Goal: Information Seeking & Learning: Learn about a topic

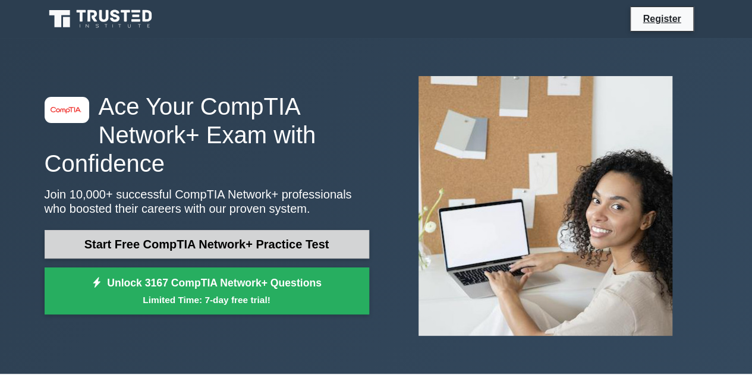
click at [259, 250] on link "Start Free CompTIA Network+ Practice Test" at bounding box center [207, 244] width 324 height 29
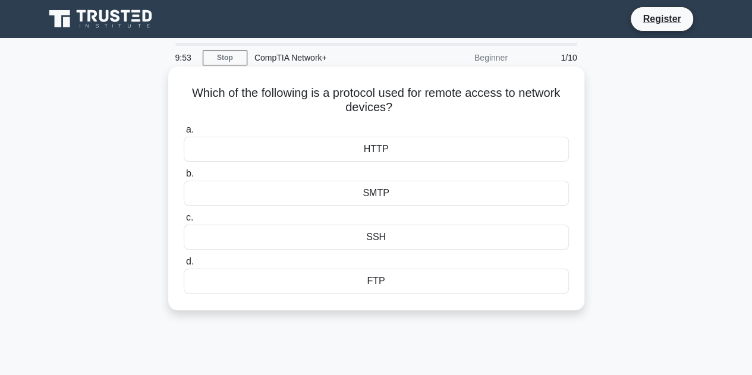
click at [393, 236] on div "SSH" at bounding box center [376, 237] width 385 height 25
click at [184, 222] on input "c. SSH" at bounding box center [184, 218] width 0 height 8
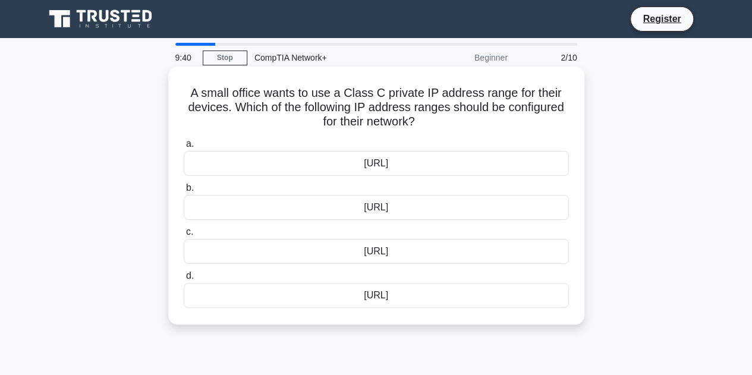
click at [407, 207] on div "192.168.0.0/16" at bounding box center [376, 207] width 385 height 25
click at [184, 192] on input "b. 192.168.0.0/16" at bounding box center [184, 188] width 0 height 8
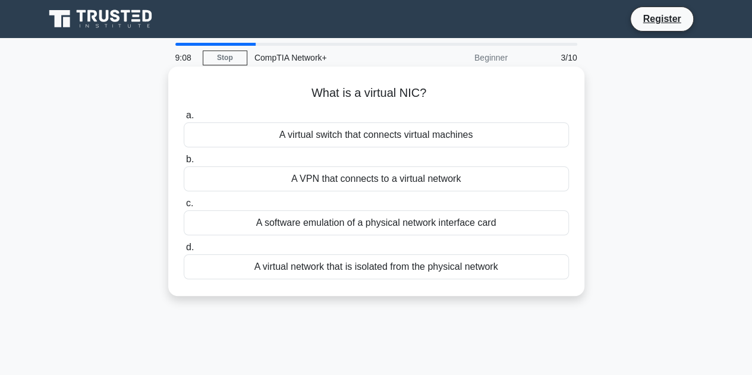
click at [395, 137] on div "A virtual switch that connects virtual machines" at bounding box center [376, 134] width 385 height 25
click at [184, 119] on input "a. A virtual switch that connects virtual machines" at bounding box center [184, 116] width 0 height 8
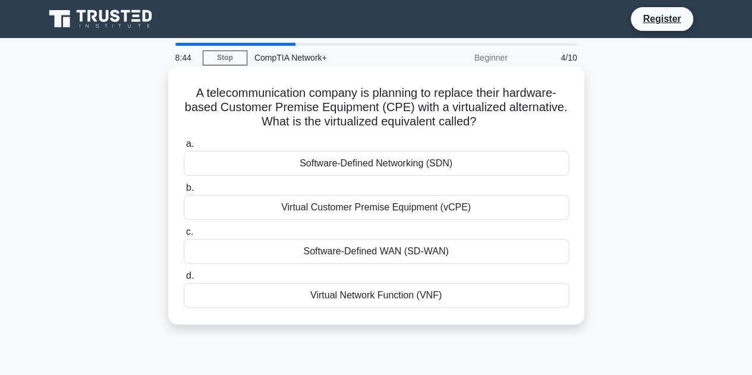
click at [401, 209] on div "Virtual Customer Premise Equipment (vCPE)" at bounding box center [376, 207] width 385 height 25
click at [184, 192] on input "b. Virtual Customer Premise Equipment (vCPE)" at bounding box center [184, 188] width 0 height 8
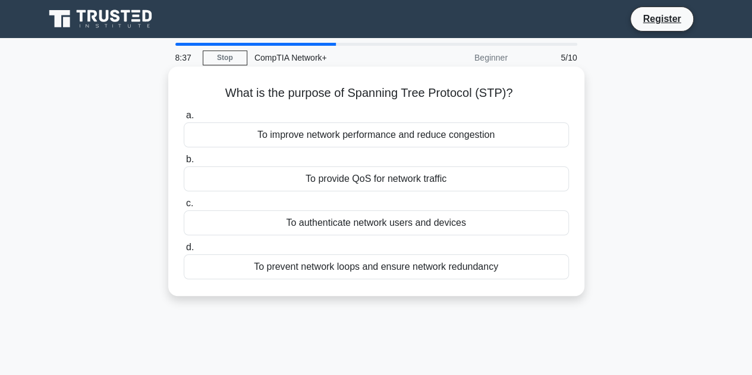
click at [365, 269] on div "To prevent network loops and ensure network redundancy" at bounding box center [376, 266] width 385 height 25
click at [184, 251] on input "d. To prevent network loops and ensure network redundancy" at bounding box center [184, 248] width 0 height 8
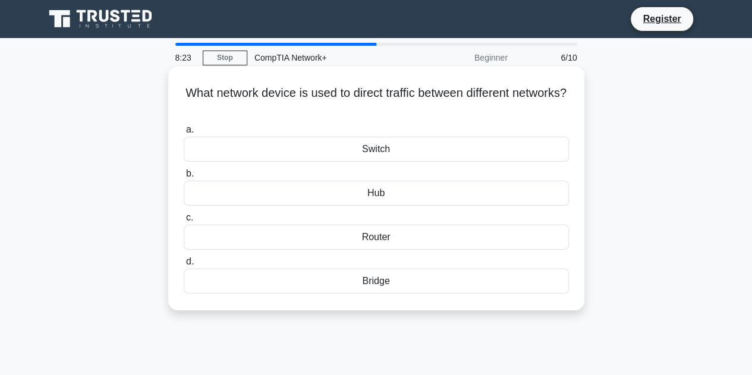
click at [380, 96] on h5 "What network device is used to direct traffic between different networks? .spin…" at bounding box center [375, 101] width 387 height 30
click at [377, 149] on div "Switch" at bounding box center [376, 149] width 385 height 25
click at [184, 134] on input "a. Switch" at bounding box center [184, 130] width 0 height 8
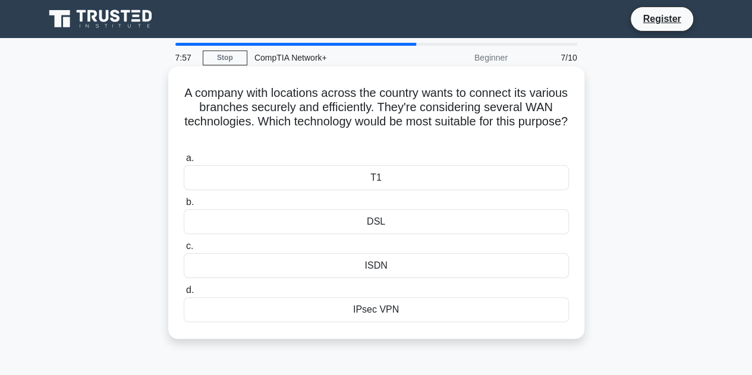
click at [382, 312] on div "IPsec VPN" at bounding box center [376, 309] width 385 height 25
click at [184, 294] on input "d. IPsec VPN" at bounding box center [184, 290] width 0 height 8
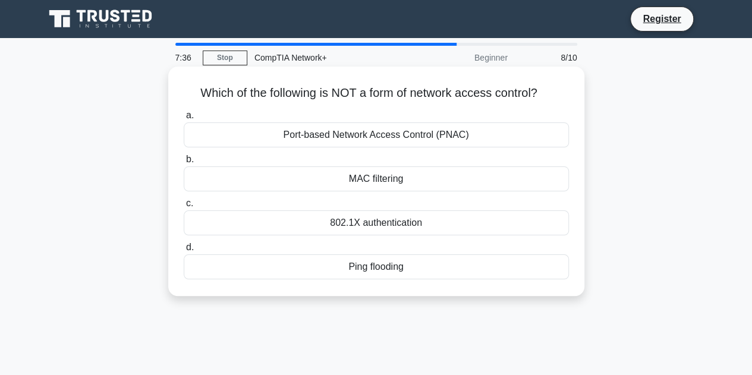
click at [394, 226] on div "802.1X authentication" at bounding box center [376, 222] width 385 height 25
click at [184, 207] on input "c. 802.1X authentication" at bounding box center [184, 204] width 0 height 8
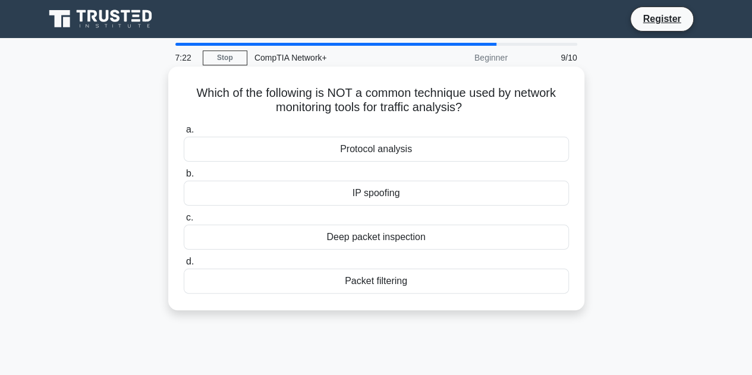
click at [387, 197] on div "IP spoofing" at bounding box center [376, 193] width 385 height 25
click at [184, 178] on input "b. IP spoofing" at bounding box center [184, 174] width 0 height 8
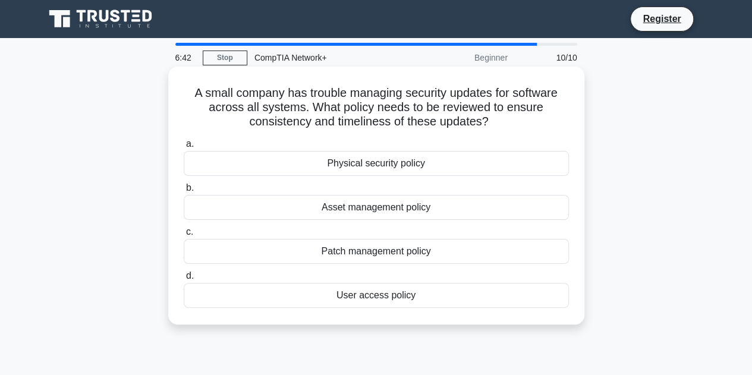
click at [373, 249] on div "Patch management policy" at bounding box center [376, 251] width 385 height 25
click at [184, 236] on input "c. Patch management policy" at bounding box center [184, 232] width 0 height 8
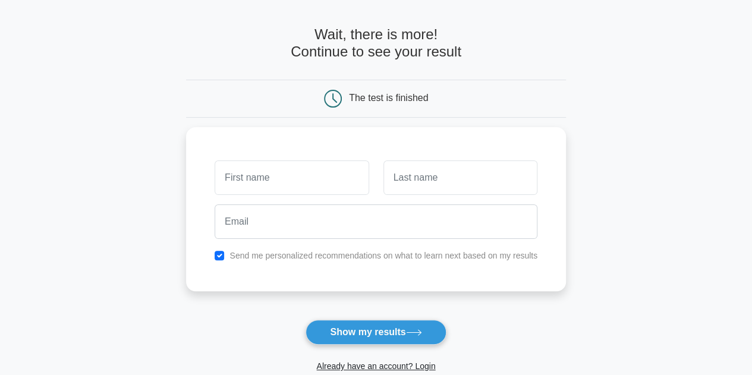
scroll to position [59, 0]
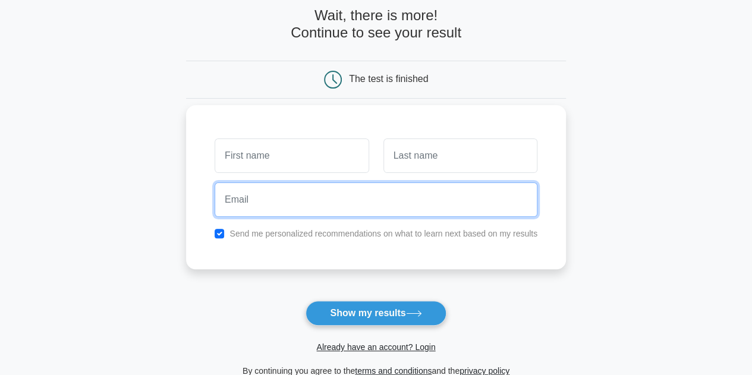
click at [310, 202] on input "email" at bounding box center [376, 199] width 323 height 34
type input "achmadyuliyanto08@gmail.com"
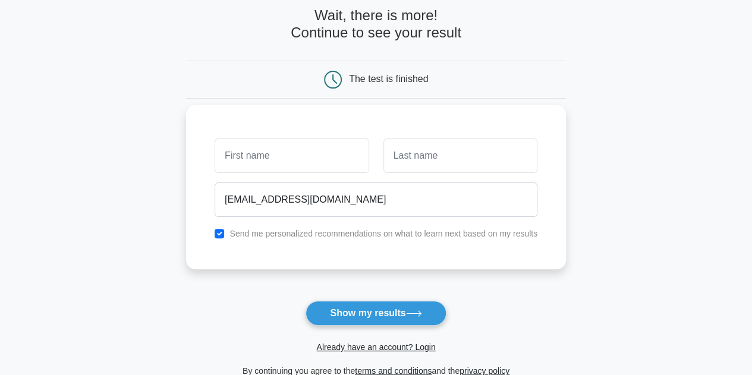
click at [281, 237] on label "Send me personalized recommendations on what to learn next based on my results" at bounding box center [383, 234] width 308 height 10
click at [222, 232] on input "checkbox" at bounding box center [220, 234] width 10 height 10
checkbox input "false"
click at [271, 161] on input "text" at bounding box center [292, 155] width 154 height 34
type input "achmad"
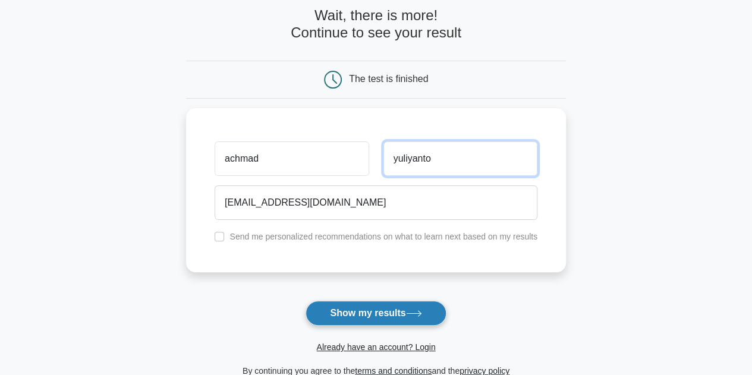
type input "yuliyanto"
click at [363, 312] on button "Show my results" at bounding box center [375, 313] width 140 height 25
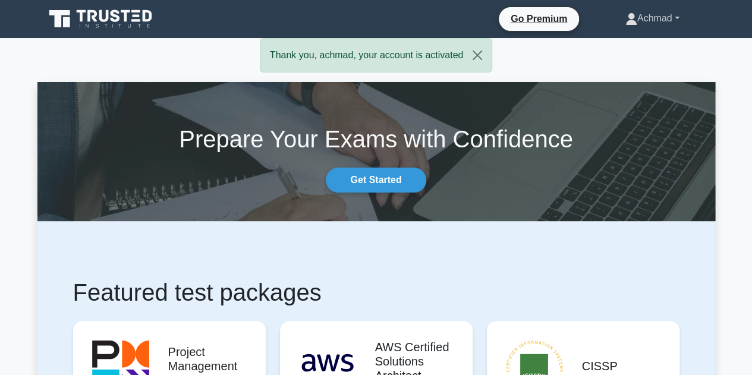
click at [679, 17] on link "Achmad" at bounding box center [652, 19] width 111 height 24
click at [629, 43] on link "Profile" at bounding box center [644, 46] width 94 height 19
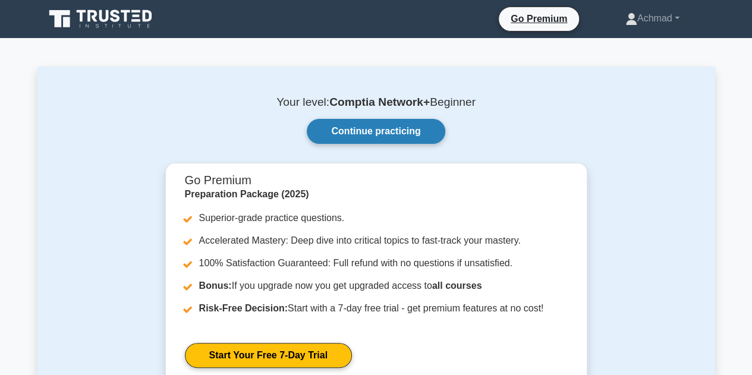
click at [376, 134] on link "Continue practicing" at bounding box center [376, 131] width 138 height 25
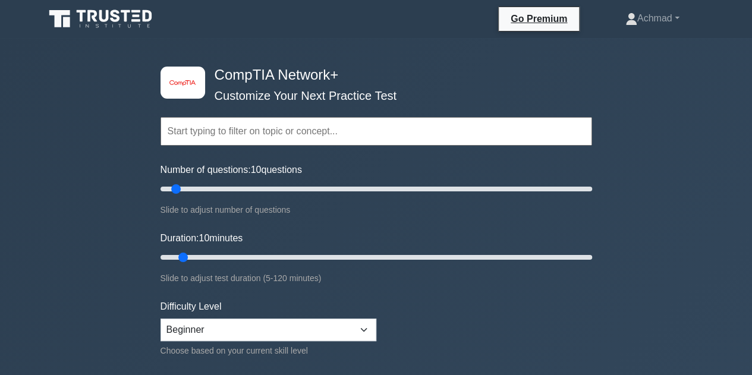
click at [250, 133] on input "text" at bounding box center [375, 131] width 431 height 29
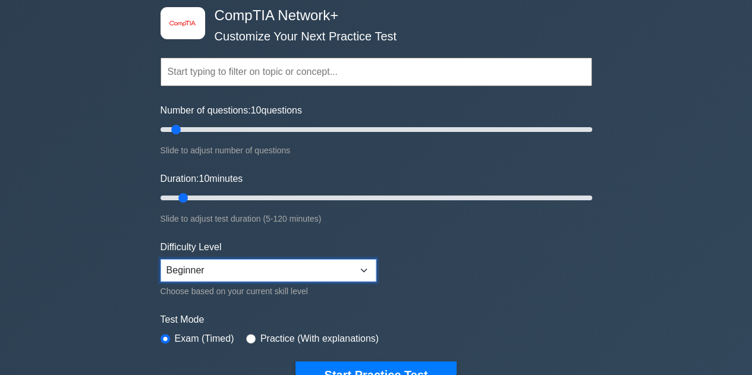
click at [266, 261] on select "Beginner Intermediate Expert" at bounding box center [268, 270] width 216 height 23
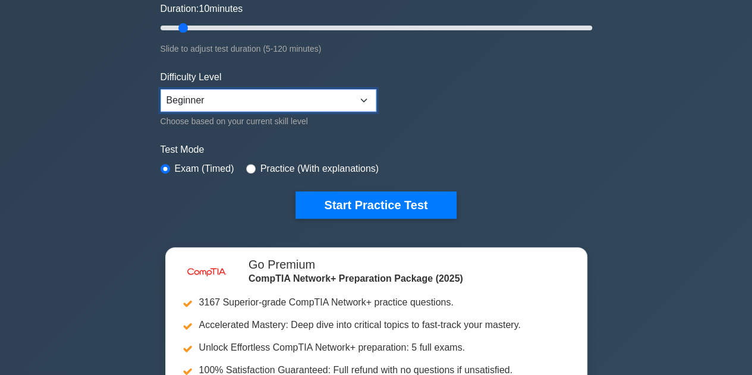
scroll to position [238, 0]
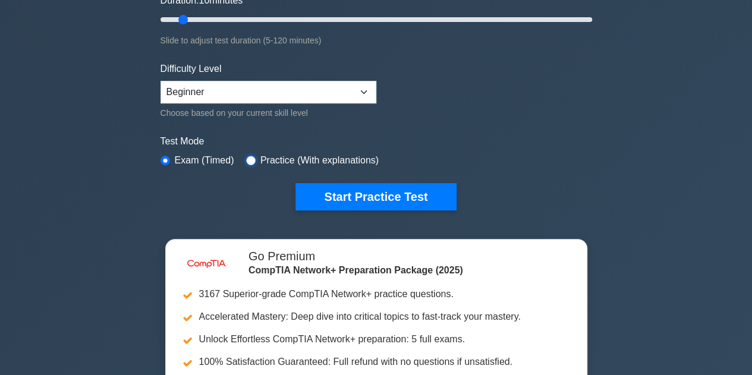
click at [247, 157] on input "radio" at bounding box center [251, 161] width 10 height 10
radio input "true"
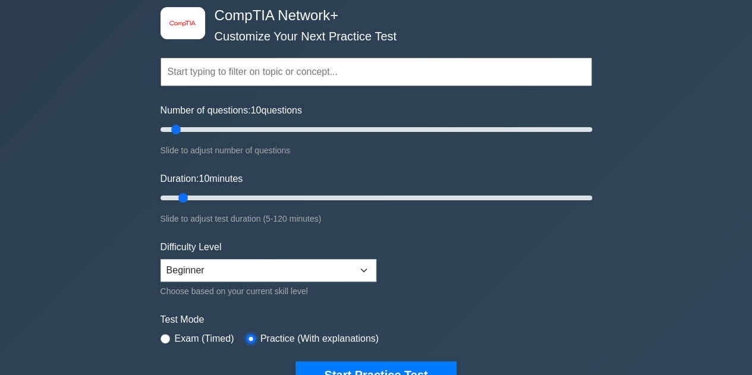
scroll to position [0, 0]
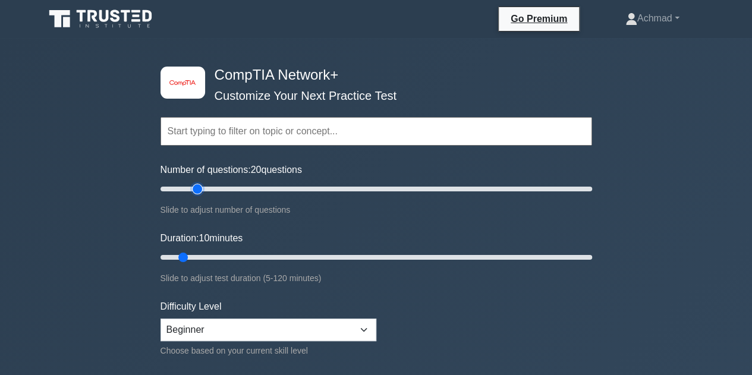
click at [197, 188] on input "Number of questions: 20 questions" at bounding box center [375, 189] width 431 height 14
type input "30"
click at [222, 190] on input "Number of questions: 20 questions" at bounding box center [375, 189] width 431 height 14
click at [210, 255] on input "Duration: 15 minutes" at bounding box center [375, 257] width 431 height 14
click at [219, 255] on input "Duration: 20 minutes" at bounding box center [375, 257] width 431 height 14
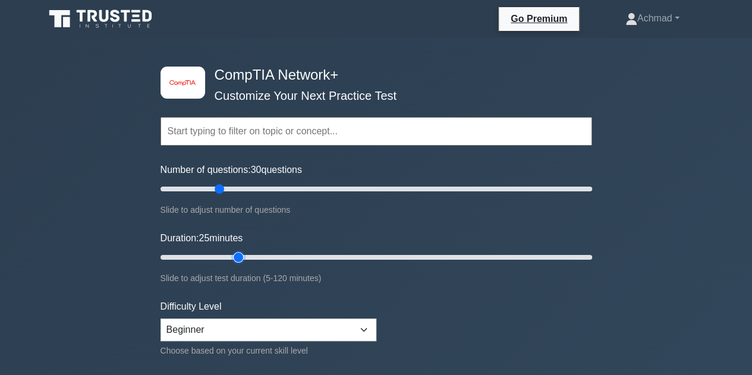
click at [232, 255] on input "Duration: 25 minutes" at bounding box center [375, 257] width 431 height 14
type input "30"
click at [251, 255] on input "Duration: 25 minutes" at bounding box center [375, 257] width 431 height 14
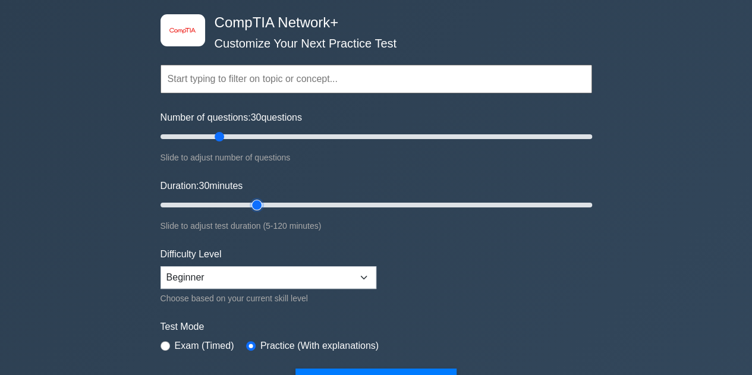
scroll to position [119, 0]
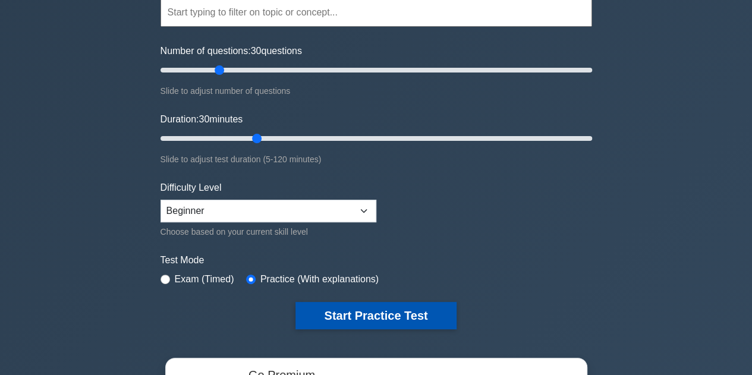
click at [374, 312] on button "Start Practice Test" at bounding box center [375, 315] width 160 height 27
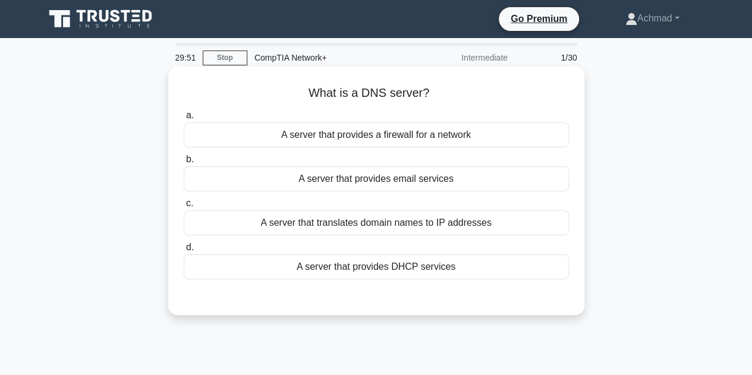
click at [464, 220] on div "A server that translates domain names to IP addresses" at bounding box center [376, 222] width 385 height 25
click at [184, 207] on input "c. A server that translates domain names to IP addresses" at bounding box center [184, 204] width 0 height 8
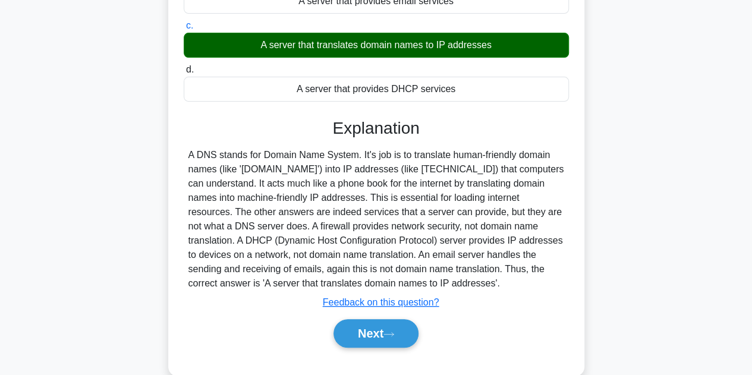
scroll to position [178, 0]
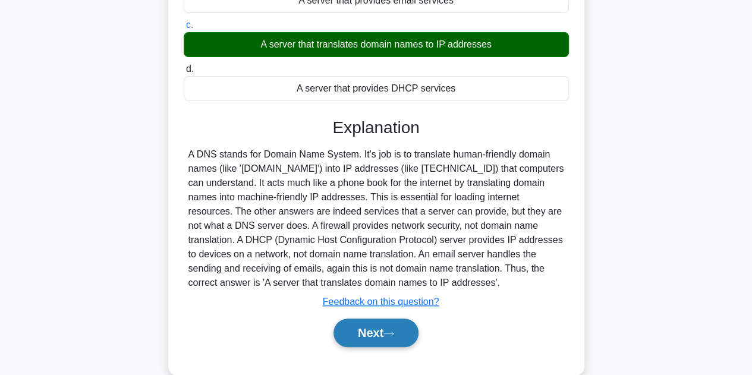
click at [386, 333] on button "Next" at bounding box center [375, 333] width 85 height 29
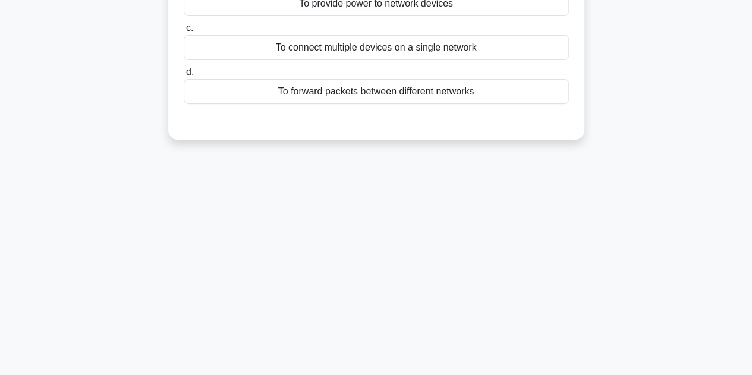
scroll to position [0, 0]
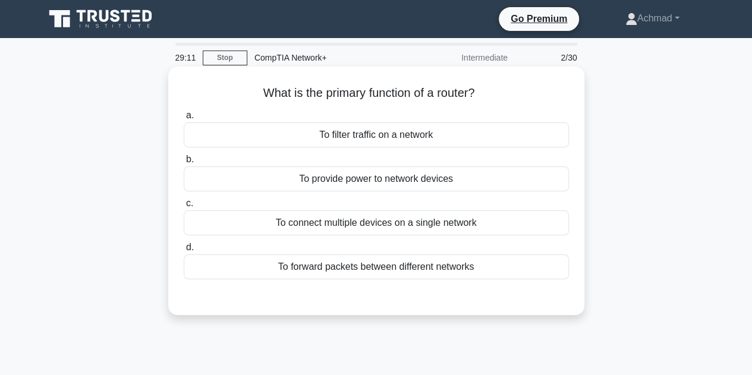
click at [367, 264] on div "To forward packets between different networks" at bounding box center [376, 266] width 385 height 25
click at [184, 251] on input "d. To forward packets between different networks" at bounding box center [184, 248] width 0 height 8
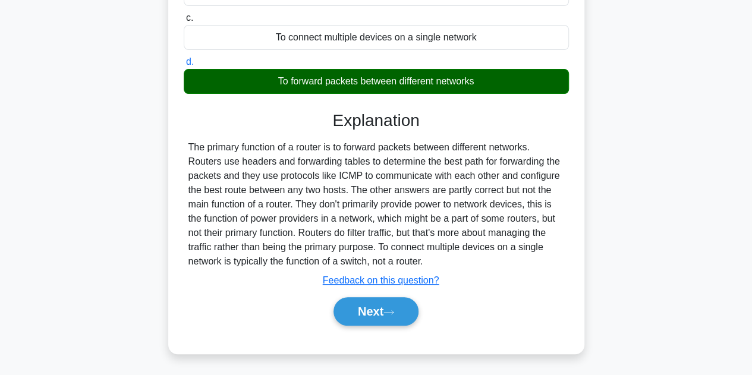
scroll to position [267, 0]
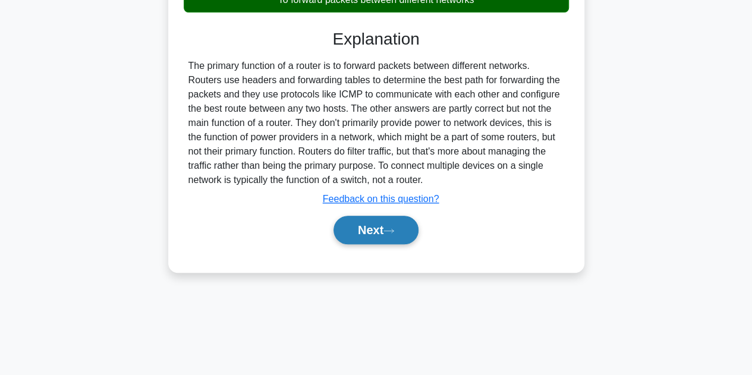
click at [387, 232] on button "Next" at bounding box center [375, 230] width 85 height 29
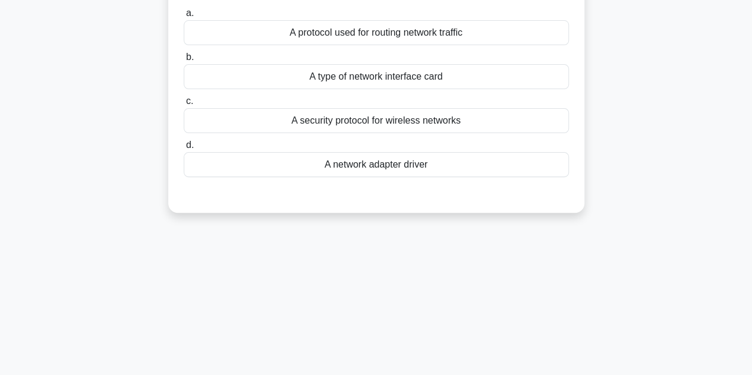
scroll to position [29, 0]
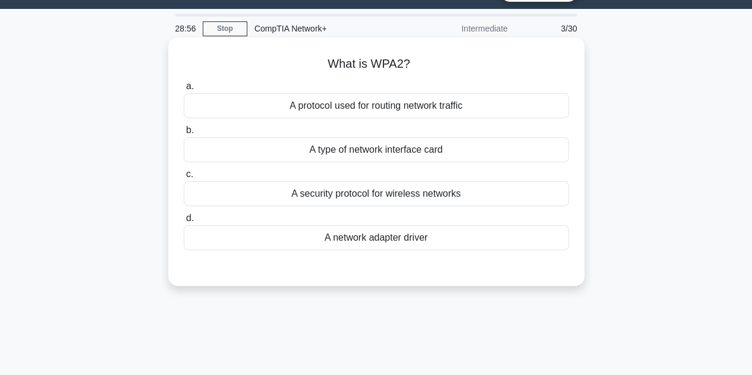
click at [370, 194] on div "A security protocol for wireless networks" at bounding box center [376, 193] width 385 height 25
click at [184, 178] on input "c. A security protocol for wireless networks" at bounding box center [184, 175] width 0 height 8
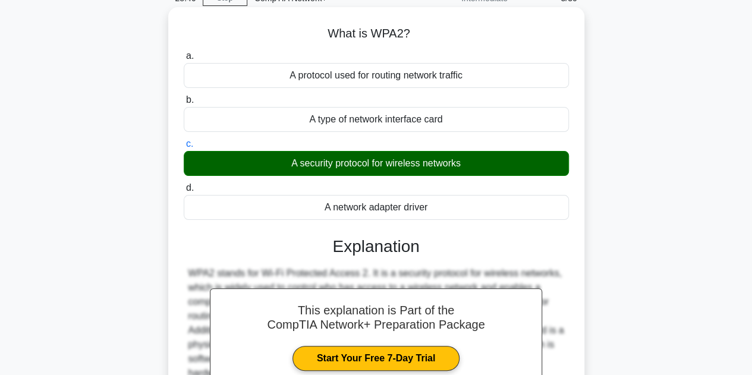
scroll to position [178, 0]
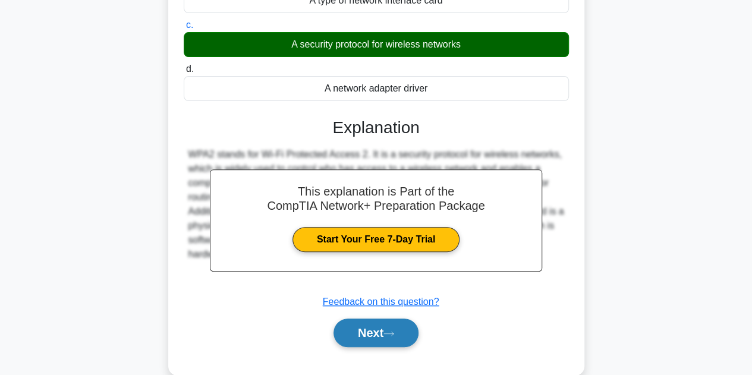
click at [374, 326] on button "Next" at bounding box center [375, 333] width 85 height 29
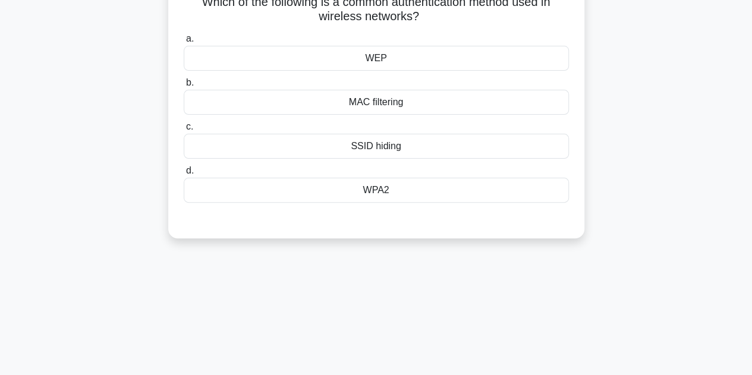
scroll to position [0, 0]
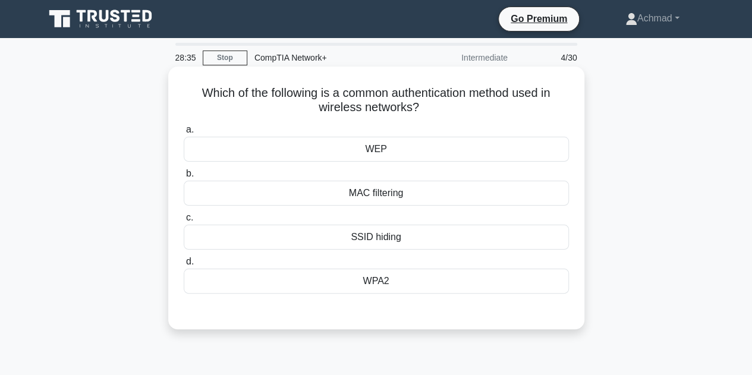
click at [382, 285] on div "WPA2" at bounding box center [376, 281] width 385 height 25
click at [184, 266] on input "d. WPA2" at bounding box center [184, 262] width 0 height 8
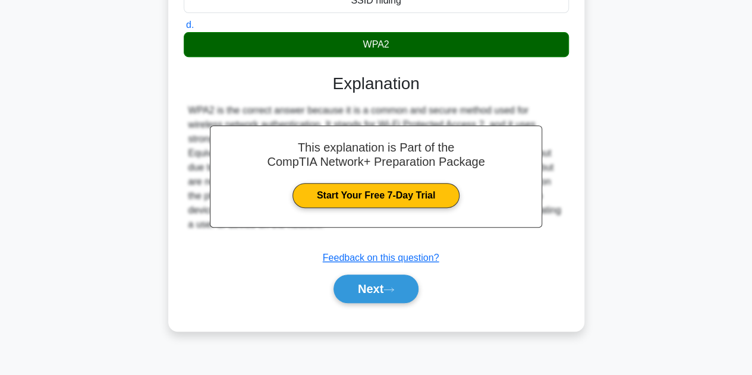
scroll to position [238, 0]
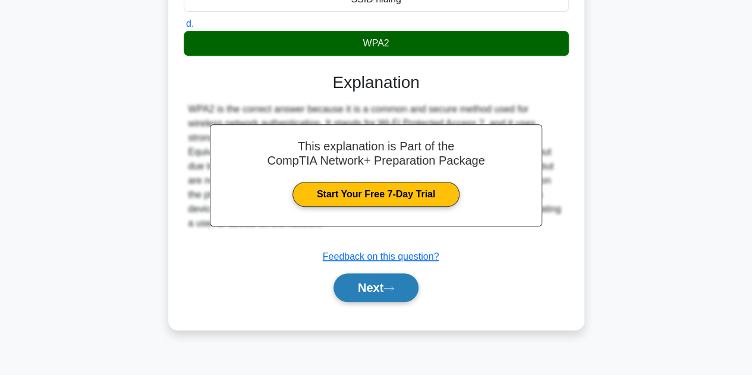
click at [389, 288] on icon at bounding box center [388, 288] width 11 height 7
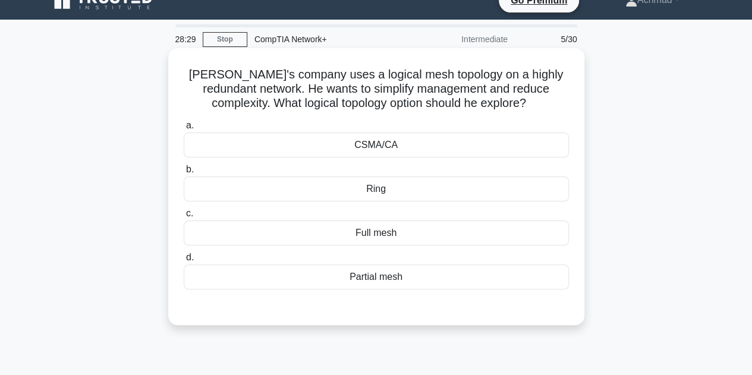
scroll to position [0, 0]
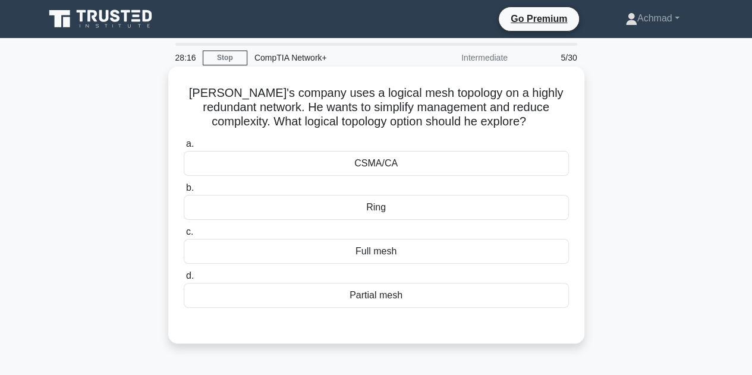
click at [374, 297] on div "Partial mesh" at bounding box center [376, 295] width 385 height 25
click at [184, 280] on input "d. Partial mesh" at bounding box center [184, 276] width 0 height 8
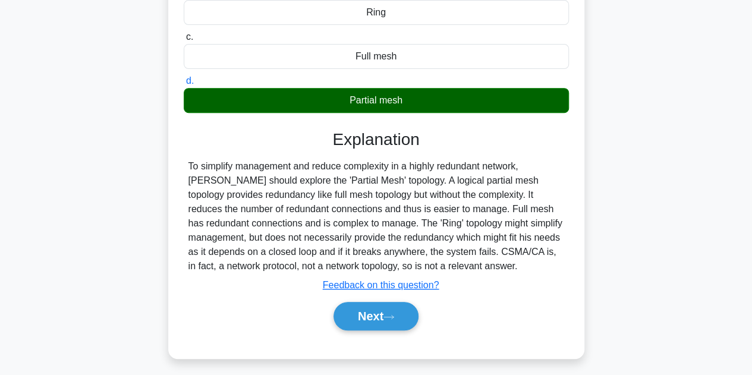
scroll to position [238, 0]
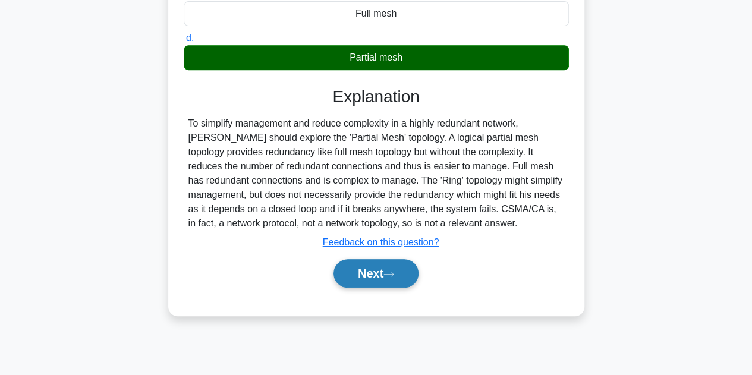
click at [390, 275] on icon at bounding box center [388, 274] width 11 height 7
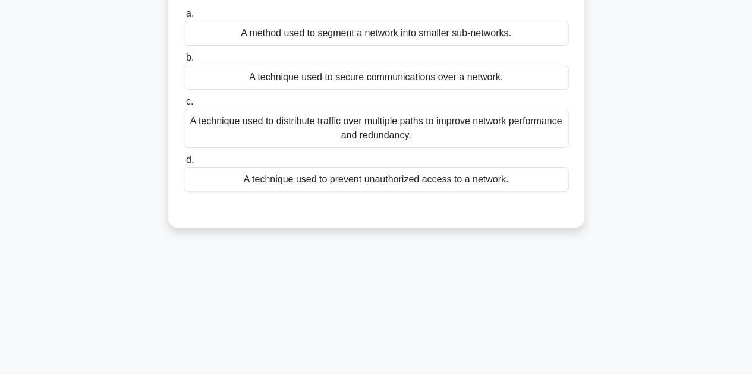
scroll to position [0, 0]
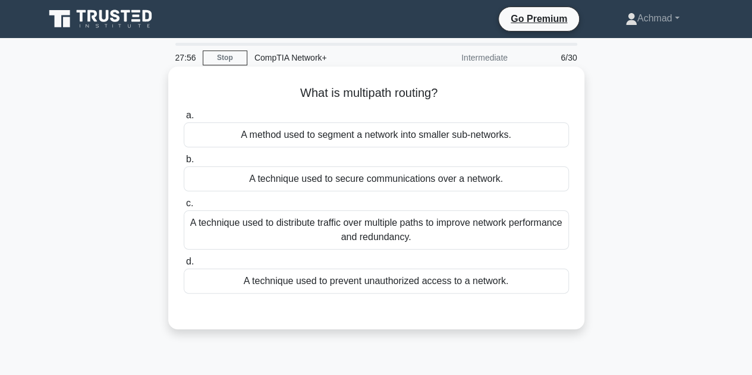
click at [454, 231] on div "A technique used to distribute traffic over multiple paths to improve network p…" at bounding box center [376, 229] width 385 height 39
click at [184, 207] on input "c. A technique used to distribute traffic over multiple paths to improve networ…" at bounding box center [184, 204] width 0 height 8
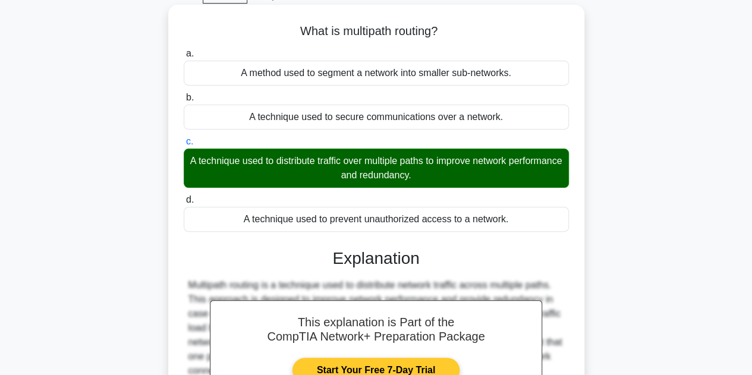
scroll to position [59, 0]
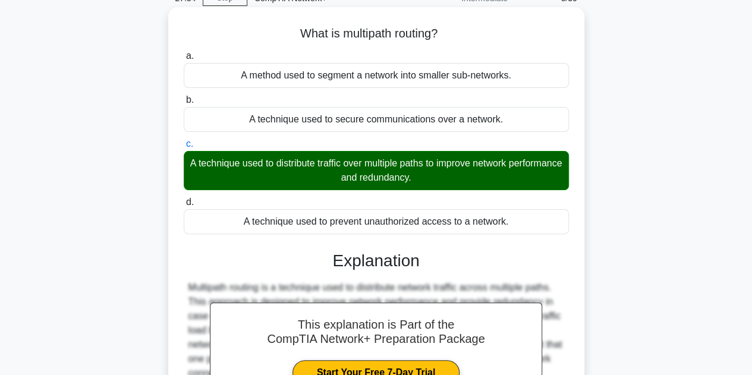
click at [399, 220] on div "A technique used to prevent unauthorized access to a network." at bounding box center [376, 221] width 385 height 25
click at [184, 206] on input "d. A technique used to prevent unauthorized access to a network." at bounding box center [184, 202] width 0 height 8
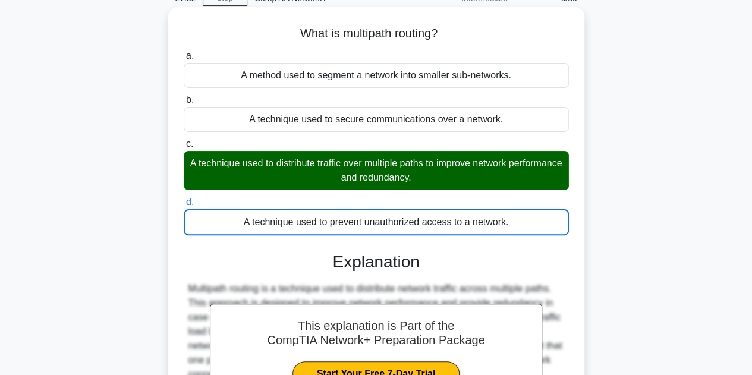
click at [370, 224] on div "A technique used to prevent unauthorized access to a network." at bounding box center [376, 222] width 385 height 26
click at [184, 206] on input "d. A technique used to prevent unauthorized access to a network." at bounding box center [184, 202] width 0 height 8
click at [384, 191] on div "a. A method used to segment a network into smaller sub-networks. b. A technique…" at bounding box center [376, 141] width 399 height 191
click at [386, 177] on div "A technique used to distribute traffic over multiple paths to improve network p…" at bounding box center [376, 170] width 385 height 39
click at [184, 148] on input "c. A technique used to distribute traffic over multiple paths to improve networ…" at bounding box center [184, 144] width 0 height 8
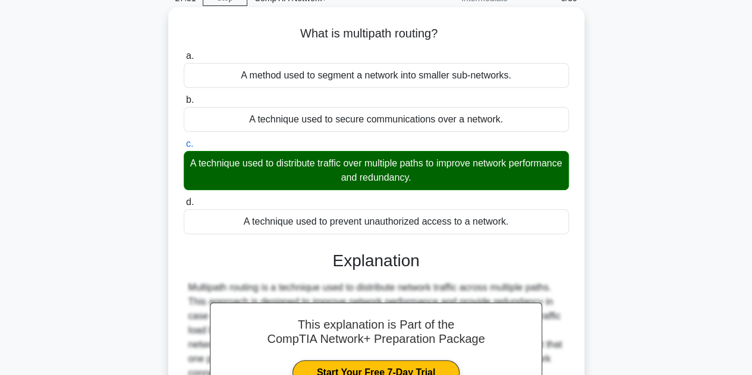
click at [386, 177] on div "A technique used to distribute traffic over multiple paths to improve network p…" at bounding box center [376, 170] width 385 height 39
click at [184, 148] on input "c. A technique used to distribute traffic over multiple paths to improve networ…" at bounding box center [184, 144] width 0 height 8
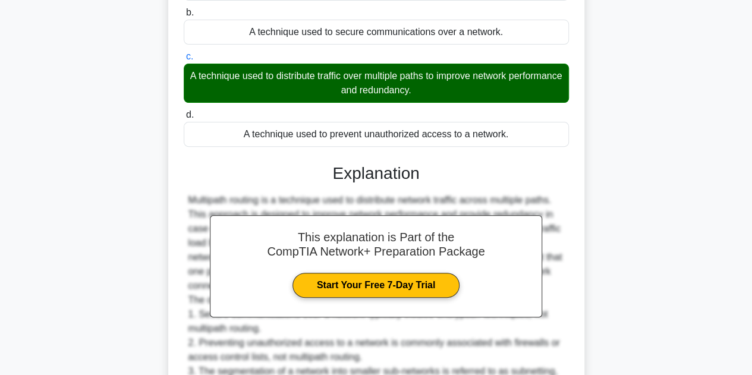
scroll to position [238, 0]
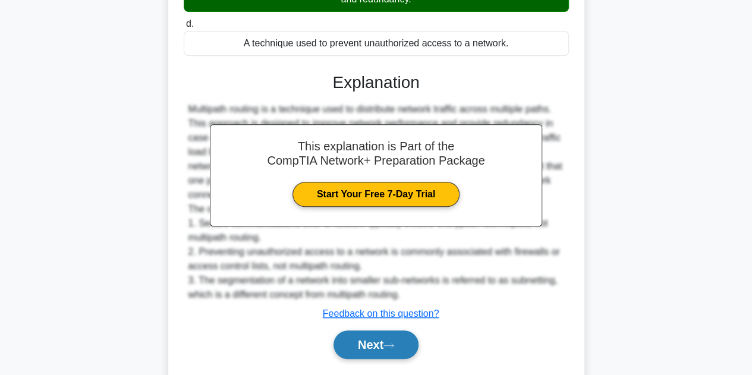
click at [373, 342] on button "Next" at bounding box center [375, 344] width 85 height 29
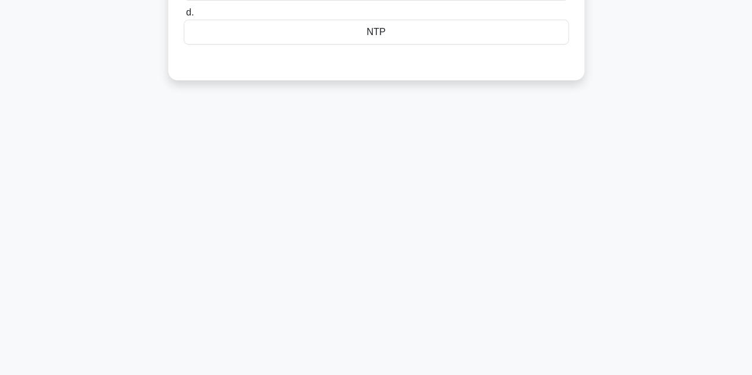
scroll to position [0, 0]
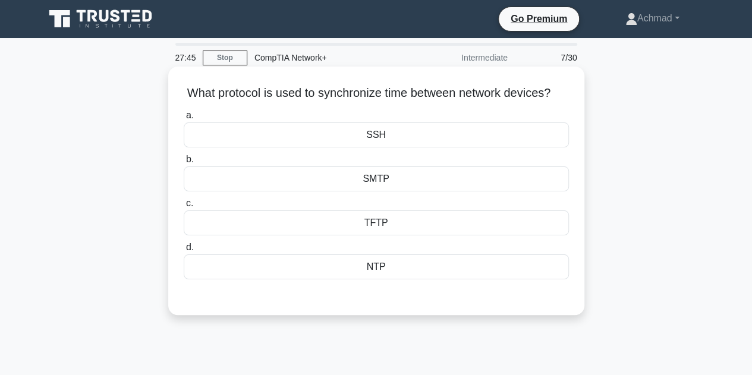
click at [370, 279] on div "NTP" at bounding box center [376, 266] width 385 height 25
click at [184, 251] on input "d. NTP" at bounding box center [184, 248] width 0 height 8
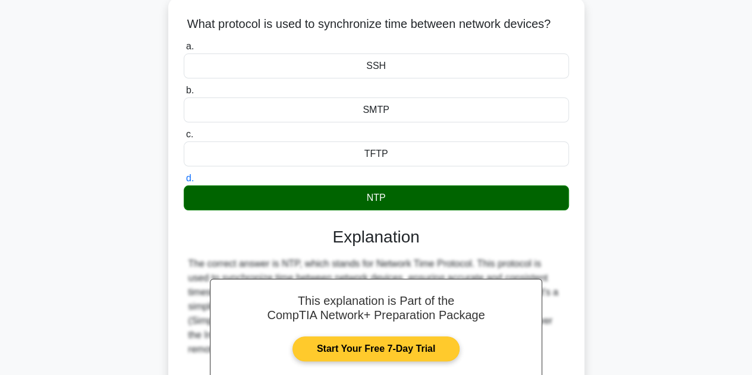
scroll to position [178, 0]
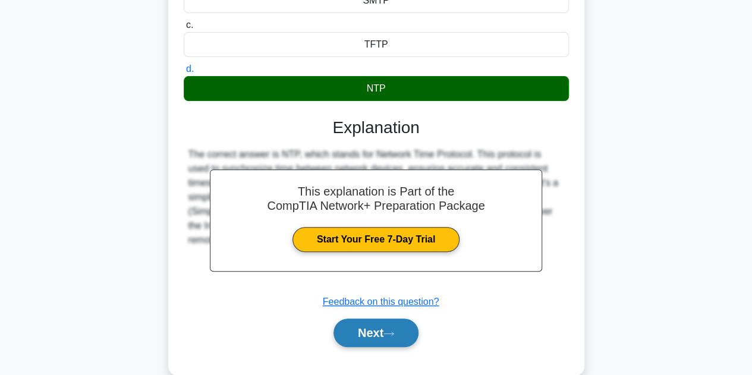
click at [377, 344] on button "Next" at bounding box center [375, 333] width 85 height 29
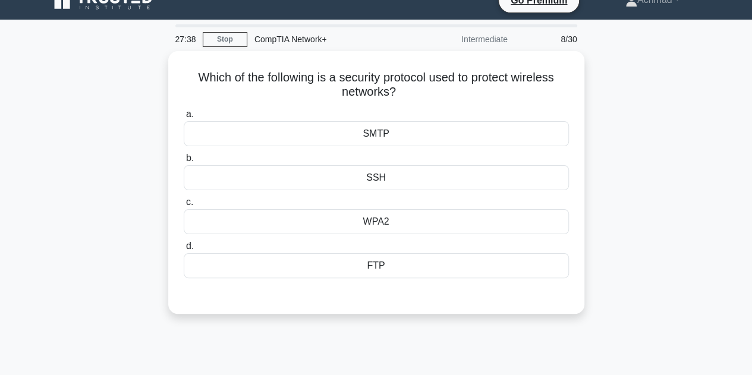
scroll to position [0, 0]
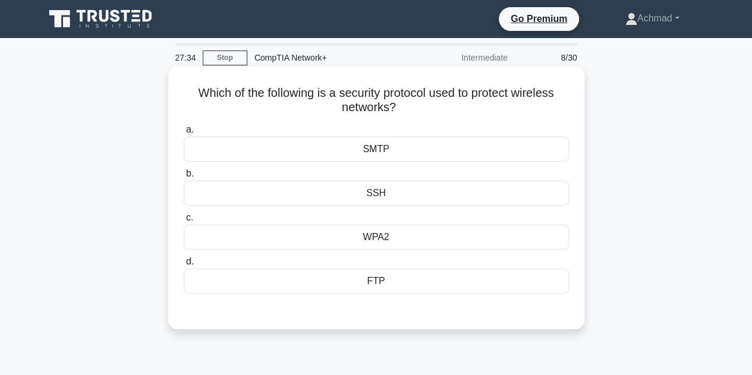
click at [389, 238] on div "WPA2" at bounding box center [376, 237] width 385 height 25
click at [184, 222] on input "c. WPA2" at bounding box center [184, 218] width 0 height 8
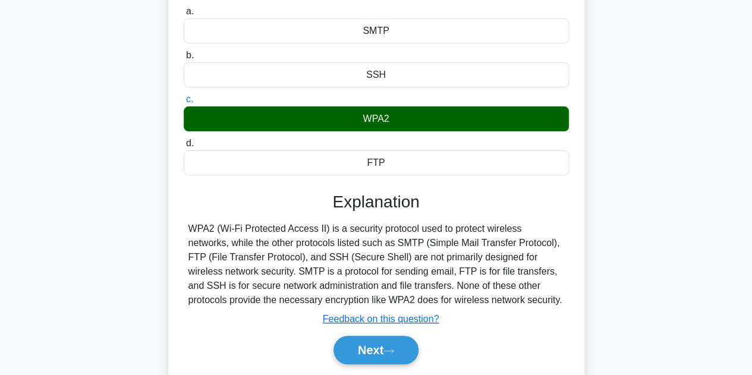
scroll to position [119, 0]
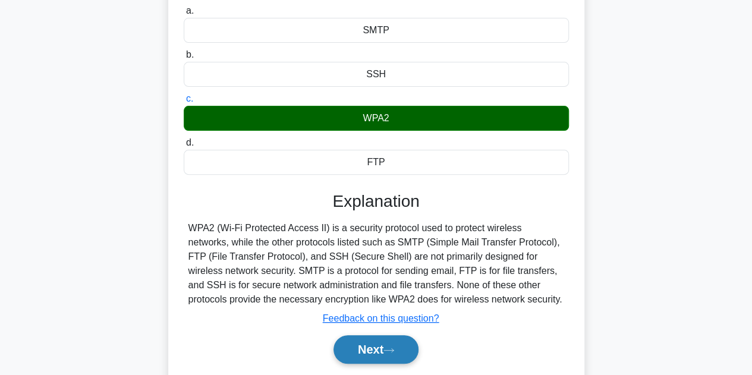
click at [391, 348] on icon at bounding box center [388, 350] width 11 height 7
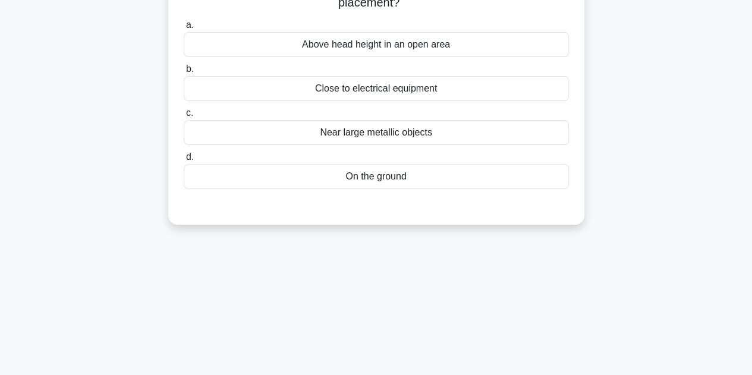
scroll to position [0, 0]
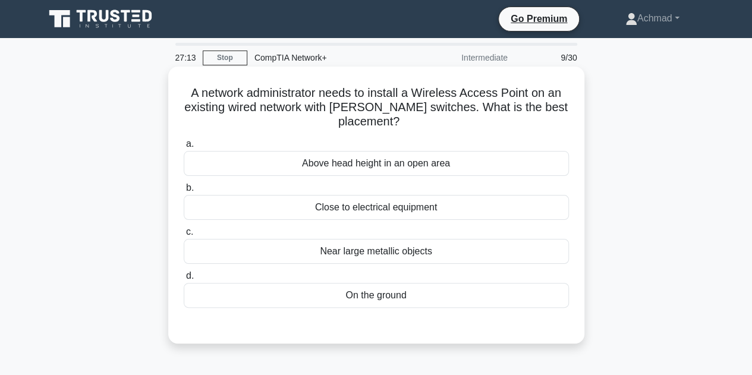
click at [382, 169] on div "Above head height in an open area" at bounding box center [376, 163] width 385 height 25
click at [184, 148] on input "a. Above head height in an open area" at bounding box center [184, 144] width 0 height 8
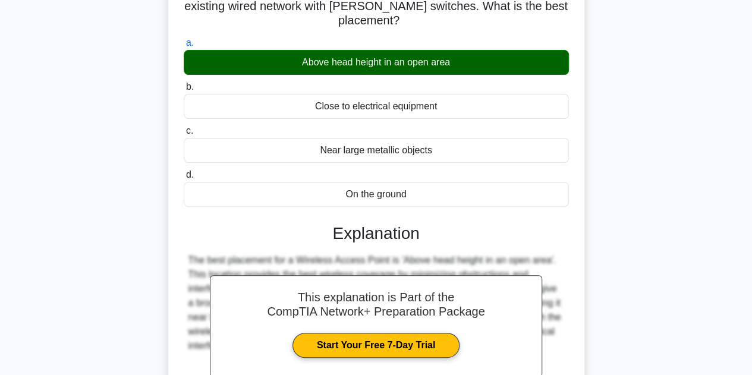
scroll to position [178, 0]
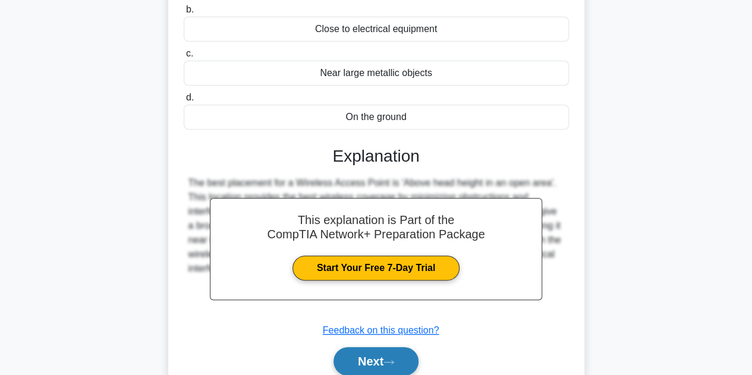
click at [386, 357] on button "Next" at bounding box center [375, 361] width 85 height 29
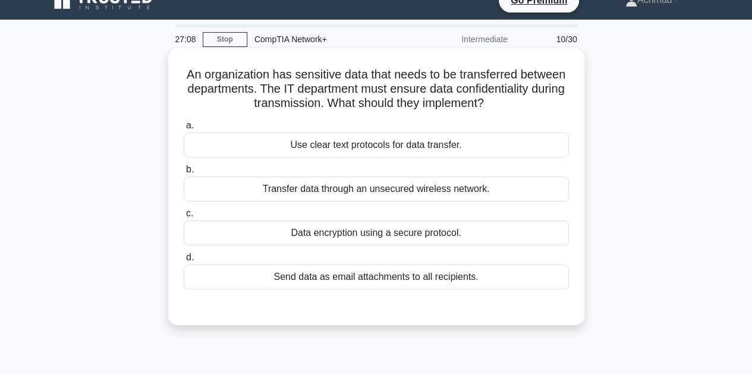
scroll to position [0, 0]
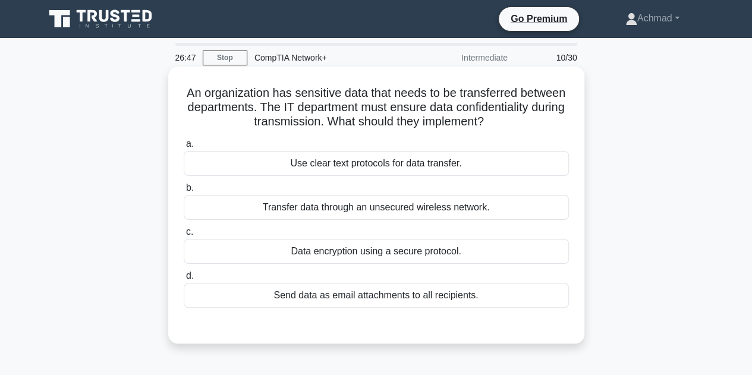
click at [363, 256] on div "Data encryption using a secure protocol." at bounding box center [376, 251] width 385 height 25
click at [184, 236] on input "c. Data encryption using a secure protocol." at bounding box center [184, 232] width 0 height 8
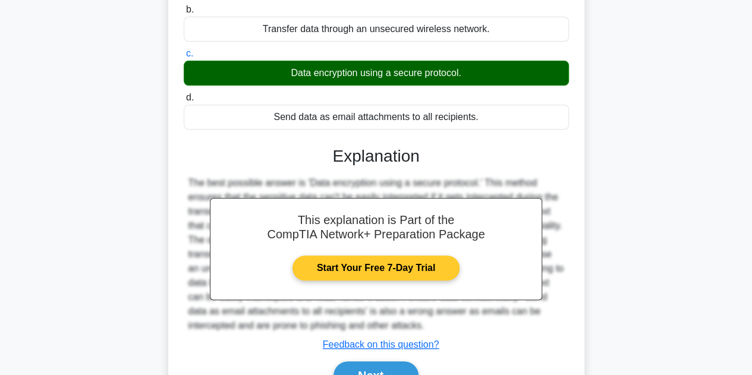
scroll to position [238, 0]
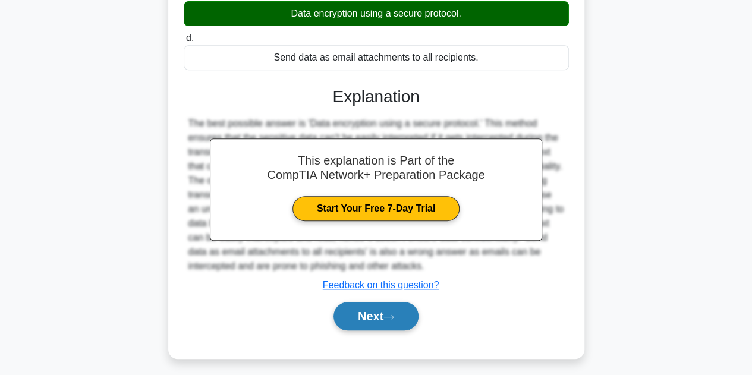
click at [390, 320] on button "Next" at bounding box center [375, 316] width 85 height 29
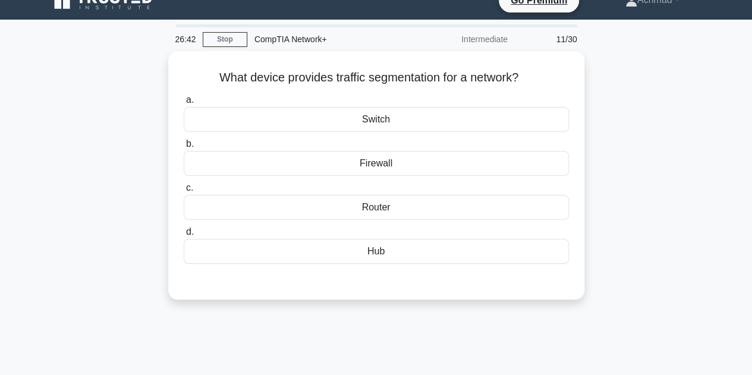
scroll to position [0, 0]
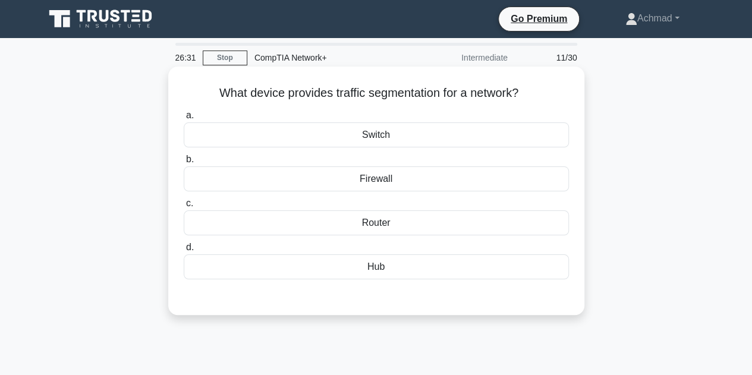
click at [390, 136] on div "Switch" at bounding box center [376, 134] width 385 height 25
click at [184, 119] on input "a. Switch" at bounding box center [184, 116] width 0 height 8
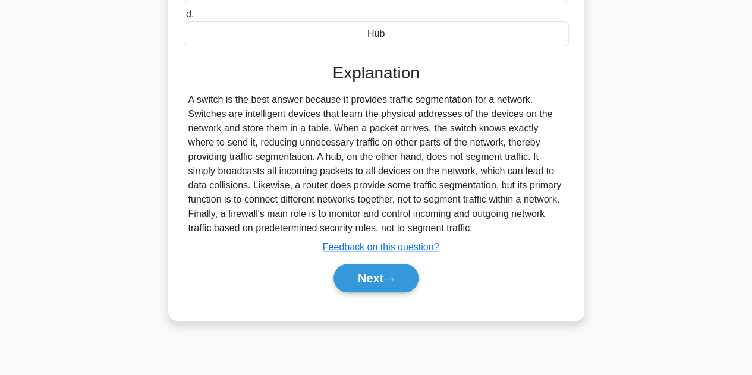
scroll to position [238, 0]
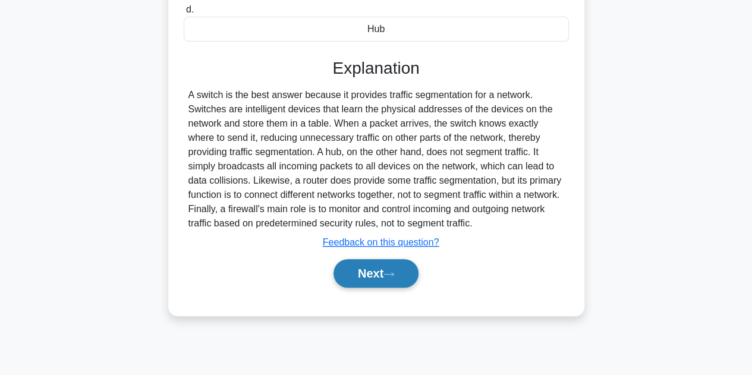
click at [386, 280] on button "Next" at bounding box center [375, 273] width 85 height 29
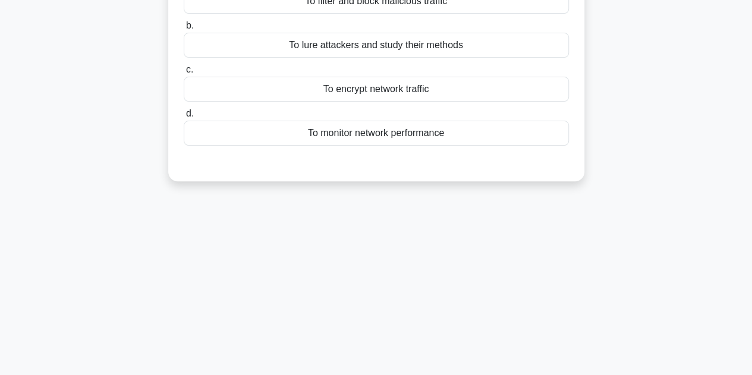
scroll to position [59, 0]
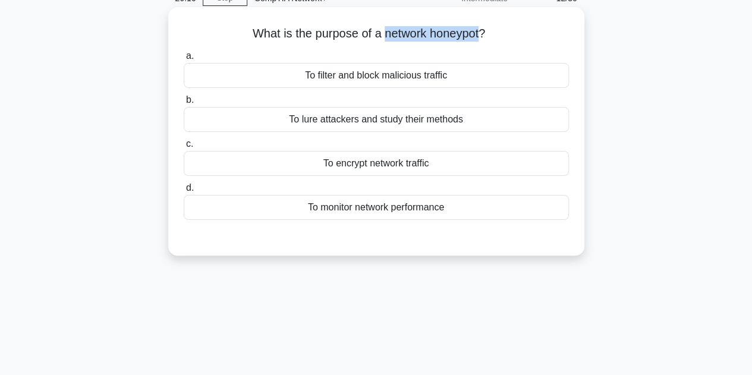
drag, startPoint x: 383, startPoint y: 36, endPoint x: 481, endPoint y: 37, distance: 98.1
click at [481, 37] on h5 "What is the purpose of a network honeypot? .spinner_0XTQ{transform-origin:cente…" at bounding box center [375, 33] width 387 height 15
copy h5 "network honeypot"
click at [433, 128] on div "To lure attackers and study their methods" at bounding box center [376, 119] width 385 height 25
click at [184, 104] on input "b. To lure attackers and study their methods" at bounding box center [184, 100] width 0 height 8
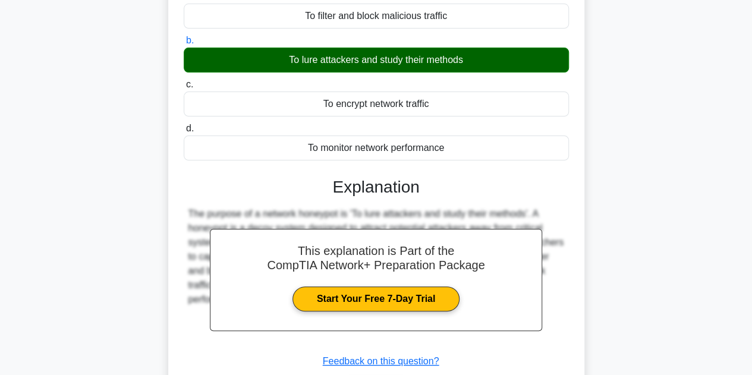
scroll to position [238, 0]
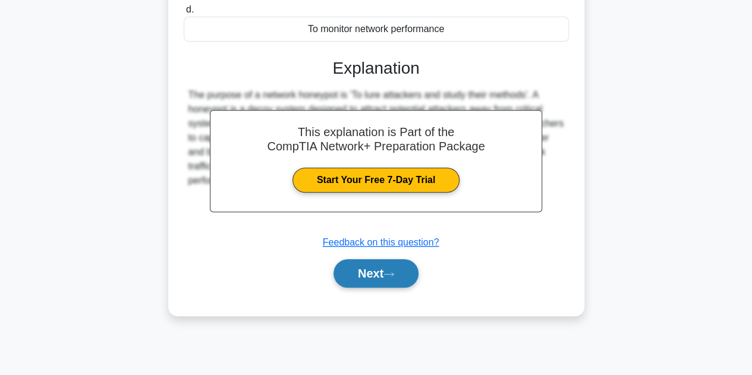
click at [372, 274] on button "Next" at bounding box center [375, 273] width 85 height 29
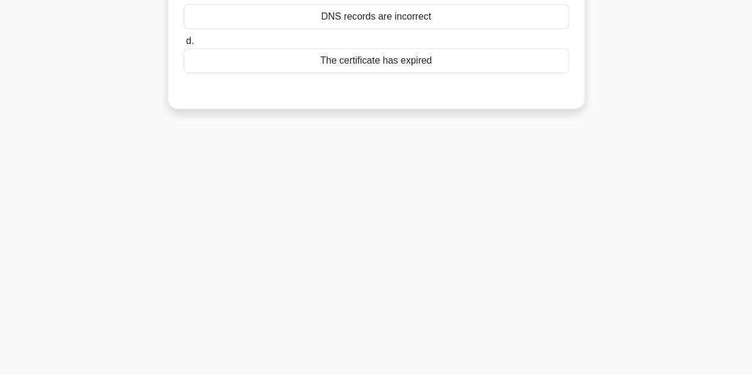
scroll to position [0, 0]
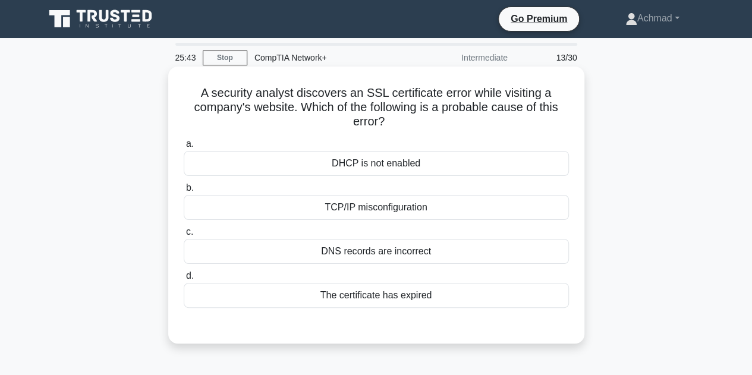
click at [393, 295] on div "The certificate has expired" at bounding box center [376, 295] width 385 height 25
click at [184, 280] on input "d. The certificate has expired" at bounding box center [184, 276] width 0 height 8
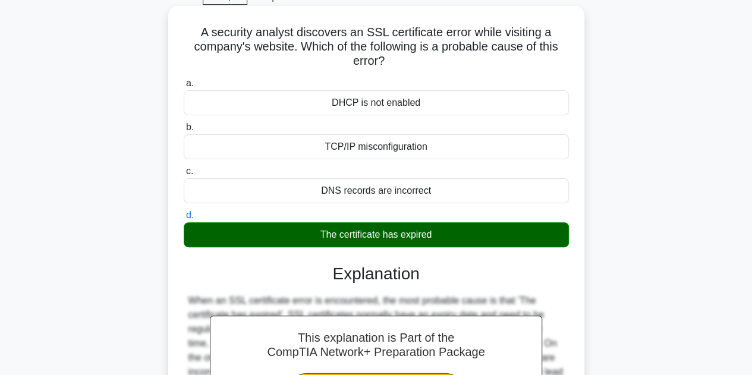
scroll to position [178, 0]
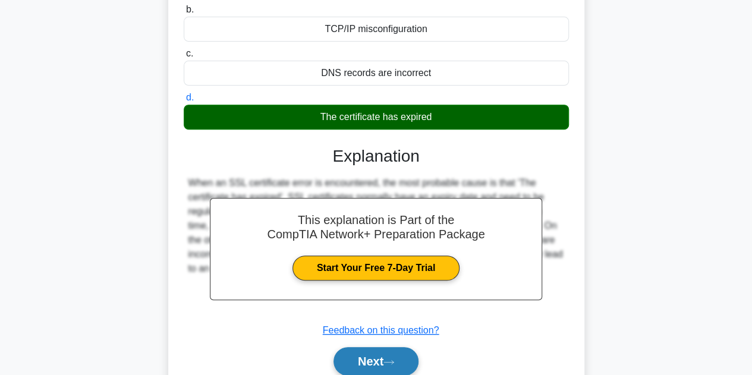
click at [381, 351] on button "Next" at bounding box center [375, 361] width 85 height 29
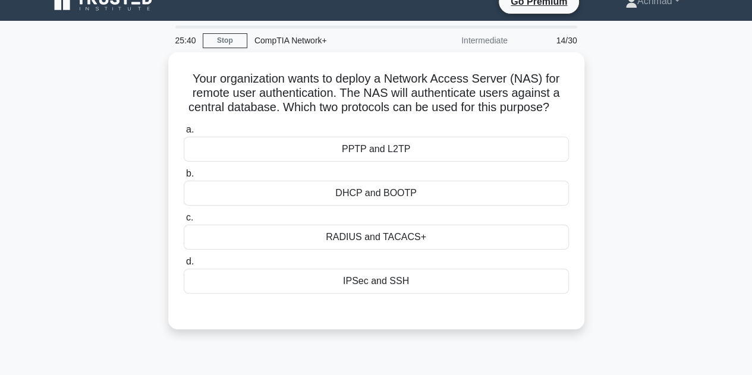
scroll to position [0, 0]
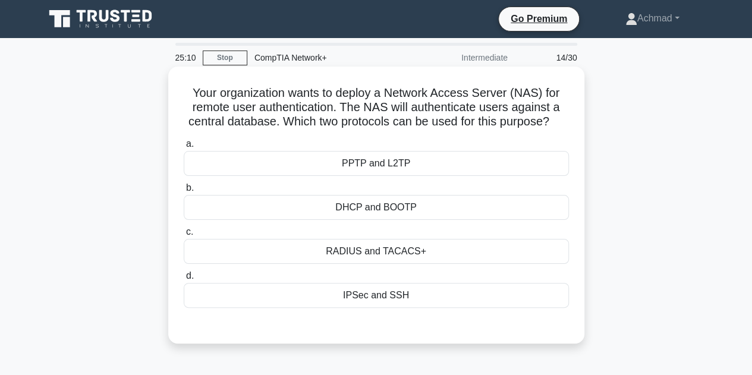
drag, startPoint x: 422, startPoint y: 253, endPoint x: 384, endPoint y: 255, distance: 38.1
click at [384, 255] on div "RADIUS and TACACS+" at bounding box center [376, 251] width 385 height 25
copy div "TACACS+"
click at [455, 251] on div "RADIUS and TACACS+" at bounding box center [376, 251] width 385 height 25
click at [184, 236] on input "c. RADIUS and TACACS+" at bounding box center [184, 232] width 0 height 8
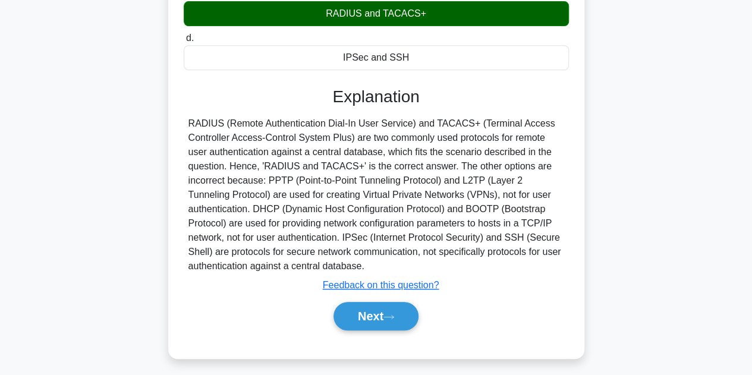
scroll to position [267, 0]
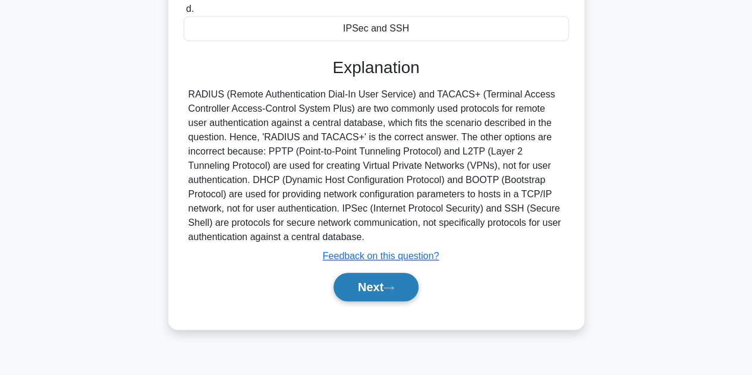
click at [392, 285] on icon at bounding box center [388, 288] width 11 height 7
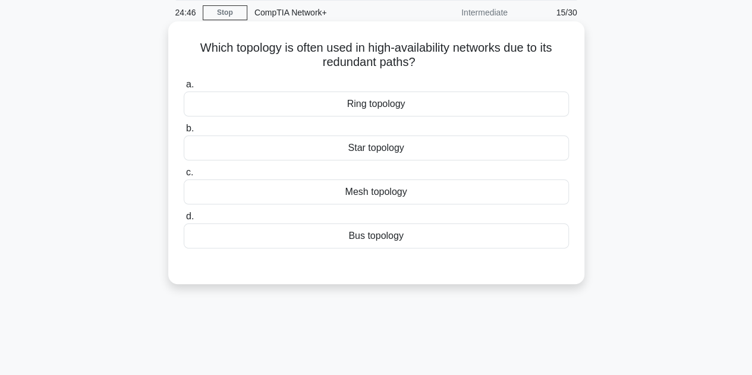
scroll to position [0, 0]
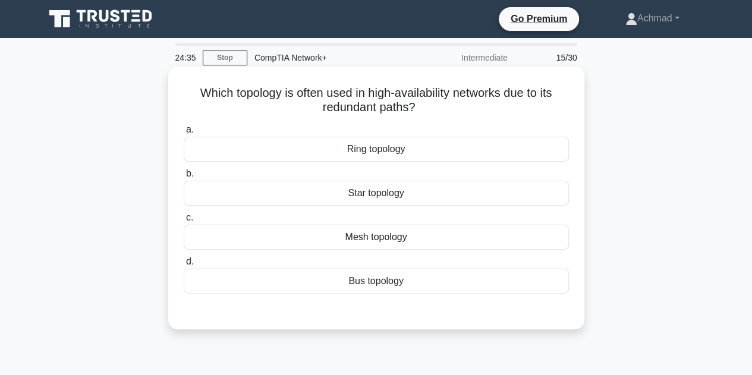
click at [397, 155] on div "Ring topology" at bounding box center [376, 149] width 385 height 25
click at [184, 134] on input "a. Ring topology" at bounding box center [184, 130] width 0 height 8
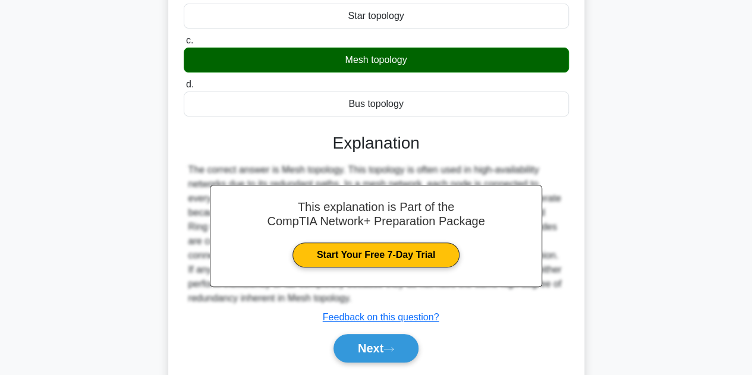
scroll to position [238, 0]
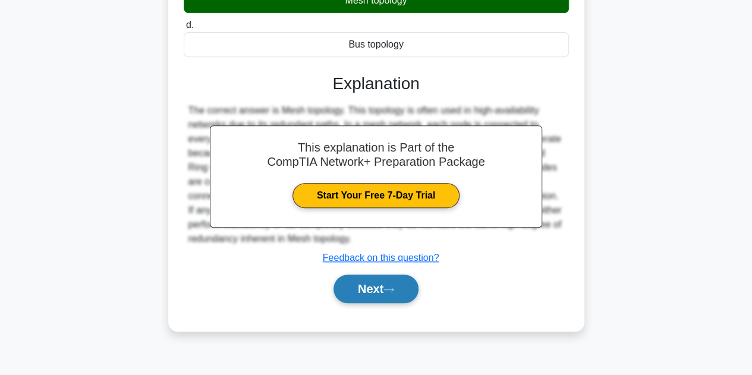
click at [386, 290] on button "Next" at bounding box center [375, 289] width 85 height 29
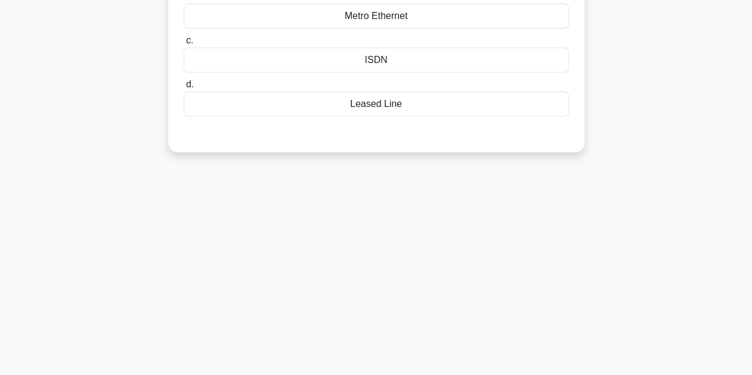
scroll to position [59, 0]
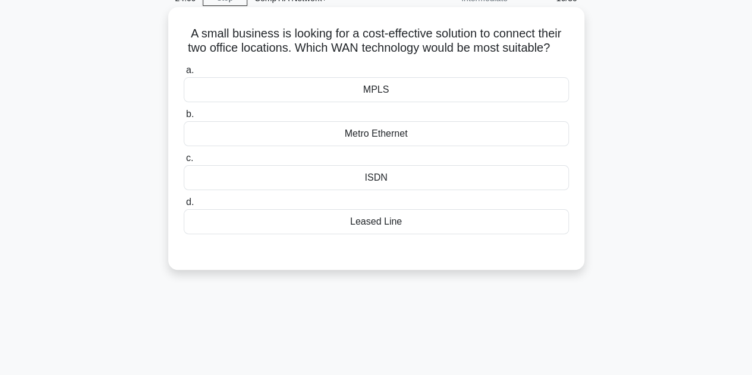
click at [405, 102] on div "MPLS" at bounding box center [376, 89] width 385 height 25
click at [184, 74] on input "a. MPLS" at bounding box center [184, 71] width 0 height 8
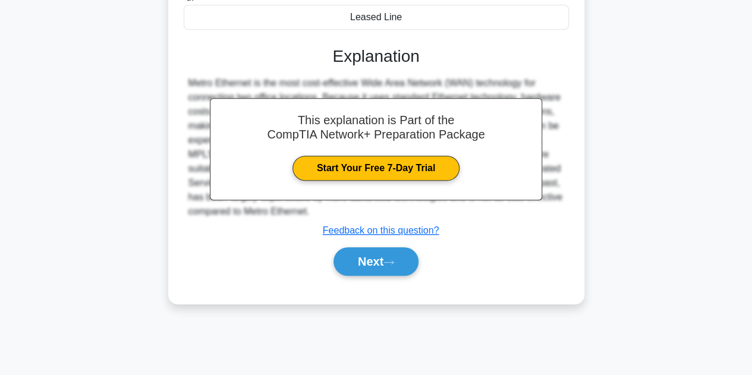
scroll to position [267, 0]
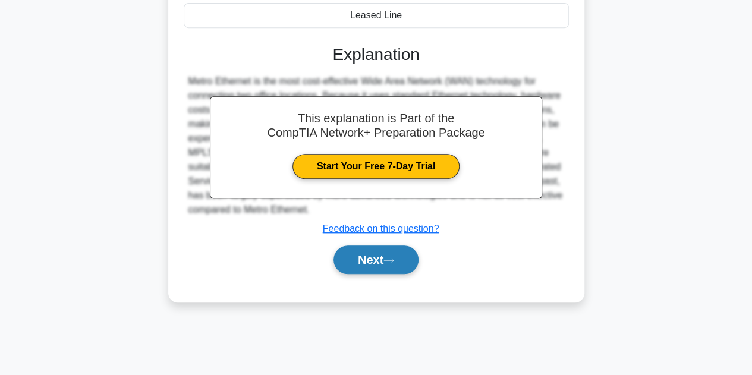
click at [384, 266] on button "Next" at bounding box center [375, 259] width 85 height 29
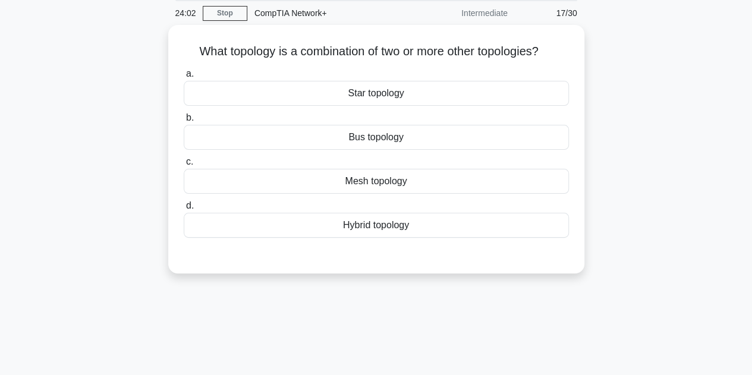
scroll to position [0, 0]
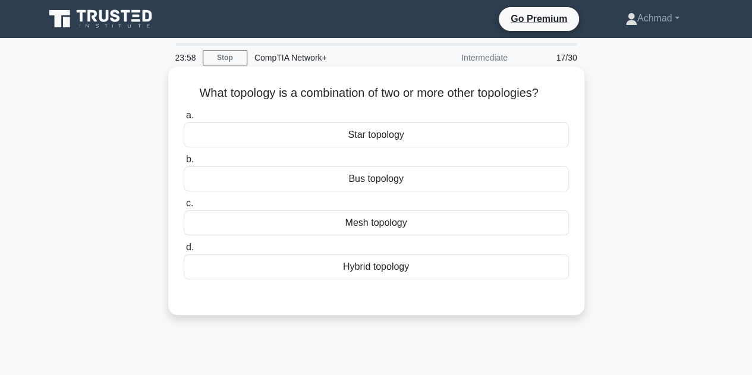
click at [405, 225] on div "Mesh topology" at bounding box center [376, 222] width 385 height 25
click at [184, 207] on input "c. Mesh topology" at bounding box center [184, 204] width 0 height 8
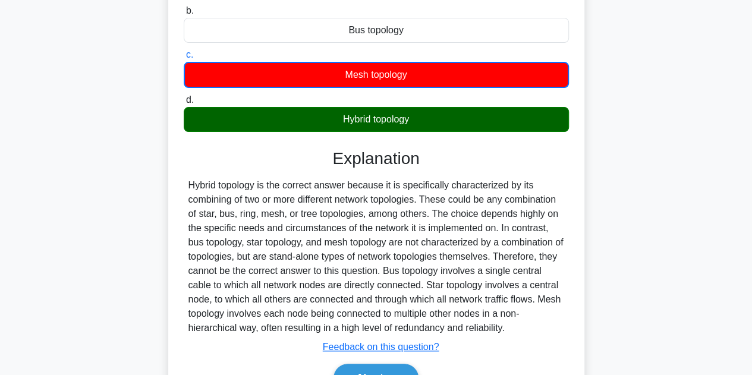
scroll to position [238, 0]
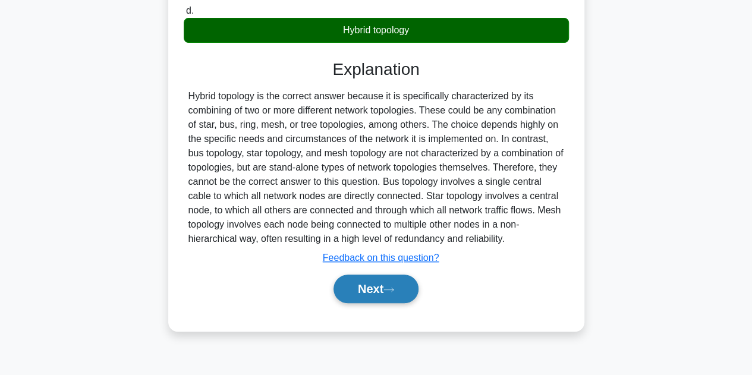
click at [394, 292] on icon at bounding box center [388, 289] width 11 height 7
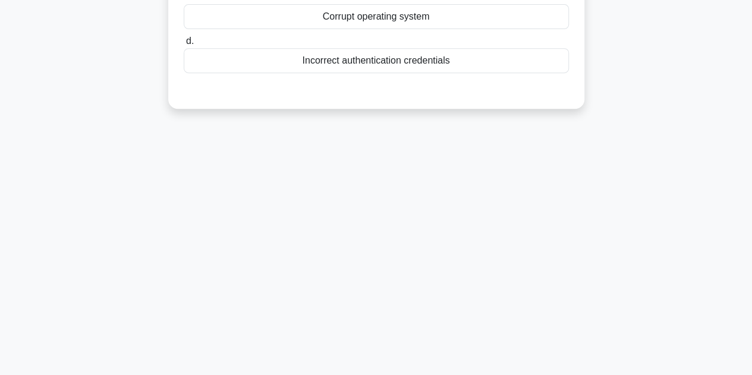
scroll to position [0, 0]
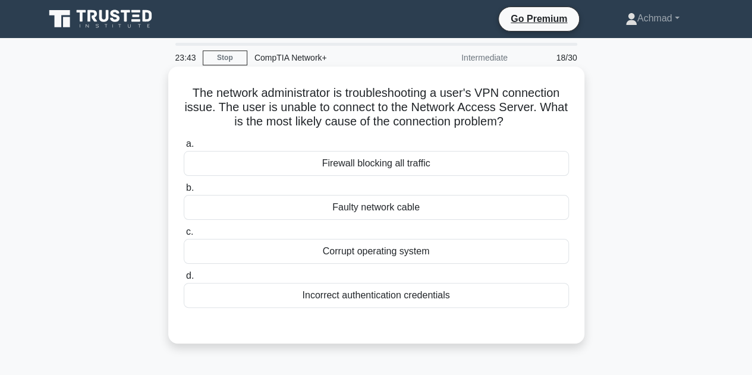
click at [379, 299] on div "Incorrect authentication credentials" at bounding box center [376, 295] width 385 height 25
click at [184, 280] on input "d. Incorrect authentication credentials" at bounding box center [184, 276] width 0 height 8
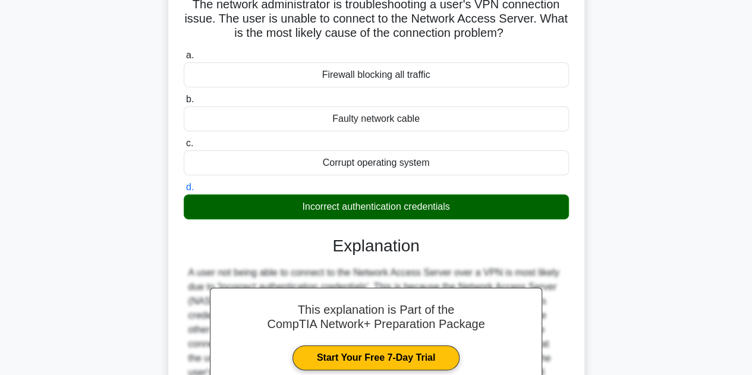
scroll to position [238, 0]
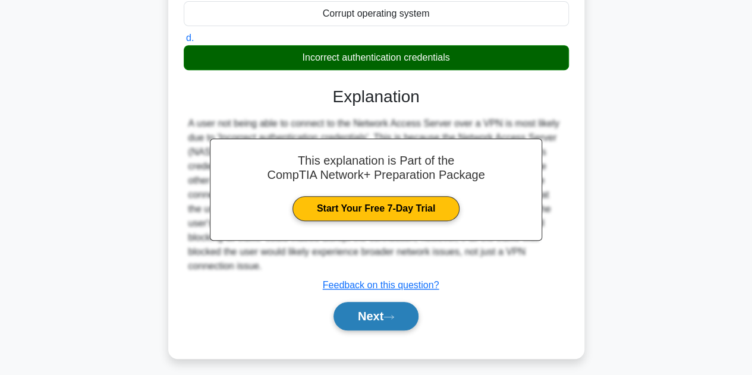
click at [399, 319] on button "Next" at bounding box center [375, 316] width 85 height 29
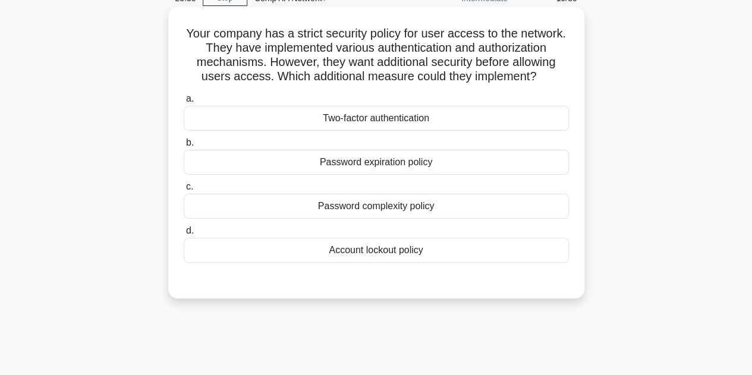
scroll to position [0, 0]
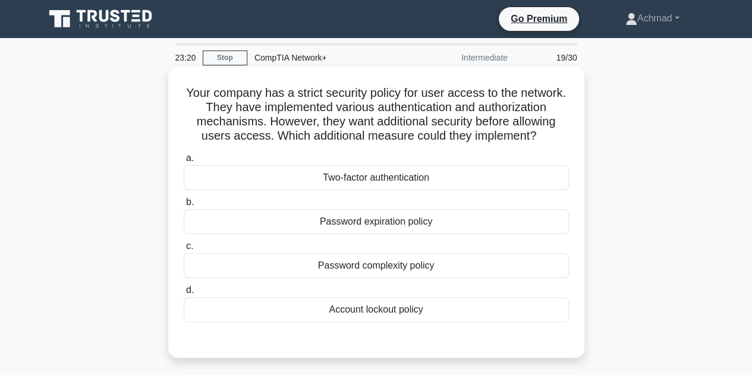
click at [405, 178] on div "Two-factor authentication" at bounding box center [376, 177] width 385 height 25
click at [184, 162] on input "a. Two-factor authentication" at bounding box center [184, 159] width 0 height 8
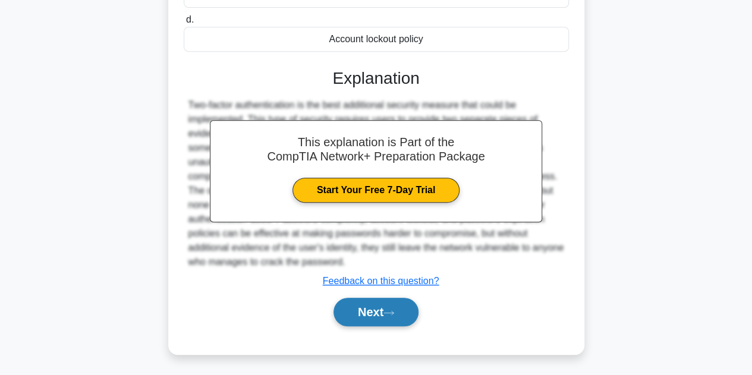
click at [401, 305] on button "Next" at bounding box center [375, 312] width 85 height 29
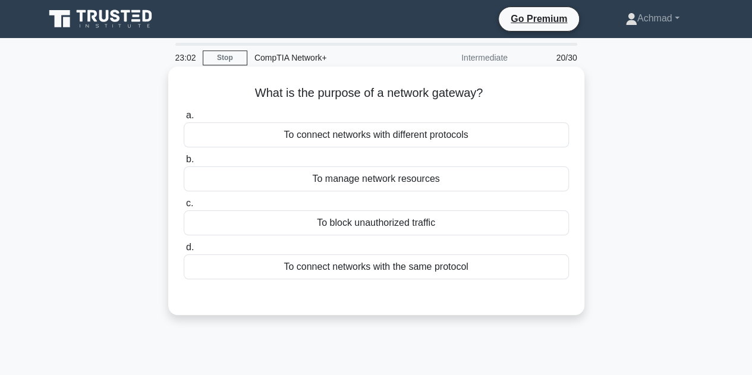
click at [393, 267] on div "To connect networks with the same protocol" at bounding box center [376, 266] width 385 height 25
click at [184, 251] on input "d. To connect networks with the same protocol" at bounding box center [184, 248] width 0 height 8
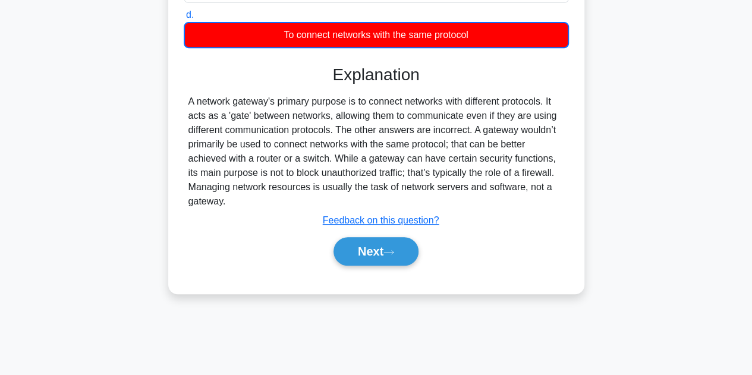
scroll to position [238, 0]
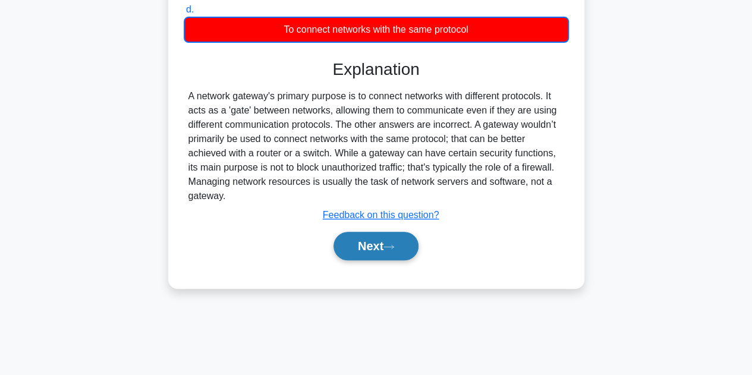
click at [388, 253] on button "Next" at bounding box center [375, 246] width 85 height 29
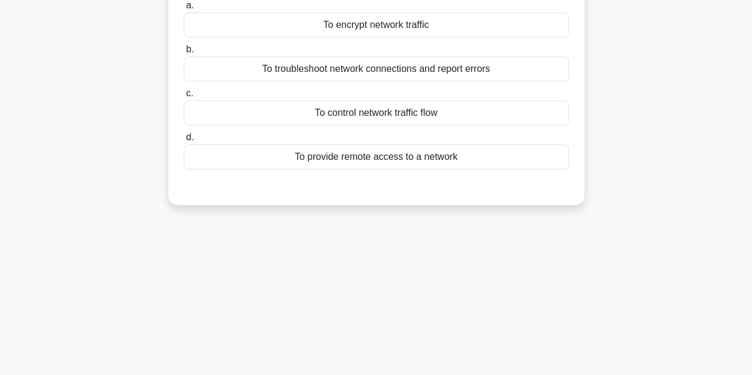
scroll to position [59, 0]
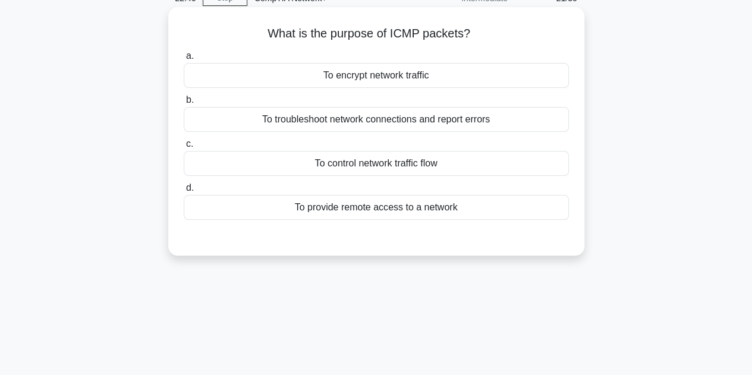
click at [389, 161] on div "To control network traffic flow" at bounding box center [376, 163] width 385 height 25
click at [184, 148] on input "c. To control network traffic flow" at bounding box center [184, 144] width 0 height 8
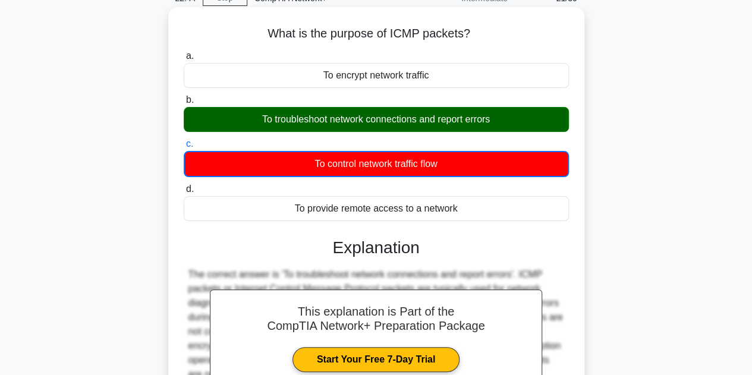
scroll to position [267, 0]
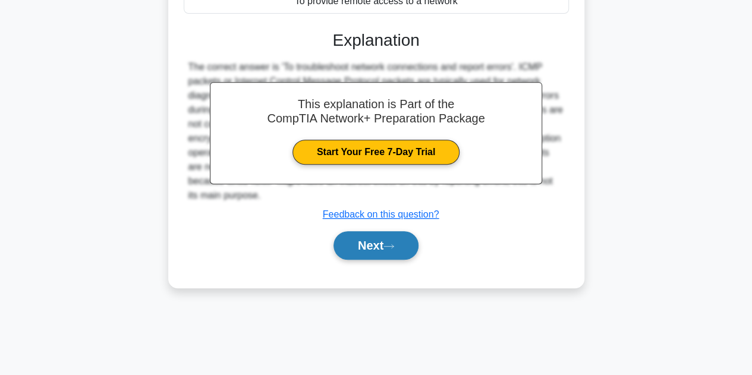
click at [405, 253] on button "Next" at bounding box center [375, 245] width 85 height 29
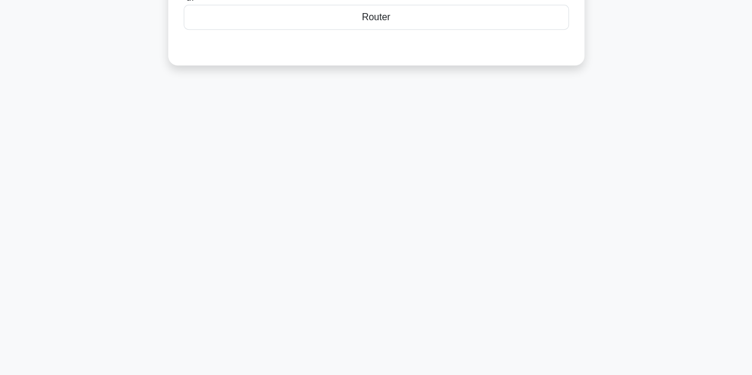
scroll to position [29, 0]
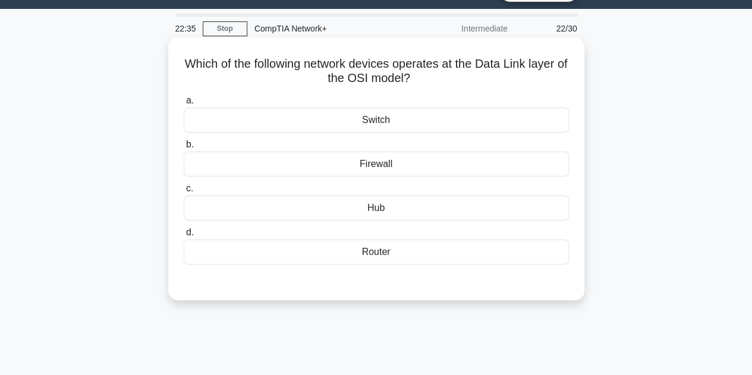
click at [447, 124] on div "Switch" at bounding box center [376, 120] width 385 height 25
click at [184, 105] on input "a. Switch" at bounding box center [184, 101] width 0 height 8
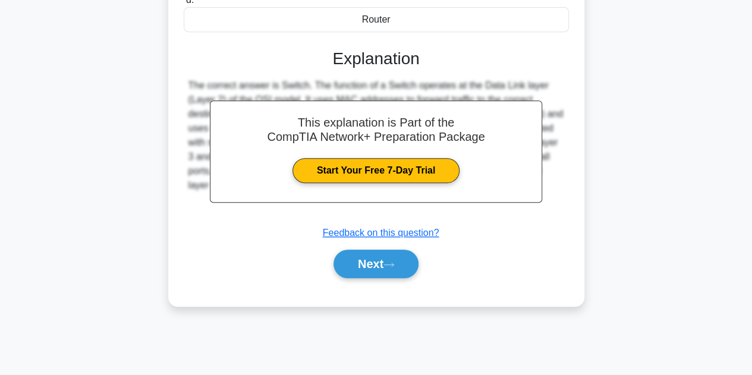
scroll to position [267, 0]
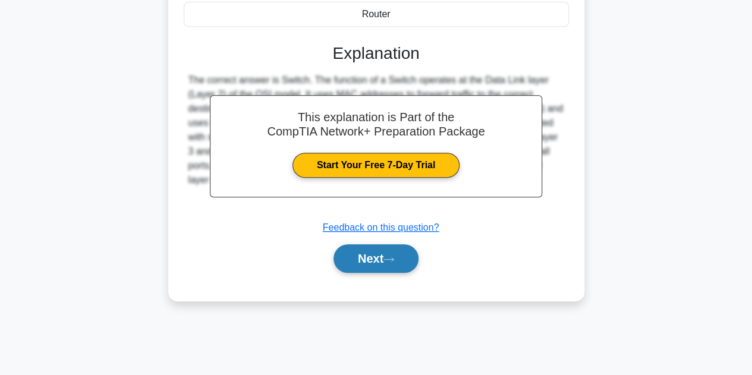
click at [388, 258] on icon at bounding box center [388, 259] width 11 height 7
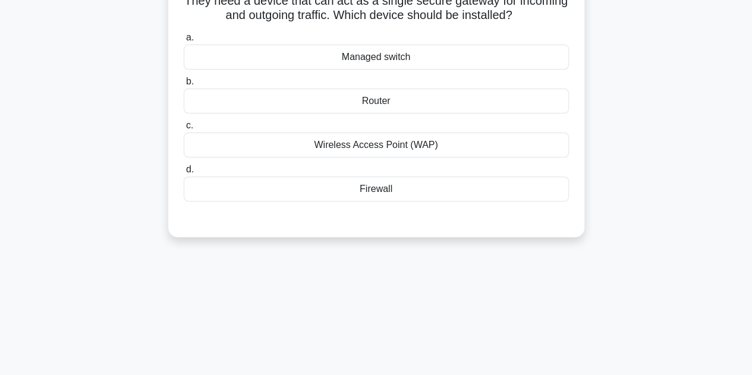
scroll to position [29, 0]
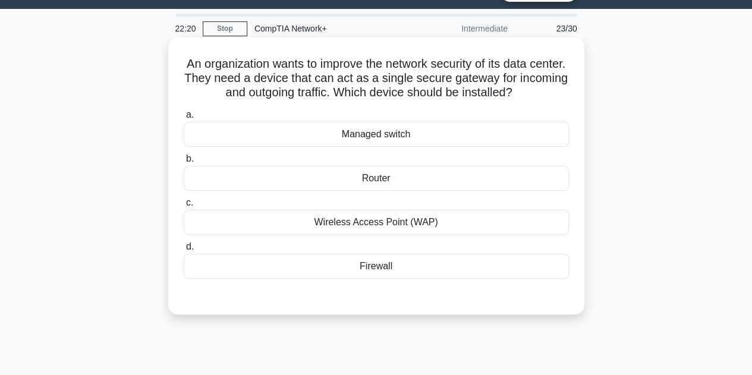
click at [404, 268] on div "Firewall" at bounding box center [376, 266] width 385 height 25
click at [184, 251] on input "d. Firewall" at bounding box center [184, 247] width 0 height 8
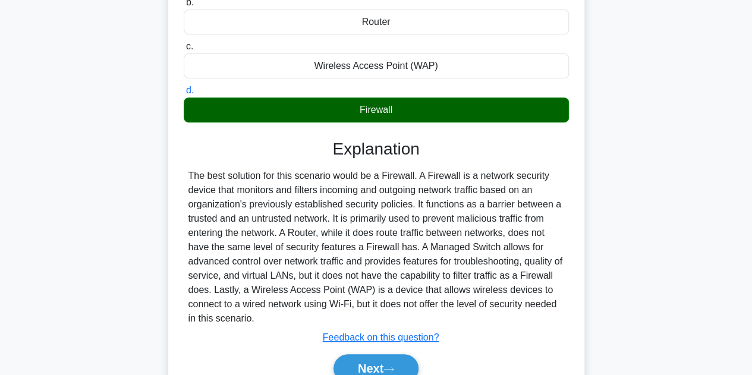
scroll to position [267, 0]
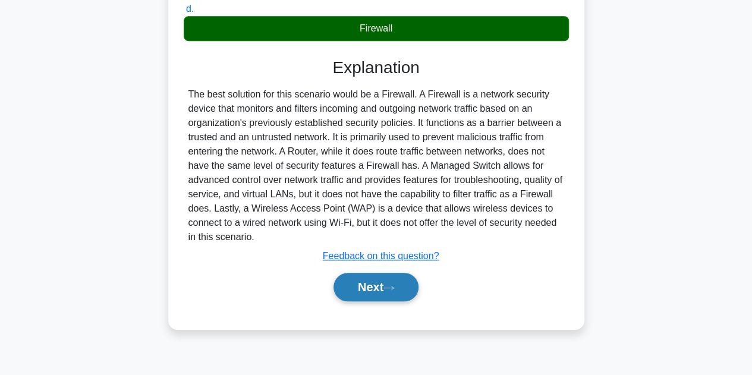
click at [398, 275] on button "Next" at bounding box center [375, 287] width 85 height 29
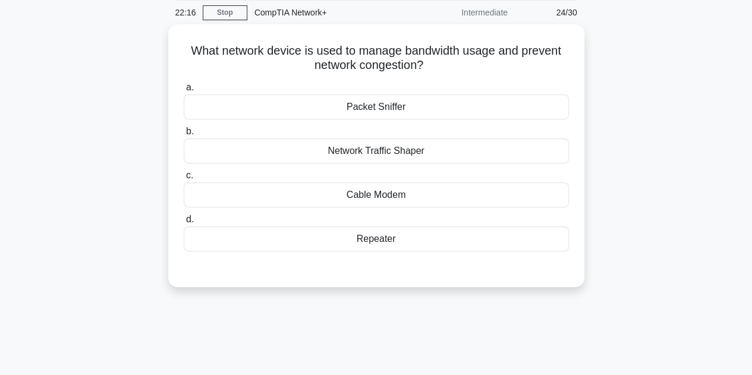
scroll to position [29, 0]
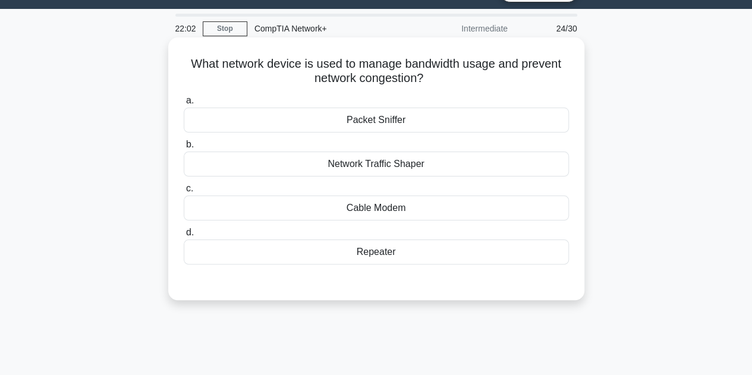
click at [407, 160] on div "Network Traffic Shaper" at bounding box center [376, 164] width 385 height 25
click at [184, 149] on input "b. Network Traffic Shaper" at bounding box center [184, 145] width 0 height 8
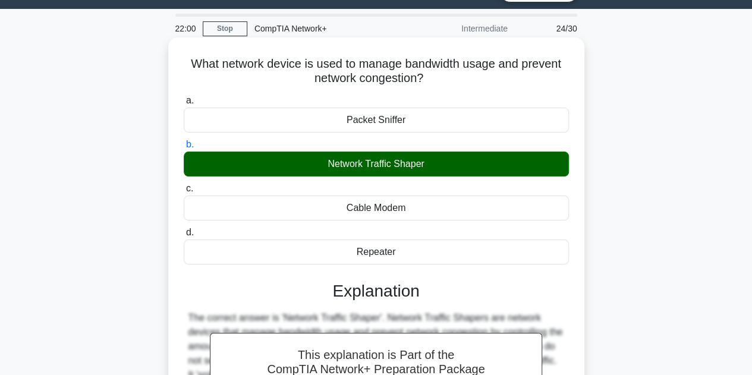
scroll to position [207, 0]
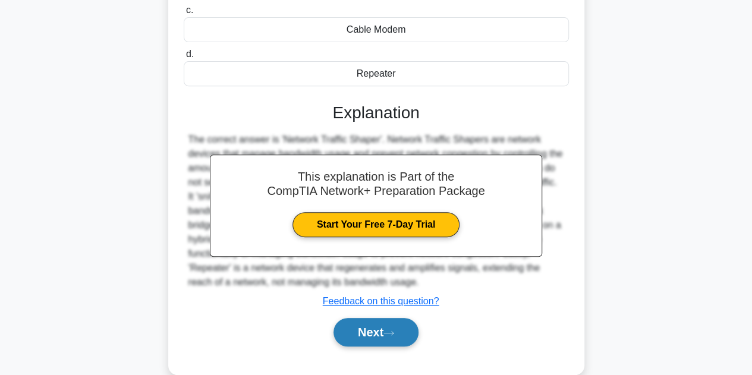
click at [388, 324] on button "Next" at bounding box center [375, 332] width 85 height 29
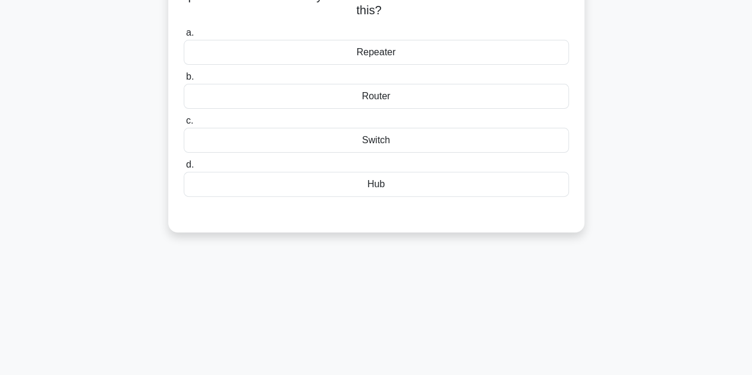
scroll to position [29, 0]
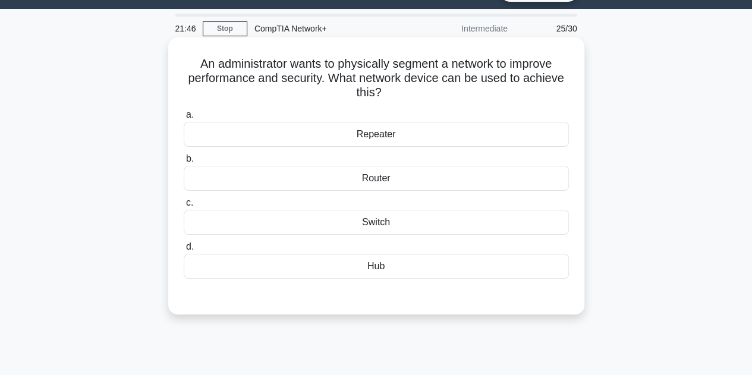
click at [447, 171] on div "Router" at bounding box center [376, 178] width 385 height 25
click at [184, 163] on input "b. Router" at bounding box center [184, 159] width 0 height 8
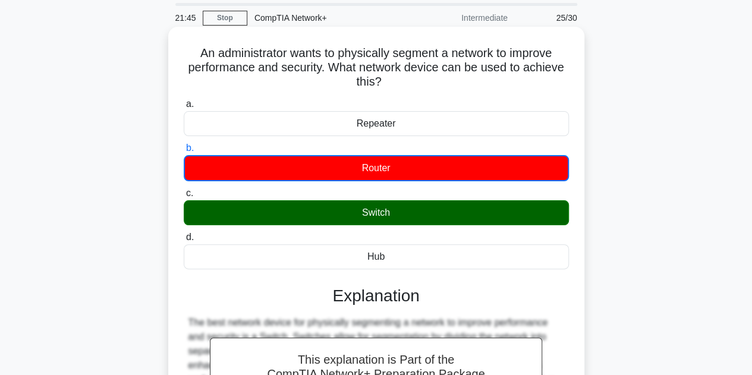
scroll to position [267, 0]
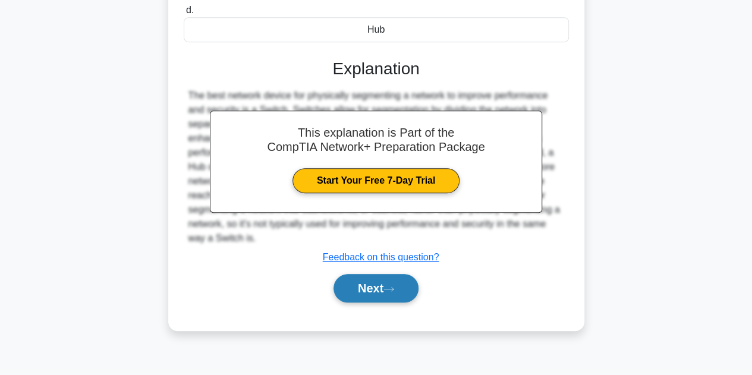
click at [402, 297] on button "Next" at bounding box center [375, 288] width 85 height 29
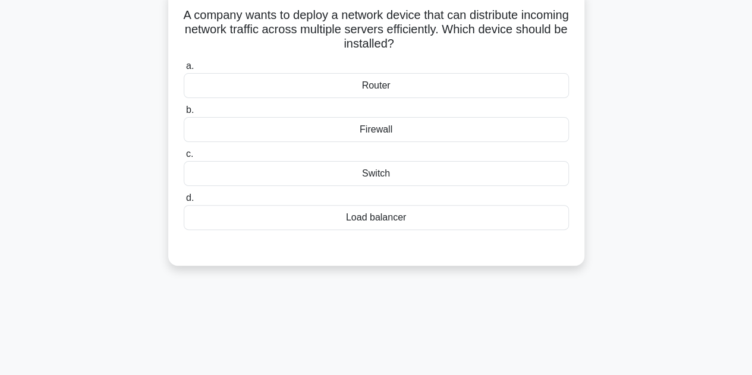
scroll to position [0, 0]
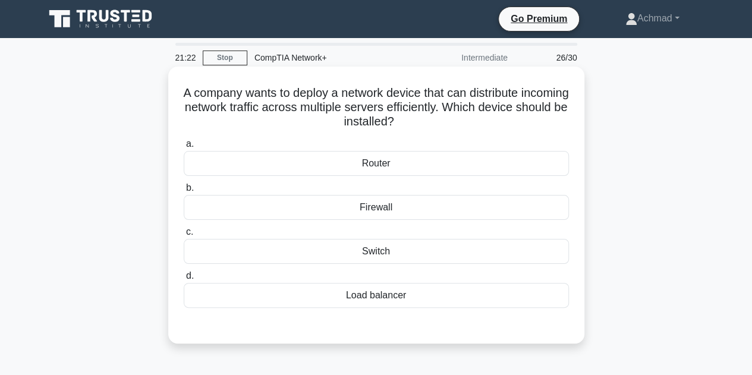
click at [390, 161] on div "Router" at bounding box center [376, 163] width 385 height 25
click at [184, 148] on input "a. Router" at bounding box center [184, 144] width 0 height 8
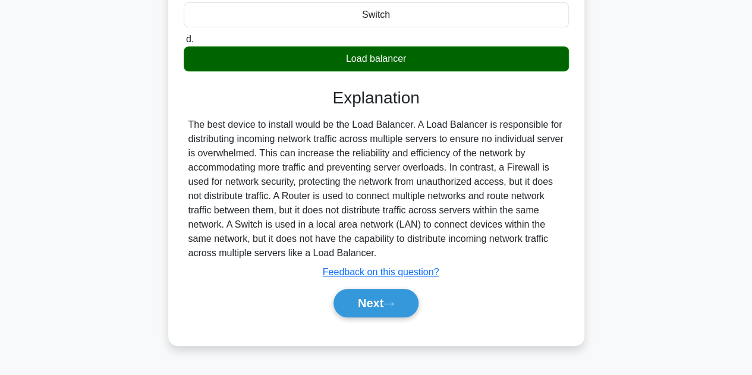
scroll to position [267, 0]
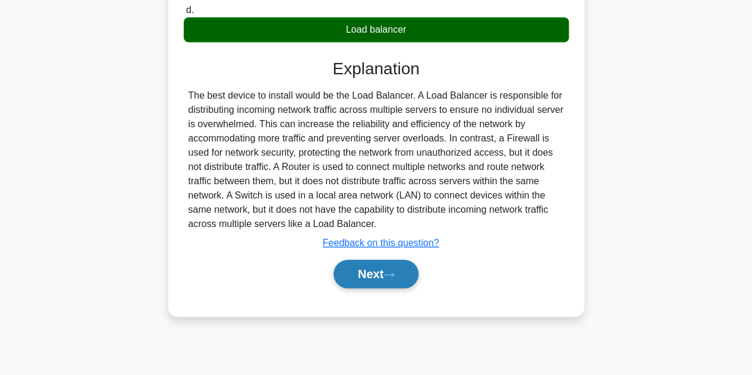
click at [371, 269] on button "Next" at bounding box center [375, 274] width 85 height 29
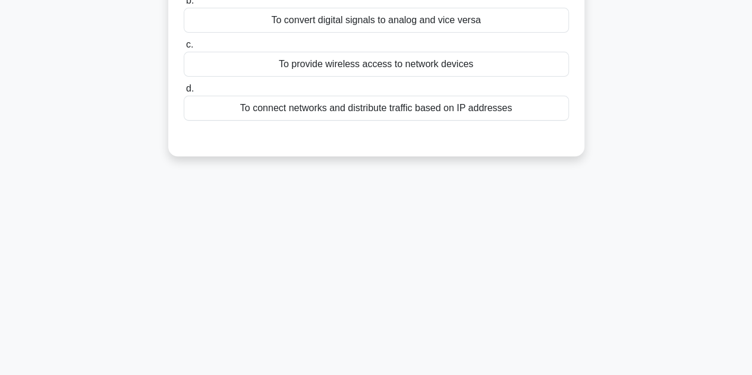
scroll to position [29, 0]
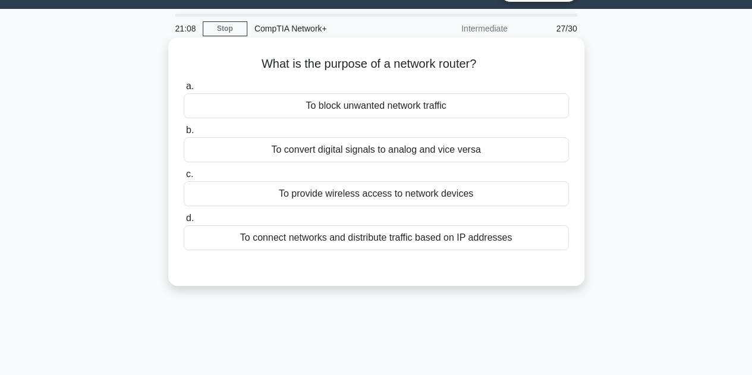
click at [373, 238] on div "To connect networks and distribute traffic based on IP addresses" at bounding box center [376, 237] width 385 height 25
click at [184, 222] on input "d. To connect networks and distribute traffic based on IP addresses" at bounding box center [184, 219] width 0 height 8
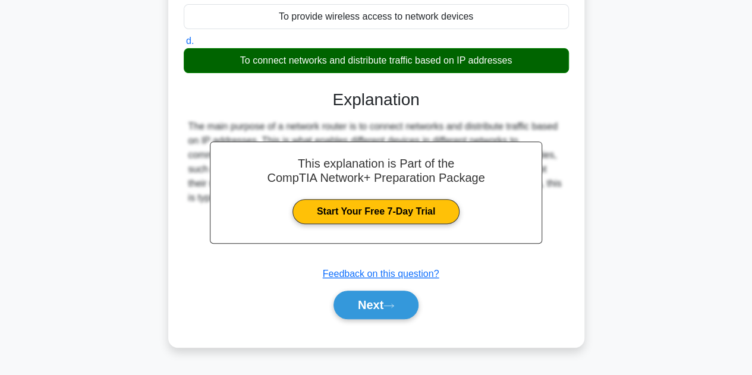
scroll to position [267, 0]
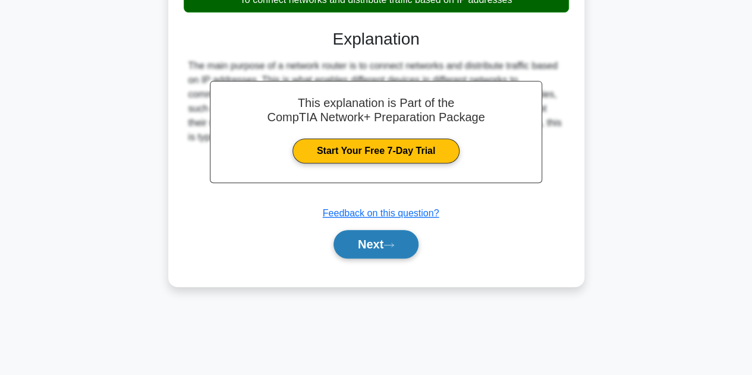
click at [389, 235] on button "Next" at bounding box center [375, 244] width 85 height 29
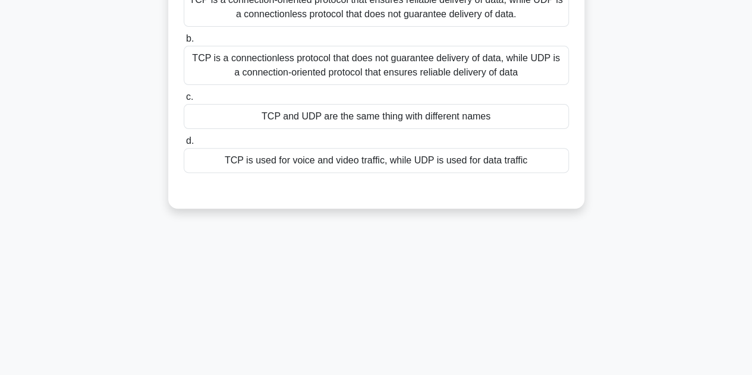
scroll to position [29, 0]
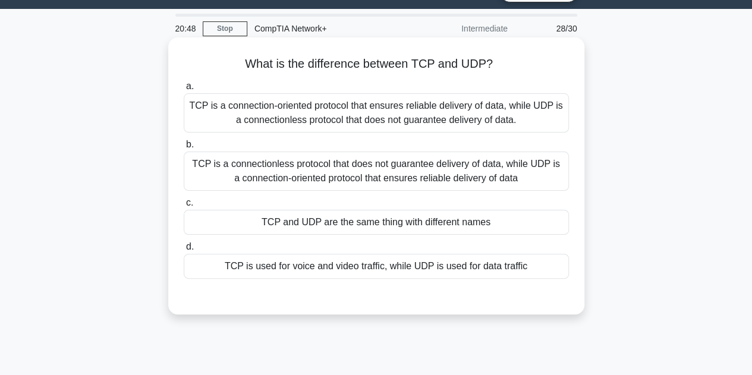
click at [391, 267] on div "TCP is used for voice and video traffic, while UDP is used for data traffic" at bounding box center [376, 266] width 385 height 25
click at [184, 251] on input "d. TCP is used for voice and video traffic, while UDP is used for data traffic" at bounding box center [184, 247] width 0 height 8
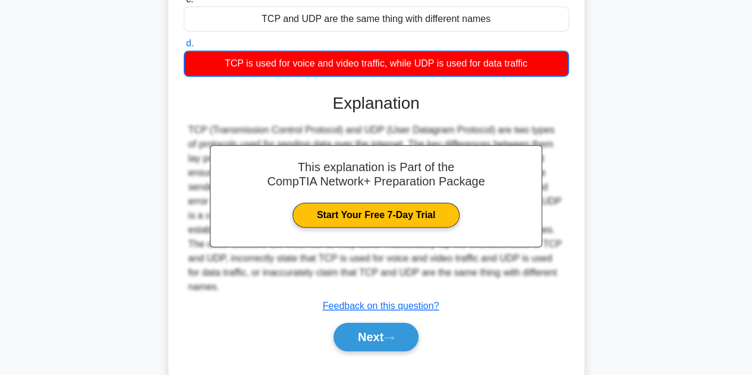
scroll to position [267, 0]
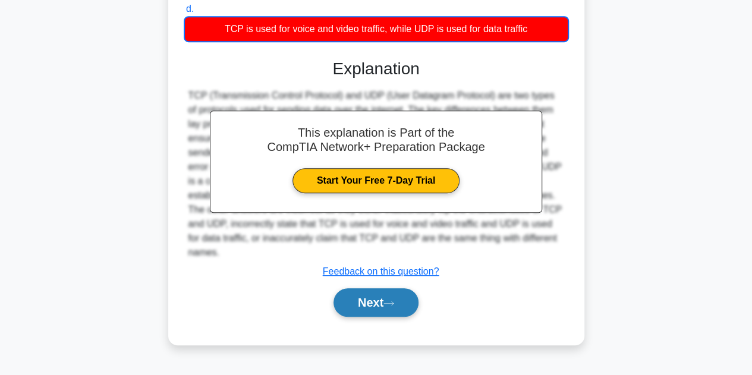
click at [402, 288] on button "Next" at bounding box center [375, 302] width 85 height 29
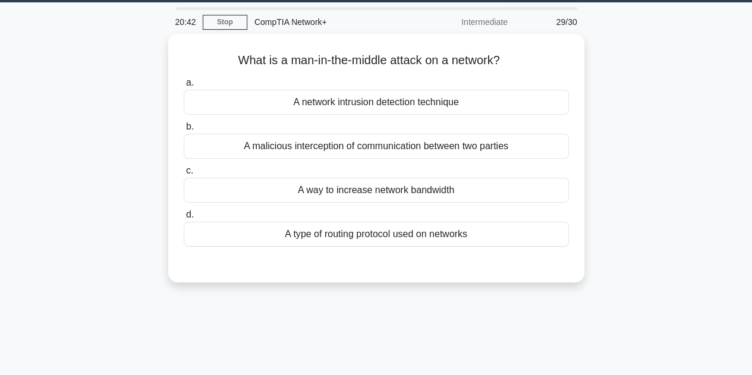
scroll to position [29, 0]
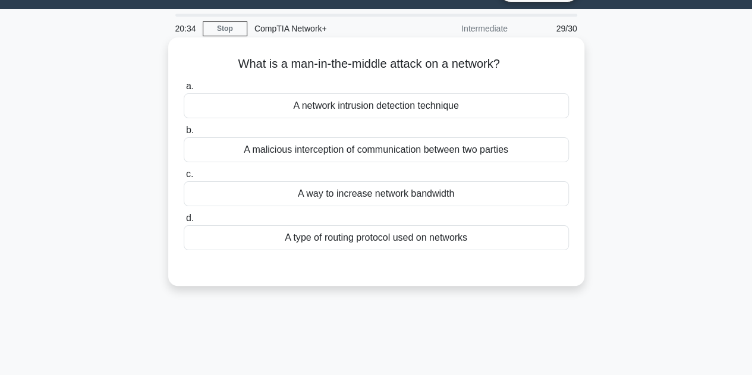
click at [386, 147] on div "A malicious interception of communication between two parties" at bounding box center [376, 149] width 385 height 25
click at [184, 134] on input "b. A malicious interception of communication between two parties" at bounding box center [184, 131] width 0 height 8
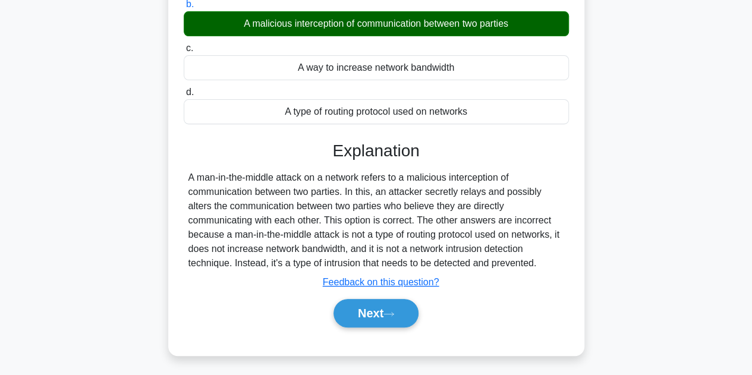
scroll to position [267, 0]
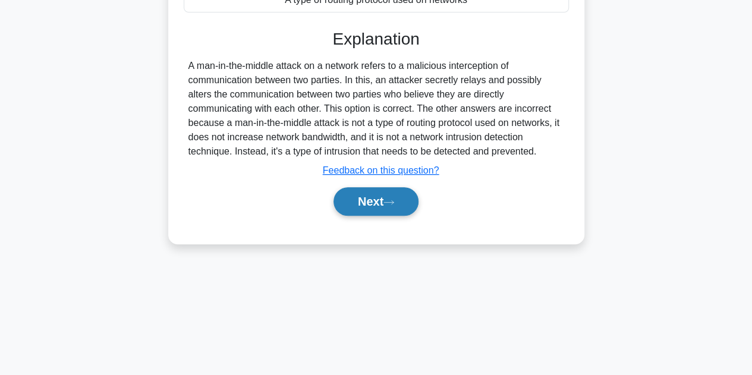
click at [407, 205] on button "Next" at bounding box center [375, 201] width 85 height 29
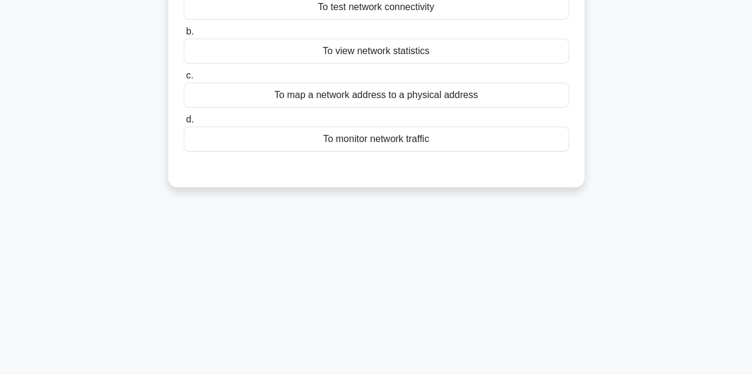
scroll to position [29, 0]
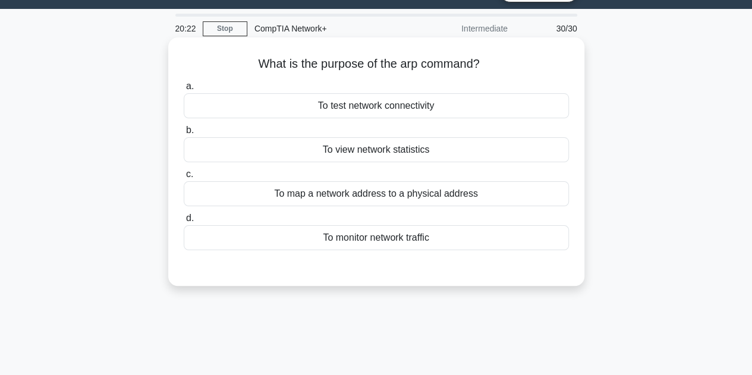
click at [382, 201] on div "To map a network address to a physical address" at bounding box center [376, 193] width 385 height 25
click at [184, 178] on input "c. To map a network address to a physical address" at bounding box center [184, 175] width 0 height 8
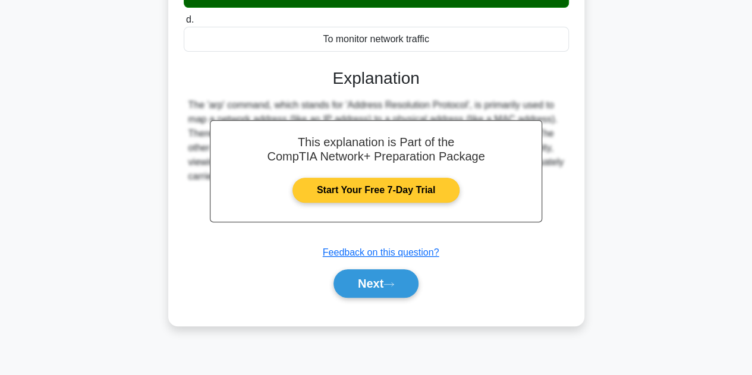
scroll to position [267, 0]
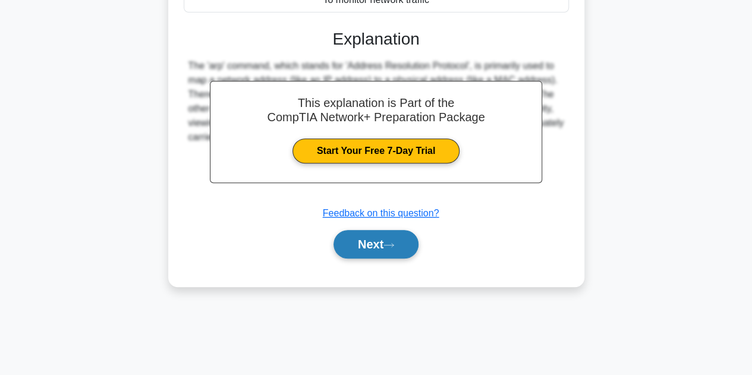
click at [394, 245] on icon at bounding box center [388, 245] width 11 height 7
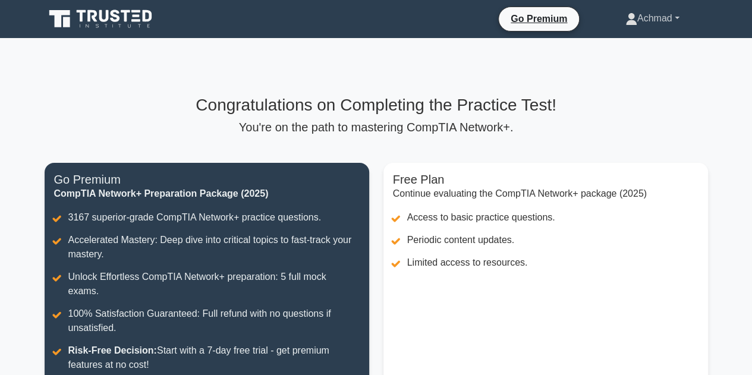
click at [662, 17] on link "Achmad" at bounding box center [652, 19] width 111 height 24
click at [632, 47] on link "Profile" at bounding box center [644, 46] width 94 height 19
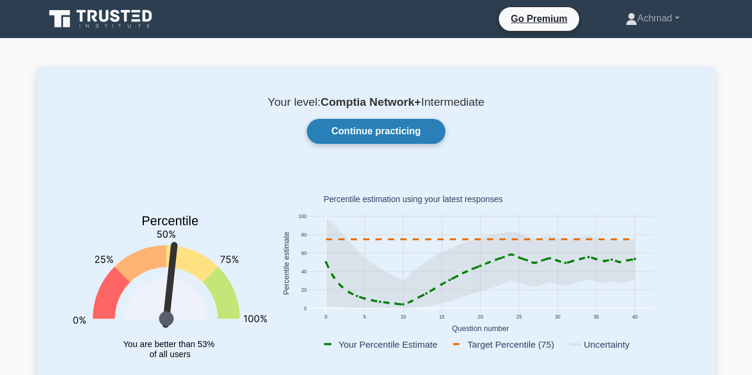
click at [397, 130] on link "Continue practicing" at bounding box center [376, 131] width 138 height 25
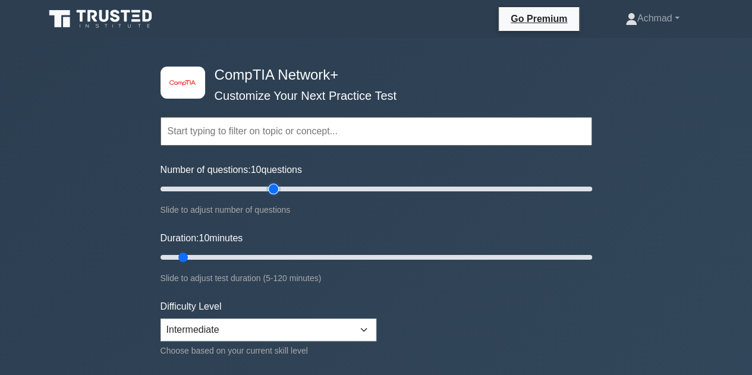
click at [272, 186] on input "Number of questions: 10 questions" at bounding box center [375, 189] width 431 height 14
drag, startPoint x: 275, startPoint y: 188, endPoint x: 609, endPoint y: 188, distance: 334.0
type input "200"
click at [592, 188] on input "Number of questions: 200 questions" at bounding box center [375, 189] width 431 height 14
drag, startPoint x: 187, startPoint y: 256, endPoint x: 603, endPoint y: 272, distance: 416.3
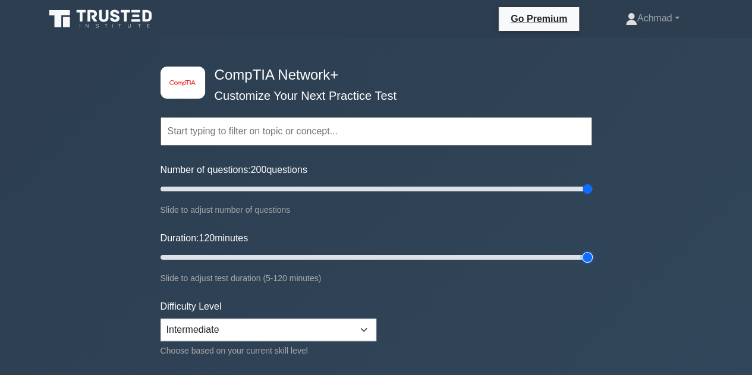
type input "120"
click at [592, 264] on input "Duration: 120 minutes" at bounding box center [375, 257] width 431 height 14
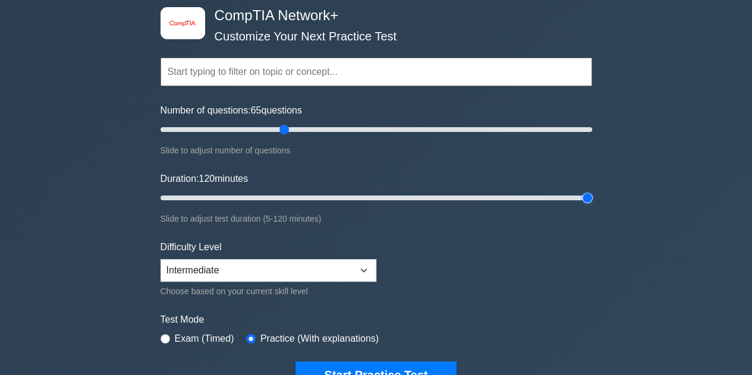
drag, startPoint x: 582, startPoint y: 131, endPoint x: 286, endPoint y: 149, distance: 296.5
type input "60"
click at [286, 137] on input "Number of questions: 65 questions" at bounding box center [375, 129] width 431 height 14
drag, startPoint x: 584, startPoint y: 197, endPoint x: 251, endPoint y: 207, distance: 333.0
click at [251, 205] on input "Duration: 30 minutes" at bounding box center [375, 198] width 431 height 14
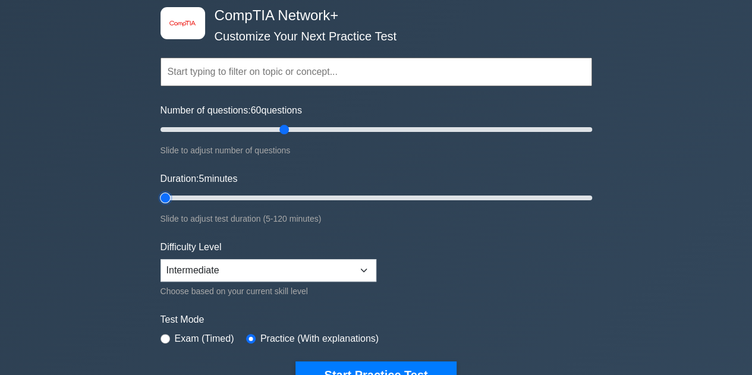
drag, startPoint x: 257, startPoint y: 196, endPoint x: 156, endPoint y: 204, distance: 101.3
type input "5"
click at [160, 204] on input "Duration: 5 minutes" at bounding box center [375, 198] width 431 height 14
drag, startPoint x: 283, startPoint y: 129, endPoint x: 226, endPoint y: 134, distance: 56.7
click at [227, 133] on input "Number of questions: 35 questions" at bounding box center [375, 129] width 431 height 14
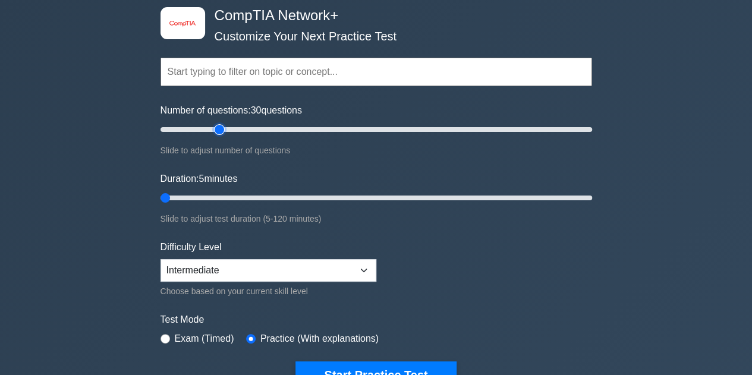
type input "30"
click at [220, 128] on input "Number of questions: 30 questions" at bounding box center [375, 129] width 431 height 14
drag, startPoint x: 169, startPoint y: 196, endPoint x: 240, endPoint y: 192, distance: 70.8
type input "25"
click at [240, 192] on input "Duration: 25 minutes" at bounding box center [375, 198] width 431 height 14
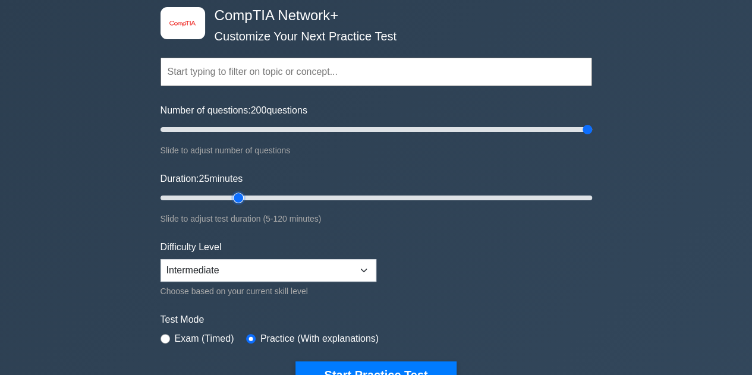
drag, startPoint x: 222, startPoint y: 128, endPoint x: 640, endPoint y: 171, distance: 420.5
type input "200"
click at [592, 137] on input "Number of questions: 200 questions" at bounding box center [375, 129] width 431 height 14
drag, startPoint x: 239, startPoint y: 197, endPoint x: 620, endPoint y: 226, distance: 382.7
type input "120"
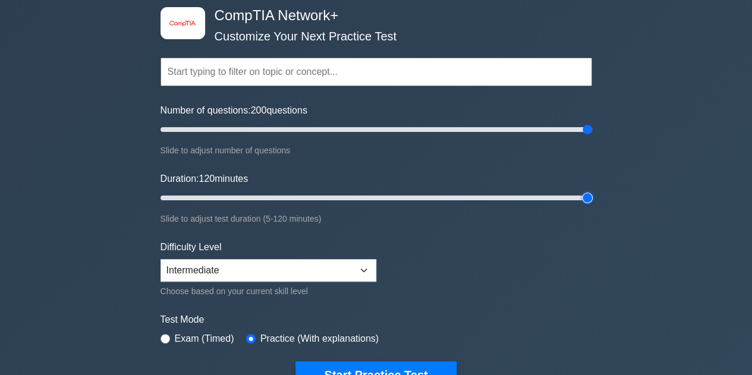
click at [592, 205] on input "Duration: 120 minutes" at bounding box center [375, 198] width 431 height 14
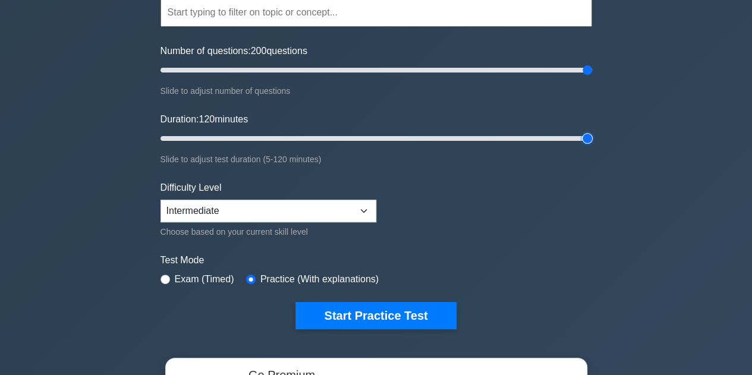
scroll to position [178, 0]
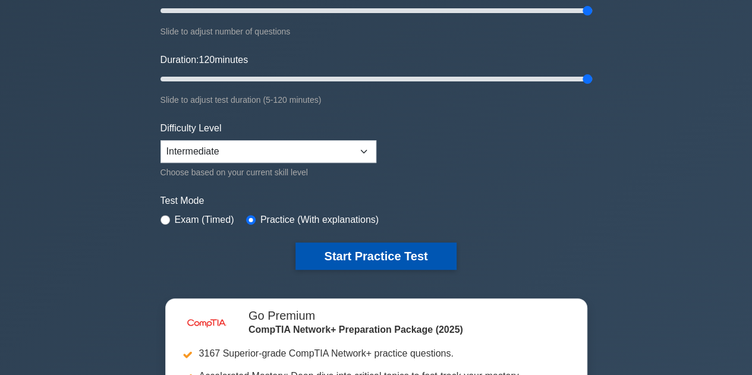
click at [393, 261] on button "Start Practice Test" at bounding box center [375, 255] width 160 height 27
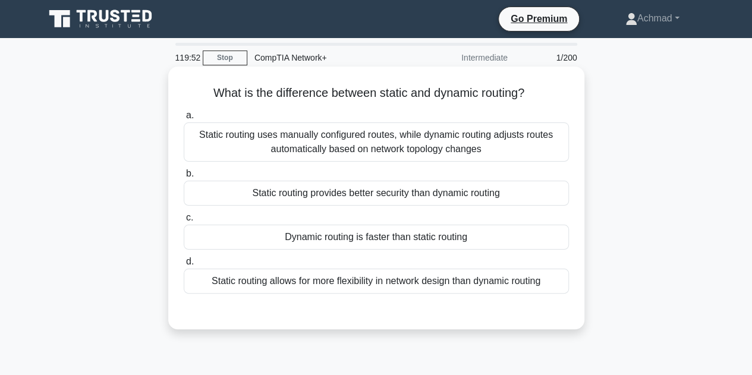
click at [340, 140] on div "Static routing uses manually configured routes, while dynamic routing adjusts r…" at bounding box center [376, 141] width 385 height 39
click at [184, 119] on input "a. Static routing uses manually configured routes, while dynamic routing adjust…" at bounding box center [184, 116] width 0 height 8
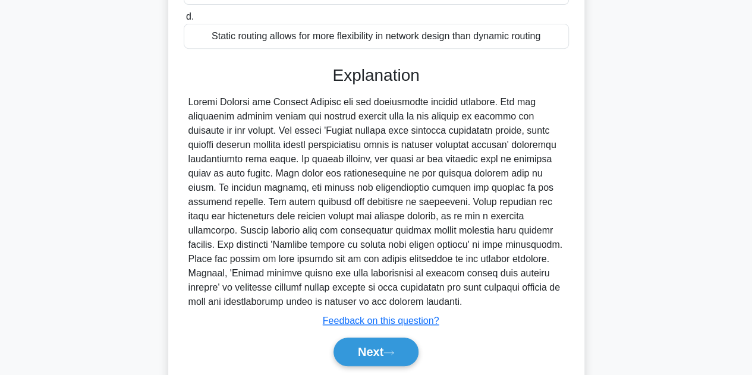
scroll to position [285, 0]
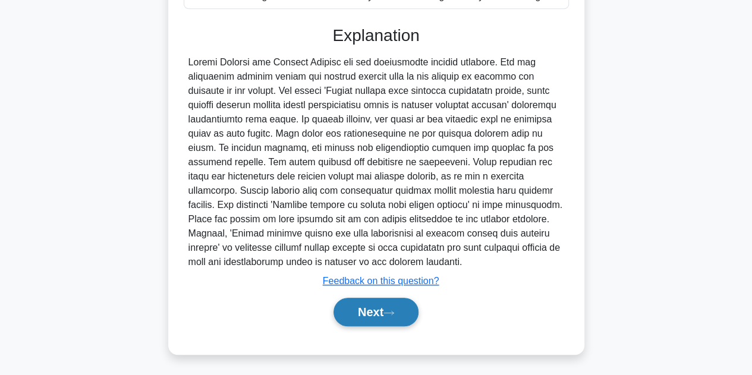
click at [375, 311] on button "Next" at bounding box center [375, 312] width 85 height 29
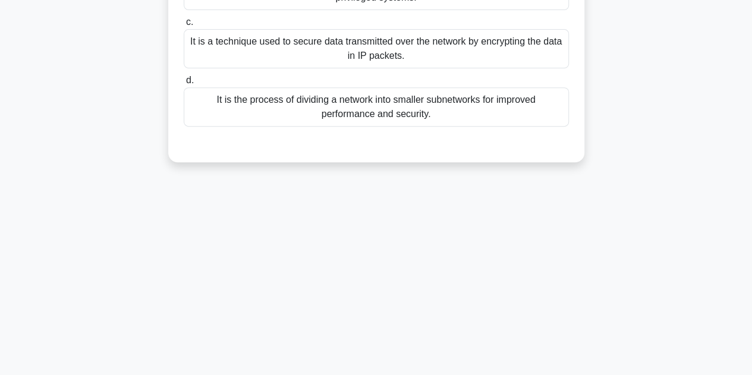
scroll to position [29, 0]
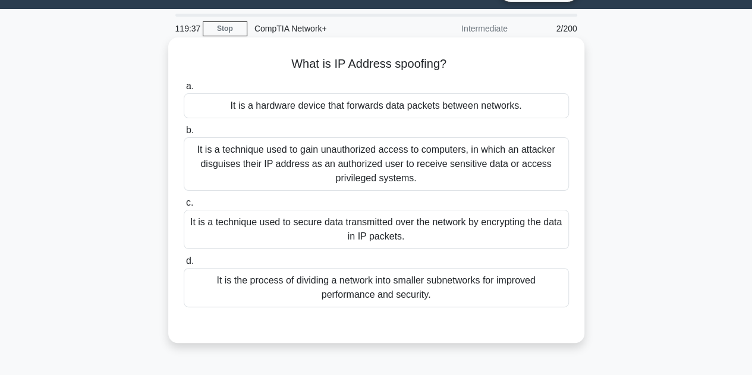
click at [363, 282] on div "It is the process of dividing a network into smaller subnetworks for improved p…" at bounding box center [376, 287] width 385 height 39
click at [184, 265] on input "d. It is the process of dividing a network into smaller subnetworks for improve…" at bounding box center [184, 261] width 0 height 8
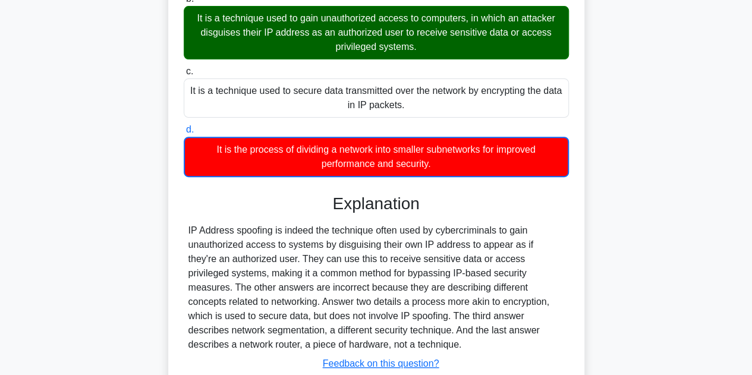
scroll to position [267, 0]
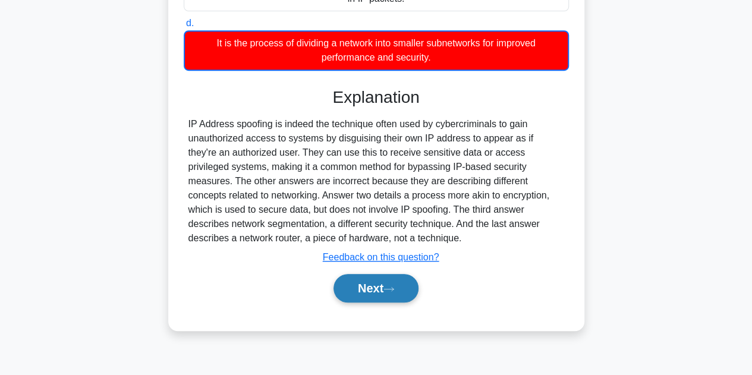
click at [370, 282] on button "Next" at bounding box center [375, 288] width 85 height 29
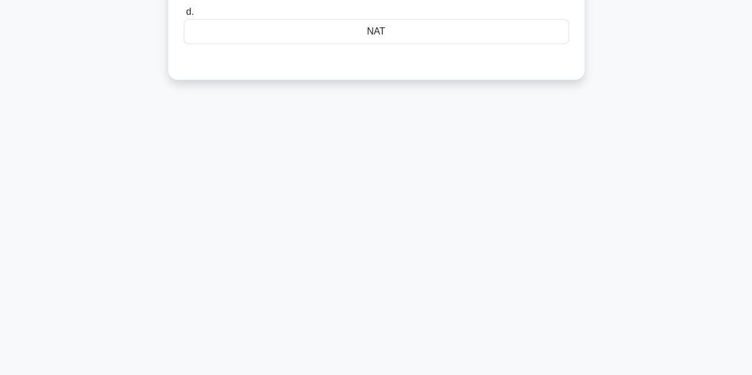
scroll to position [0, 0]
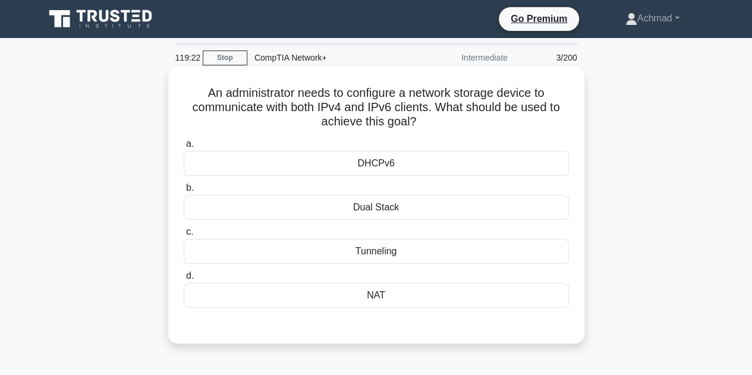
click at [431, 215] on div "Dual Stack" at bounding box center [376, 207] width 385 height 25
click at [184, 192] on input "b. Dual Stack" at bounding box center [184, 188] width 0 height 8
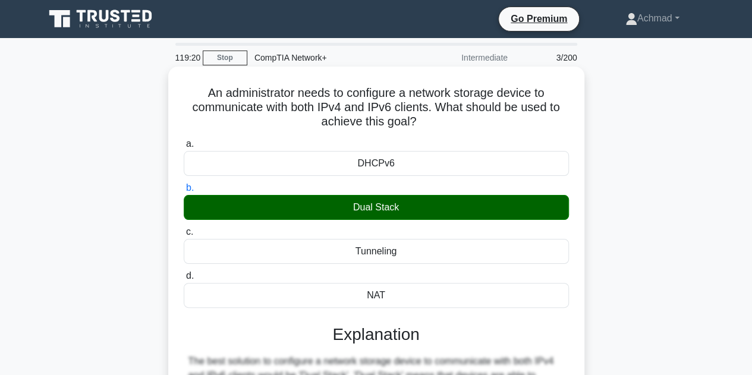
scroll to position [238, 0]
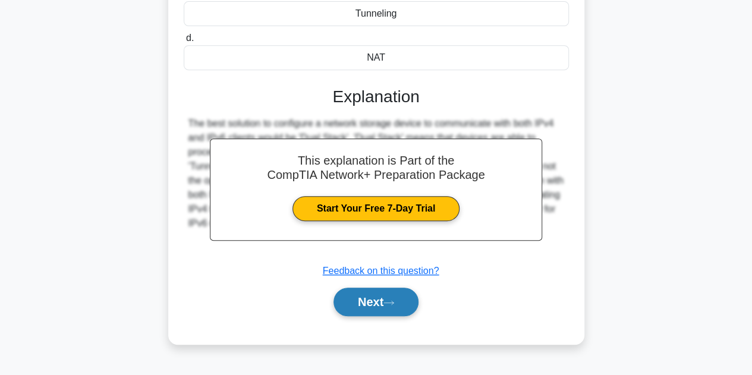
click at [392, 308] on button "Next" at bounding box center [375, 302] width 85 height 29
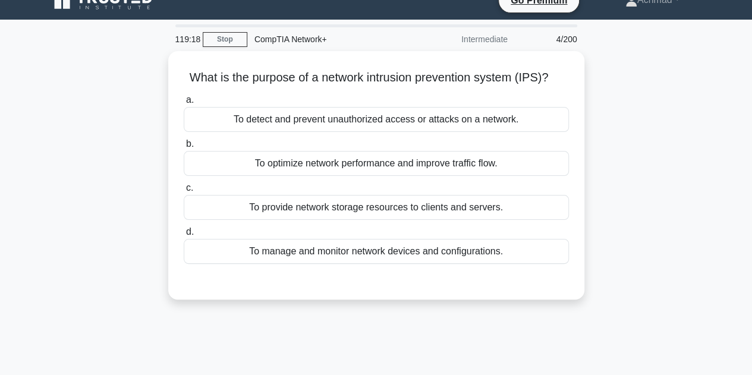
scroll to position [0, 0]
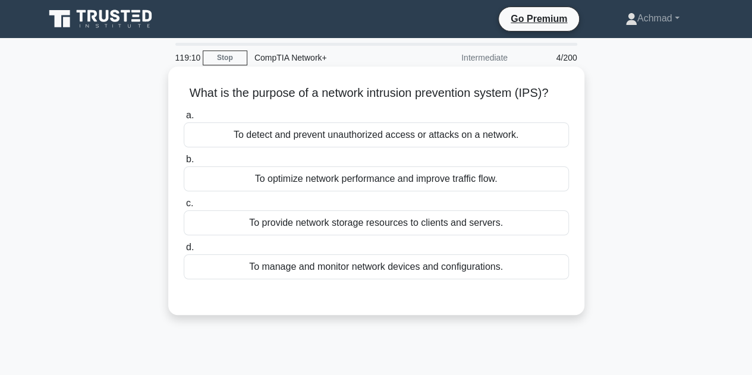
click at [434, 135] on div "To detect and prevent unauthorized access or attacks on a network." at bounding box center [376, 134] width 385 height 25
click at [184, 119] on input "a. To detect and prevent unauthorized access or attacks on a network." at bounding box center [184, 116] width 0 height 8
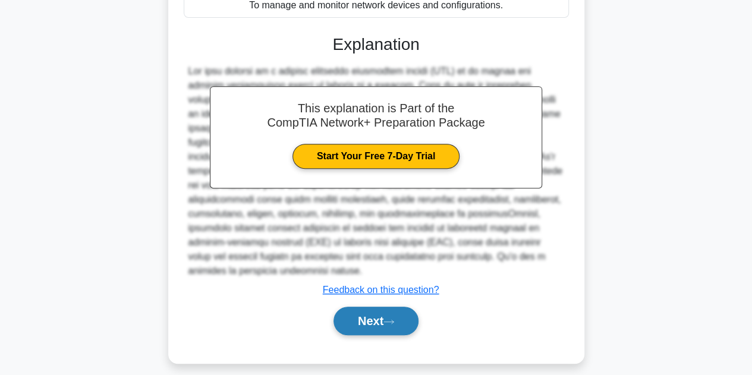
scroll to position [267, 0]
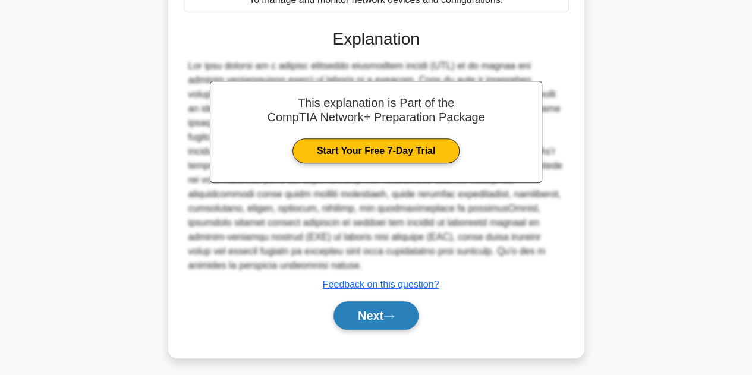
click at [387, 310] on button "Next" at bounding box center [375, 315] width 85 height 29
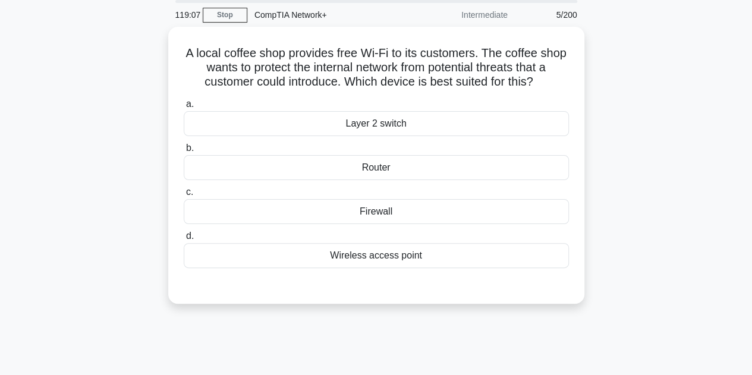
scroll to position [29, 0]
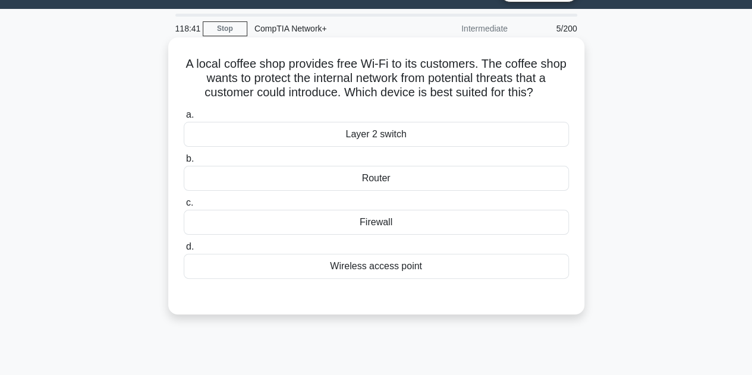
click at [423, 271] on div "Wireless access point" at bounding box center [376, 266] width 385 height 25
click at [184, 251] on input "d. Wireless access point" at bounding box center [184, 247] width 0 height 8
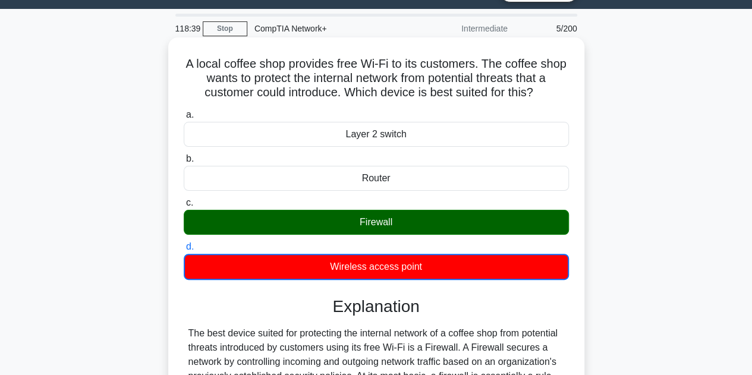
scroll to position [267, 0]
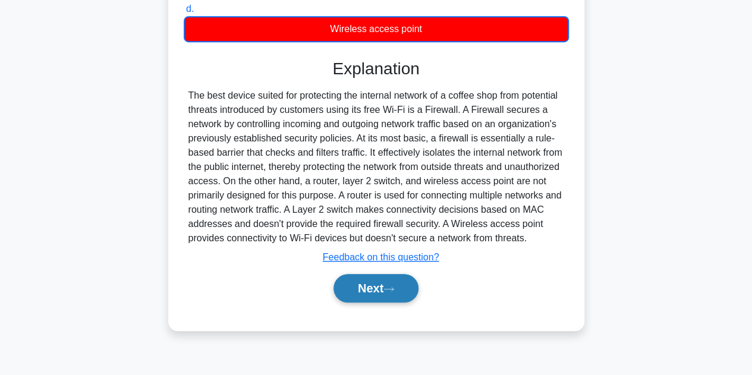
click at [392, 303] on button "Next" at bounding box center [375, 288] width 85 height 29
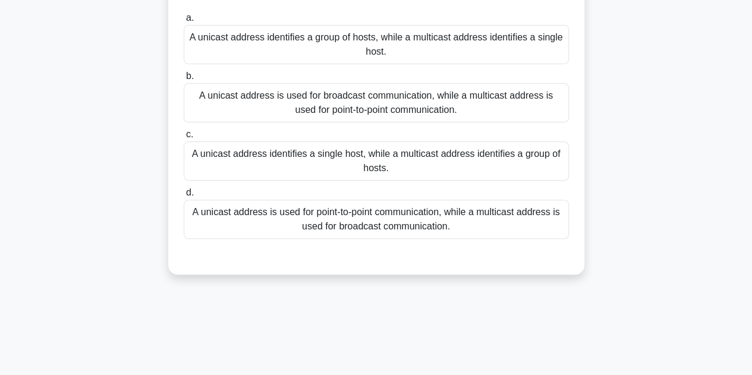
scroll to position [29, 0]
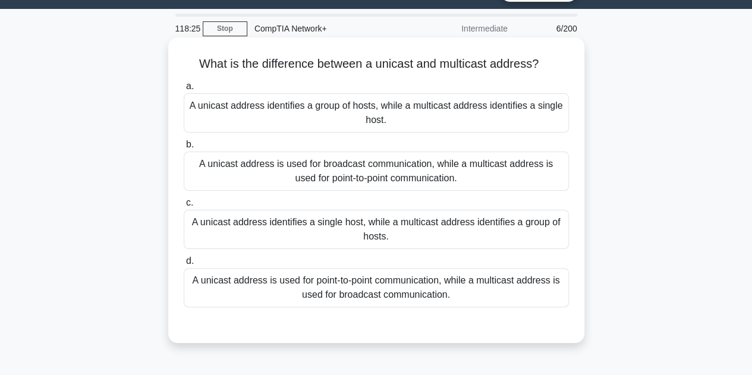
click at [432, 235] on div "A unicast address identifies a single host, while a multicast address identifie…" at bounding box center [376, 229] width 385 height 39
click at [184, 207] on input "c. A unicast address identifies a single host, while a multicast address identi…" at bounding box center [184, 203] width 0 height 8
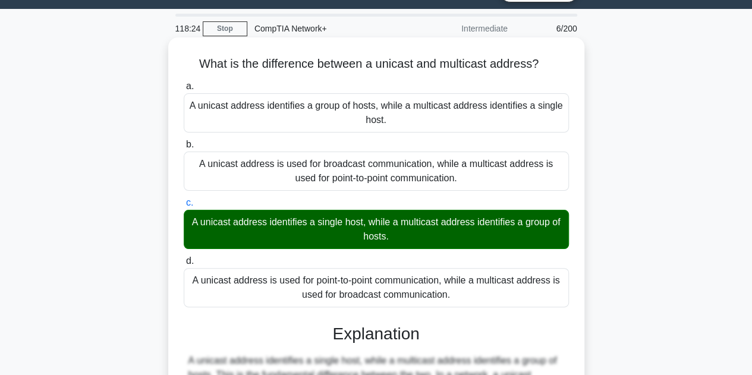
scroll to position [267, 0]
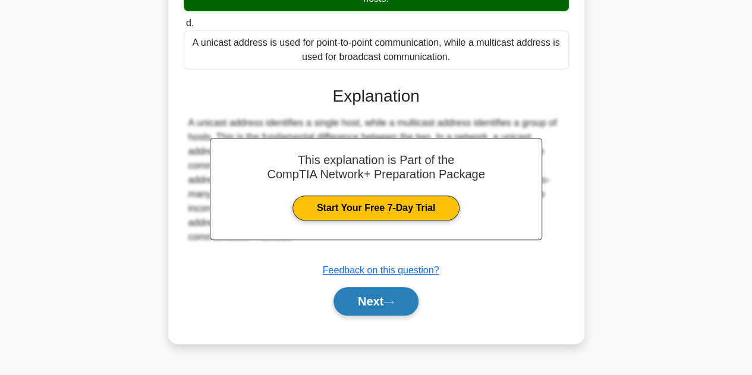
click at [385, 302] on button "Next" at bounding box center [375, 301] width 85 height 29
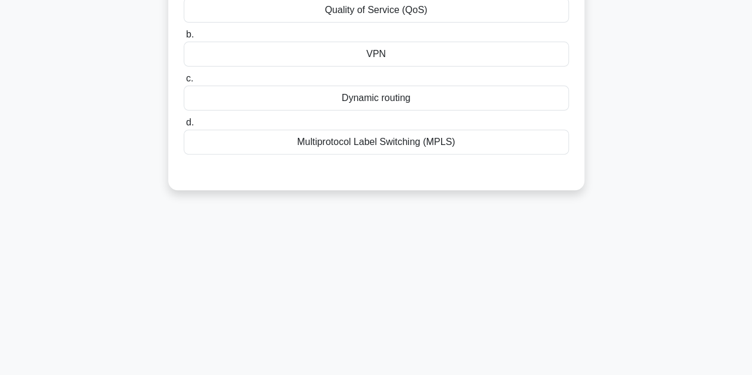
scroll to position [29, 0]
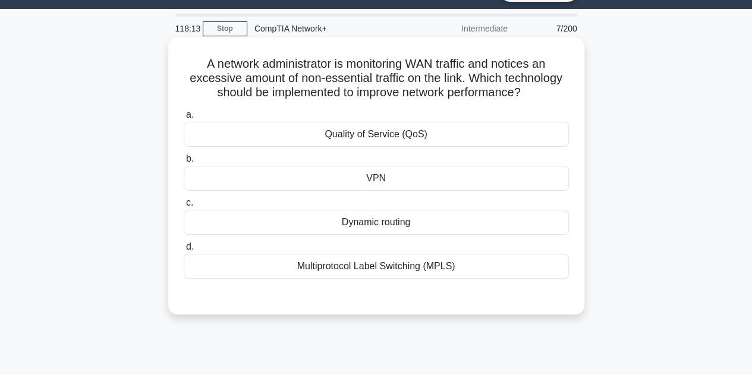
click at [407, 134] on div "Quality of Service (QoS)" at bounding box center [376, 134] width 385 height 25
click at [184, 119] on input "a. Quality of Service (QoS)" at bounding box center [184, 115] width 0 height 8
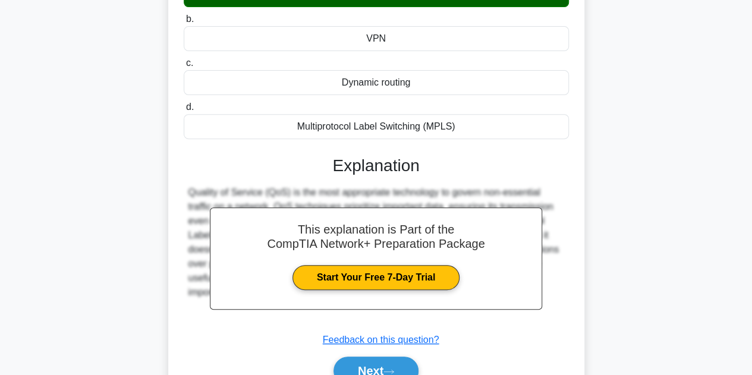
scroll to position [267, 0]
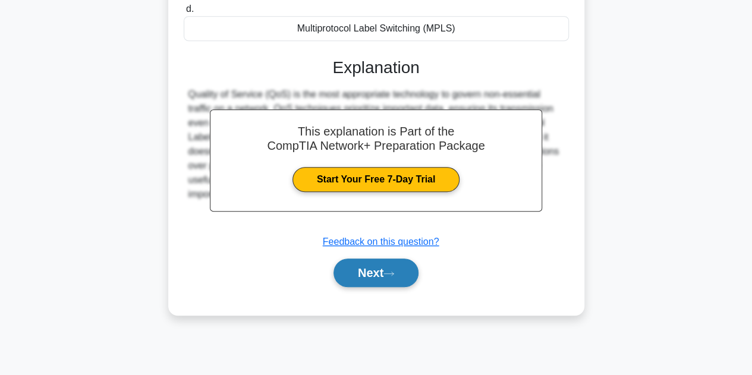
click at [394, 274] on icon at bounding box center [388, 273] width 11 height 7
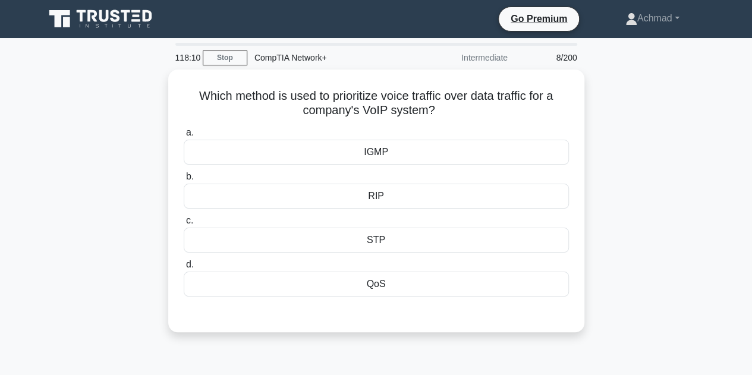
scroll to position [0, 0]
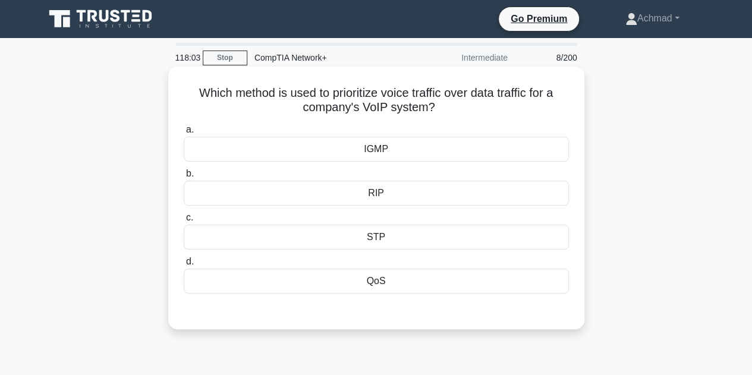
click at [404, 274] on div "QoS" at bounding box center [376, 281] width 385 height 25
click at [184, 266] on input "d. QoS" at bounding box center [184, 262] width 0 height 8
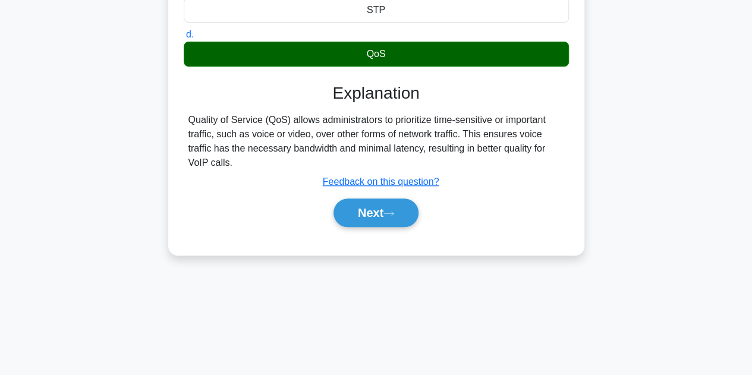
scroll to position [267, 0]
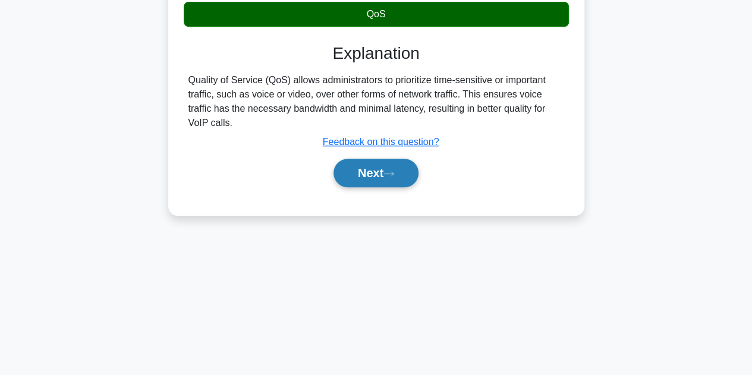
click at [367, 173] on button "Next" at bounding box center [375, 173] width 85 height 29
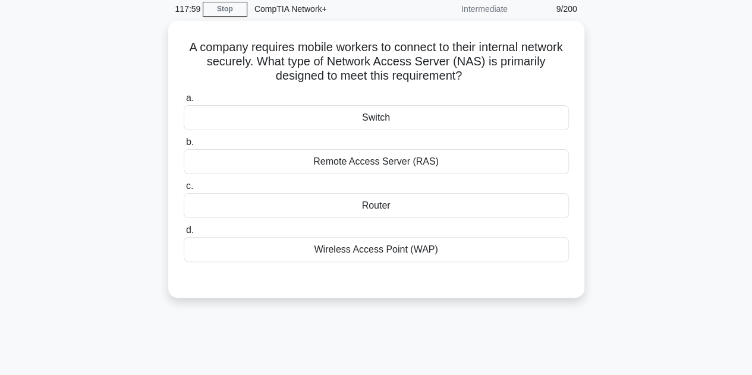
scroll to position [0, 0]
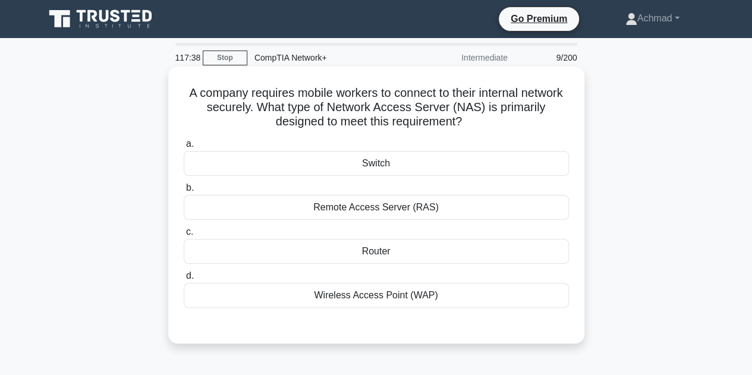
click at [391, 205] on div "Remote Access Server (RAS)" at bounding box center [376, 207] width 385 height 25
click at [184, 192] on input "b. Remote Access Server (RAS)" at bounding box center [184, 188] width 0 height 8
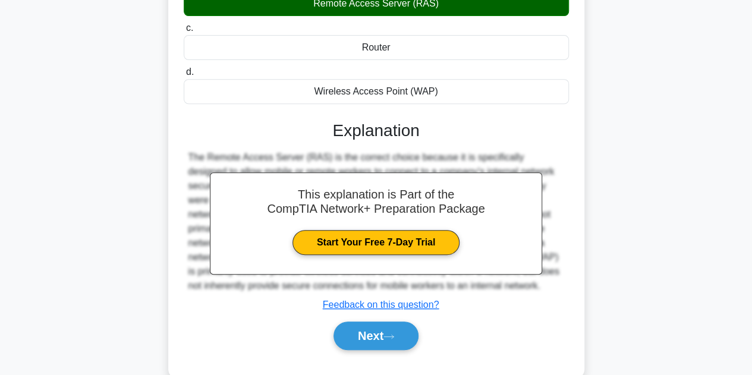
scroll to position [238, 0]
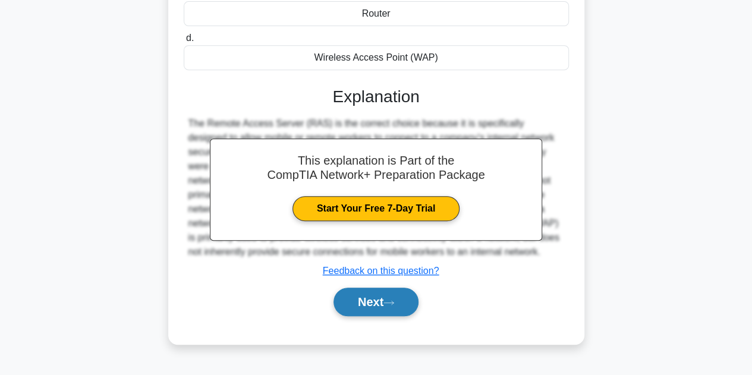
click at [394, 304] on icon at bounding box center [388, 303] width 11 height 7
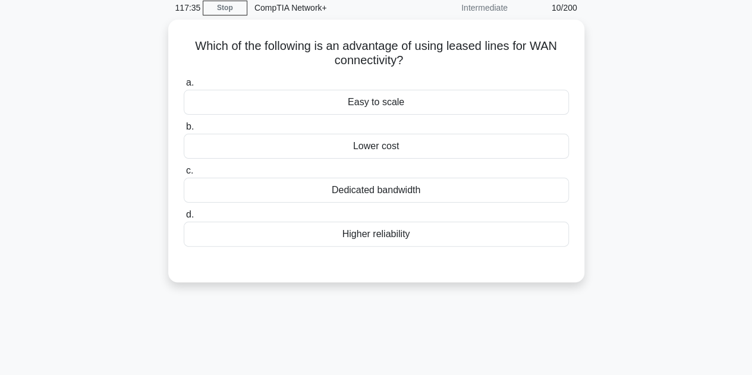
scroll to position [0, 0]
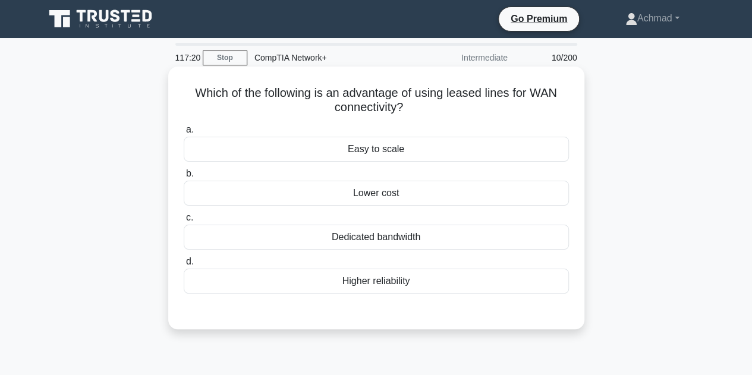
click at [416, 153] on div "Easy to scale" at bounding box center [376, 149] width 385 height 25
click at [184, 134] on input "a. Easy to scale" at bounding box center [184, 130] width 0 height 8
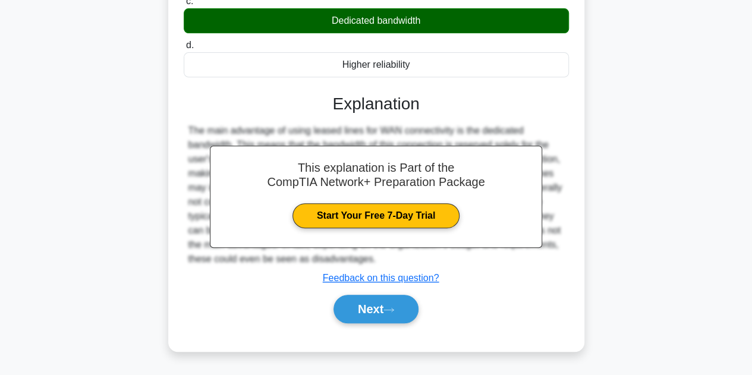
scroll to position [238, 0]
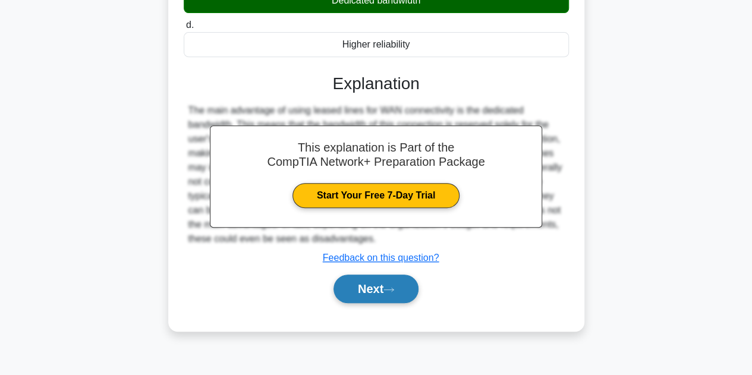
click at [393, 287] on icon at bounding box center [388, 289] width 11 height 7
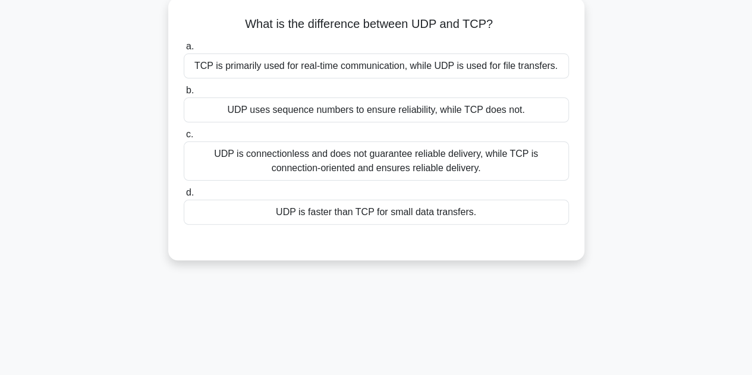
scroll to position [0, 0]
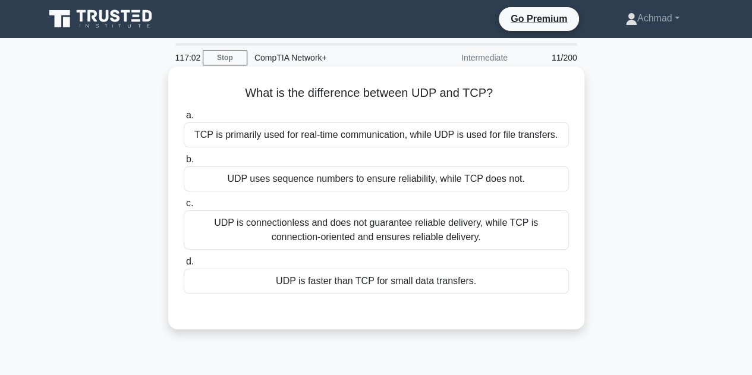
click at [317, 139] on div "TCP is primarily used for real-time communication, while UDP is used for file t…" at bounding box center [376, 134] width 385 height 25
click at [250, 125] on div "TCP is primarily used for real-time communication, while UDP is used for file t…" at bounding box center [376, 134] width 385 height 25
click at [184, 119] on input "a. TCP is primarily used for real-time communication, while UDP is used for fil…" at bounding box center [184, 116] width 0 height 8
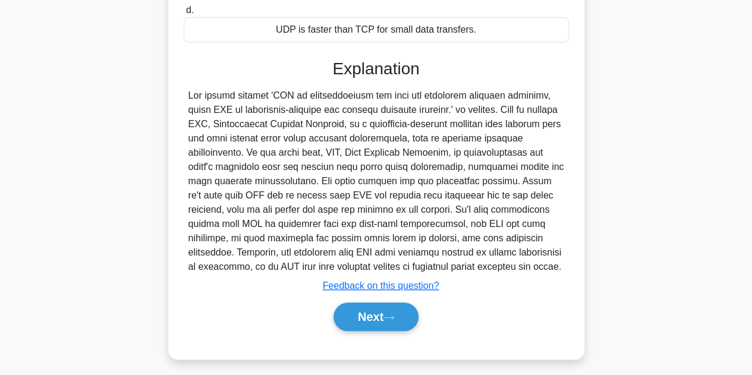
scroll to position [267, 0]
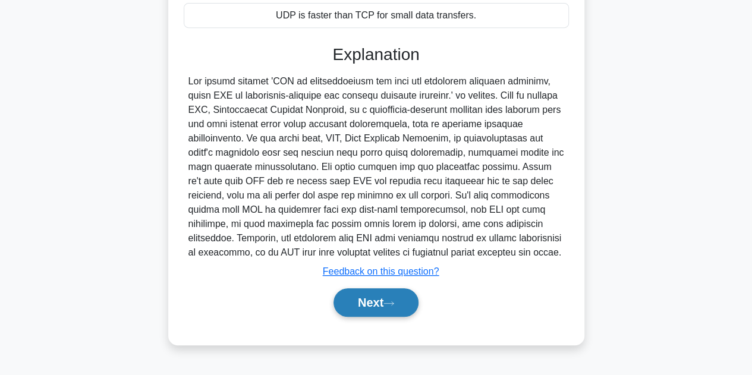
click at [386, 311] on button "Next" at bounding box center [375, 302] width 85 height 29
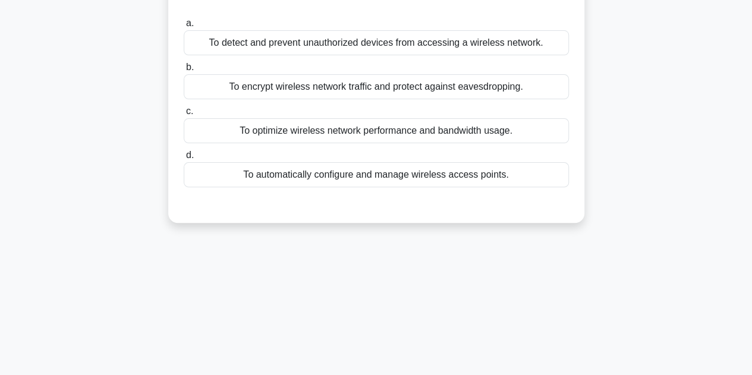
scroll to position [29, 0]
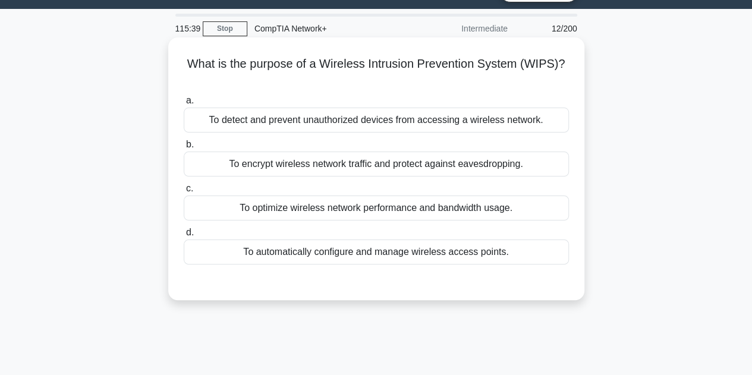
click at [385, 124] on div "To detect and prevent unauthorized devices from accessing a wireless network." at bounding box center [376, 120] width 385 height 25
click at [184, 105] on input "a. To detect and prevent unauthorized devices from accessing a wireless network." at bounding box center [184, 101] width 0 height 8
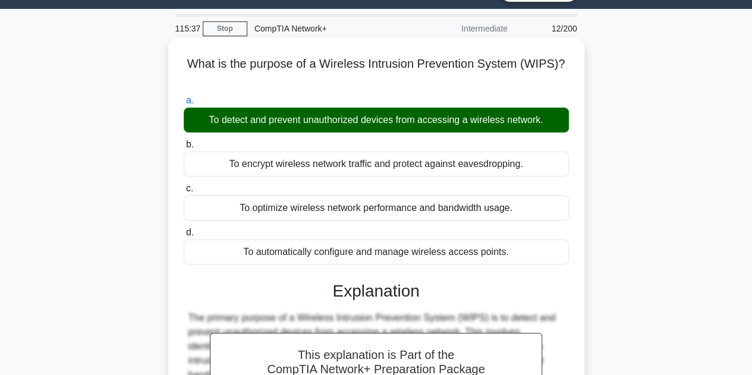
scroll to position [267, 0]
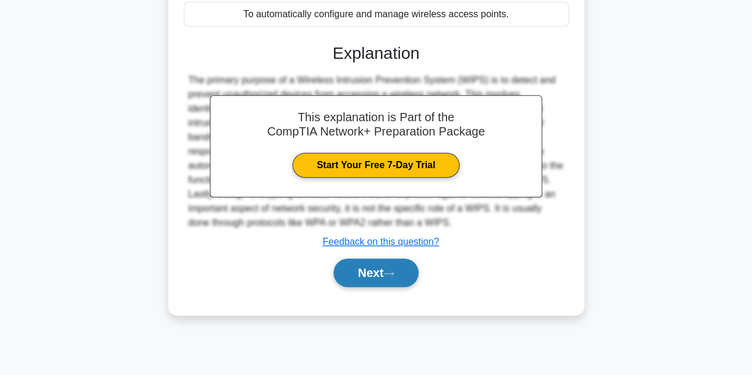
click at [383, 269] on button "Next" at bounding box center [375, 273] width 85 height 29
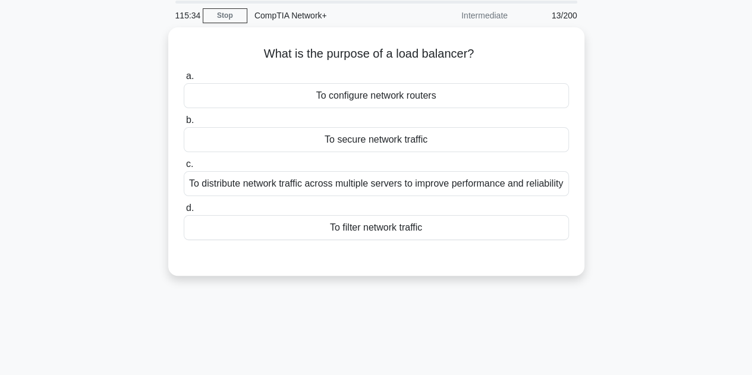
scroll to position [29, 0]
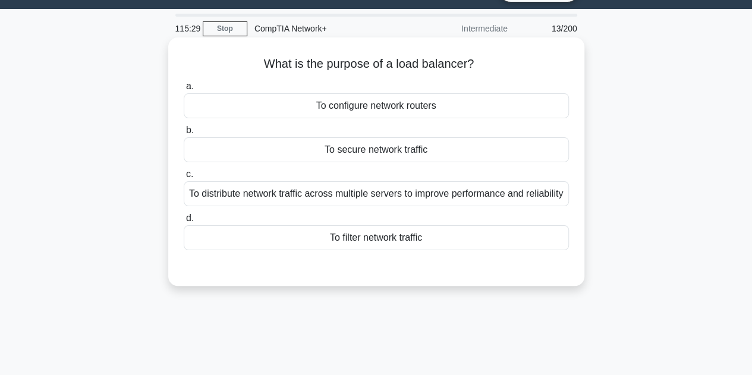
click at [418, 206] on div "To distribute network traffic across multiple servers to improve performance an…" at bounding box center [376, 193] width 385 height 25
click at [184, 178] on input "c. To distribute network traffic across multiple servers to improve performance…" at bounding box center [184, 175] width 0 height 8
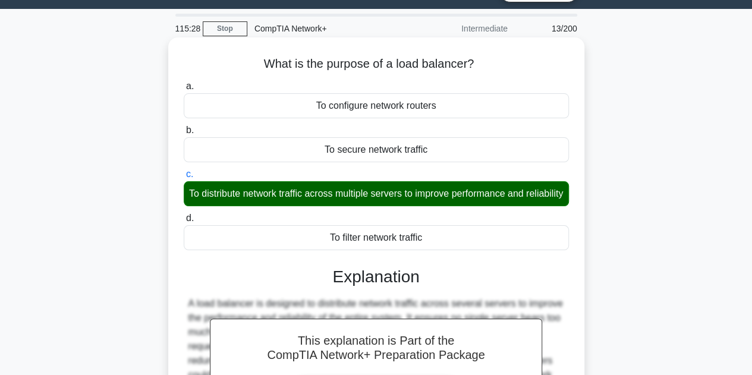
scroll to position [267, 0]
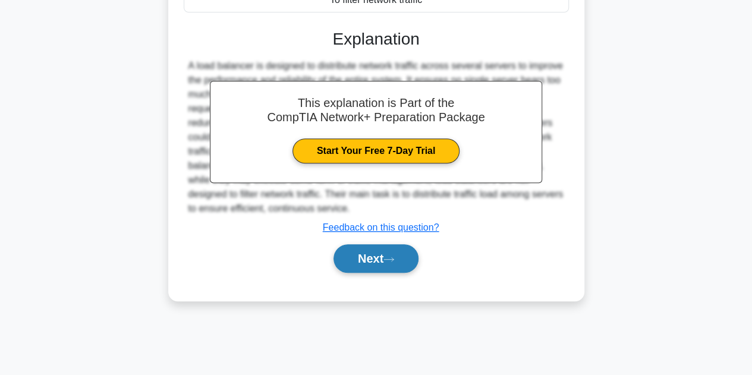
click at [392, 262] on button "Next" at bounding box center [375, 258] width 85 height 29
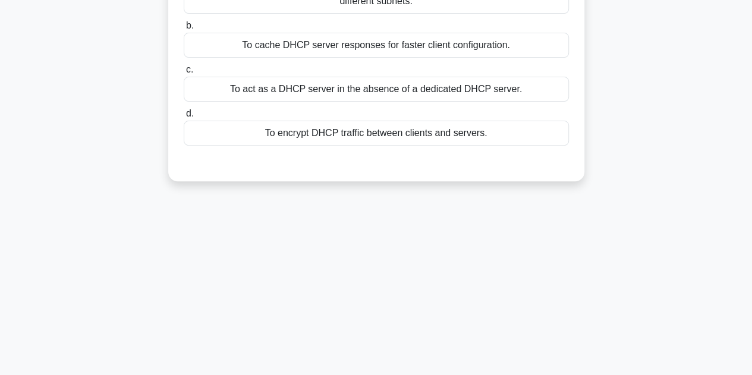
scroll to position [29, 0]
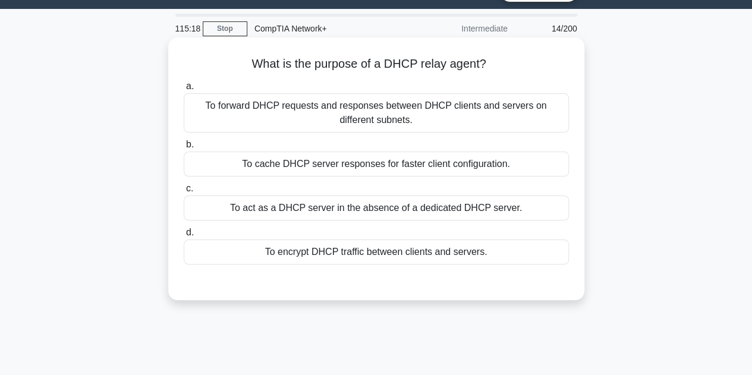
click at [353, 109] on div "To forward DHCP requests and responses between DHCP clients and servers on diff…" at bounding box center [376, 112] width 385 height 39
click at [184, 90] on input "a. To forward DHCP requests and responses between DHCP clients and servers on d…" at bounding box center [184, 87] width 0 height 8
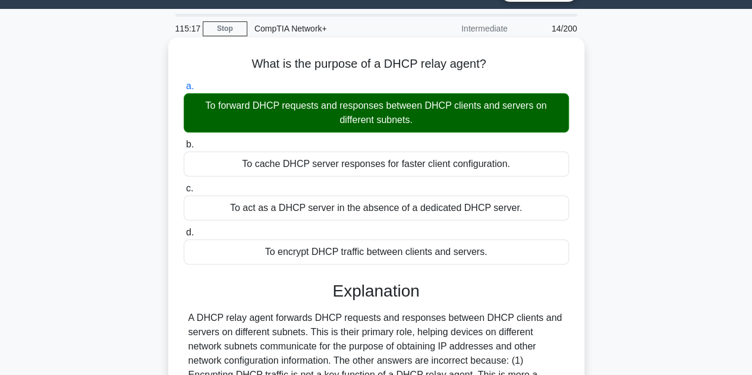
scroll to position [207, 0]
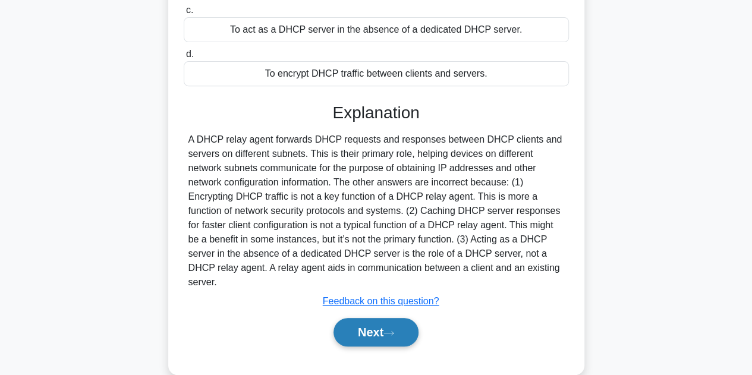
click at [377, 323] on button "Next" at bounding box center [375, 332] width 85 height 29
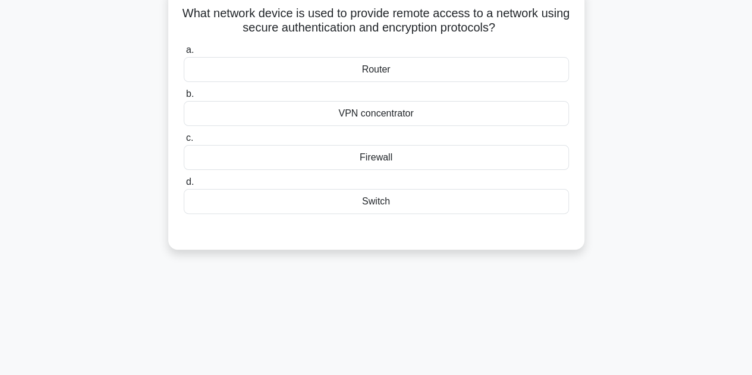
scroll to position [29, 0]
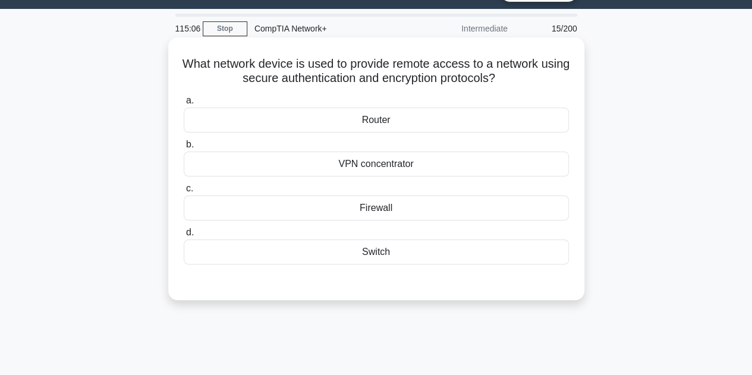
click at [422, 119] on div "Router" at bounding box center [376, 120] width 385 height 25
click at [184, 105] on input "a. Router" at bounding box center [184, 101] width 0 height 8
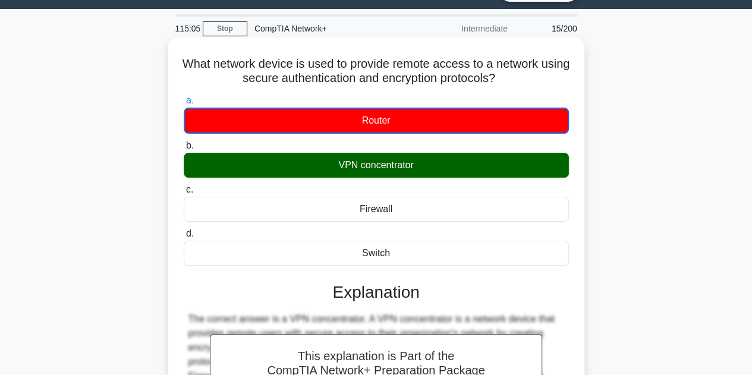
click at [407, 166] on div "VPN concentrator" at bounding box center [376, 165] width 385 height 25
click at [184, 150] on input "b. VPN concentrator" at bounding box center [184, 146] width 0 height 8
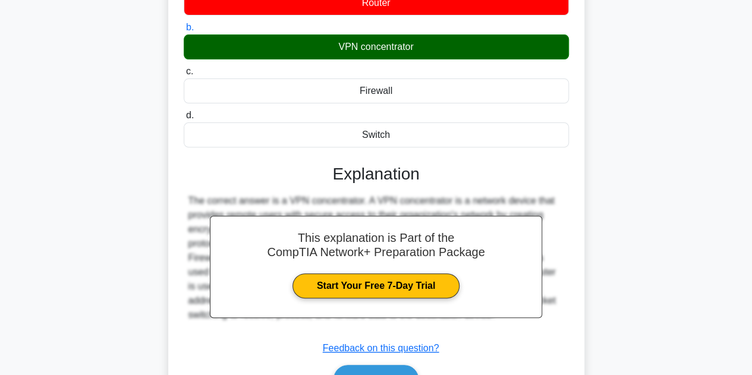
scroll to position [267, 0]
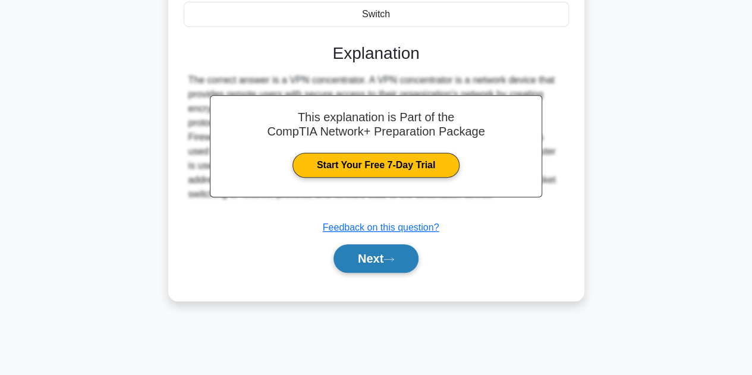
click at [411, 256] on button "Next" at bounding box center [375, 258] width 85 height 29
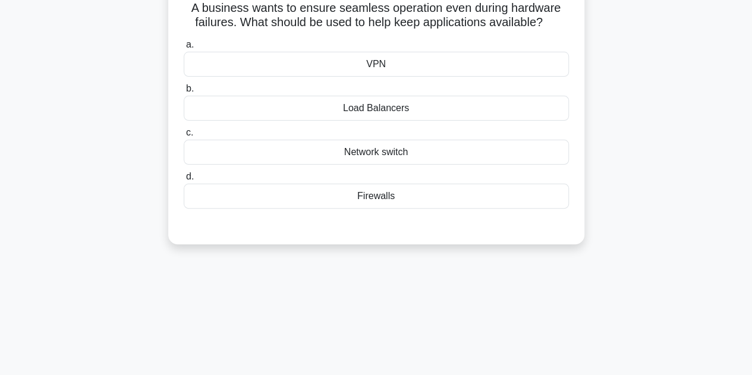
scroll to position [0, 0]
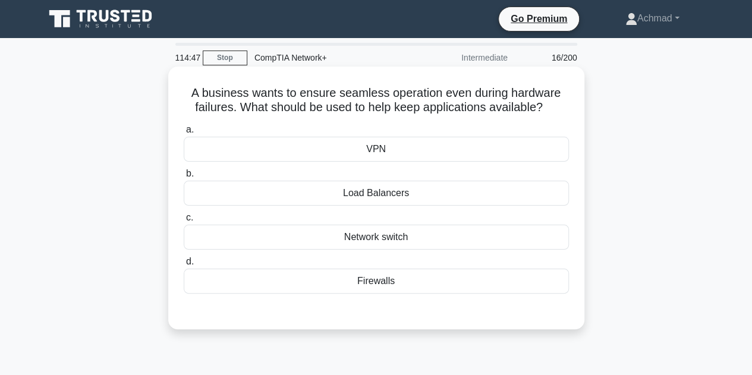
click at [415, 196] on div "Load Balancers" at bounding box center [376, 193] width 385 height 25
click at [184, 178] on input "b. Load Balancers" at bounding box center [184, 174] width 0 height 8
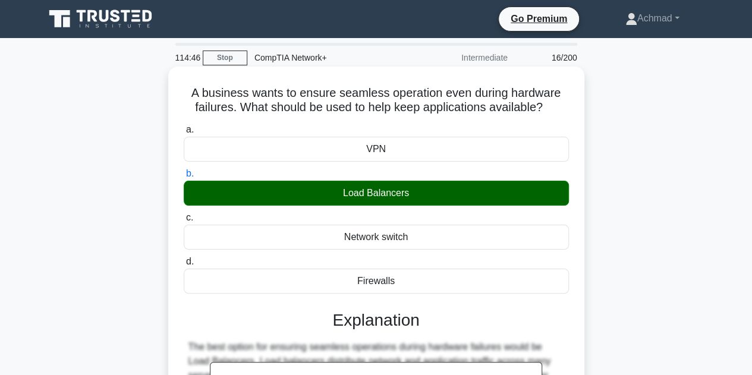
scroll to position [238, 0]
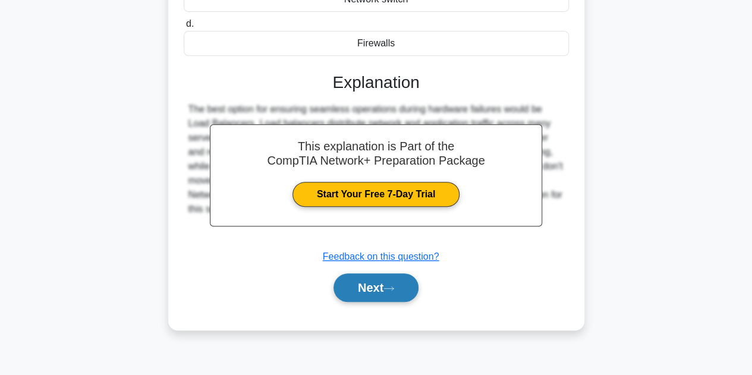
click at [399, 286] on button "Next" at bounding box center [375, 287] width 85 height 29
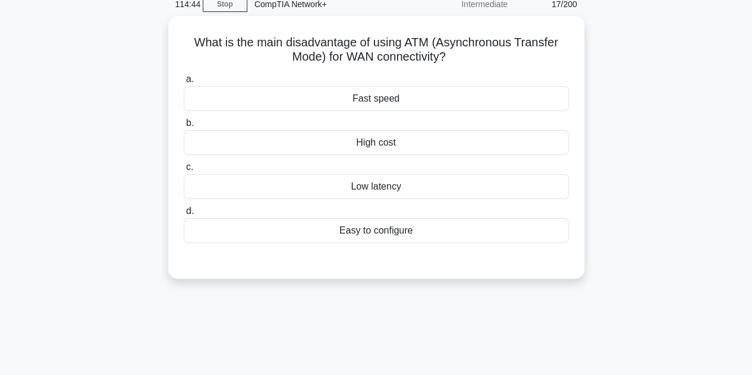
scroll to position [0, 0]
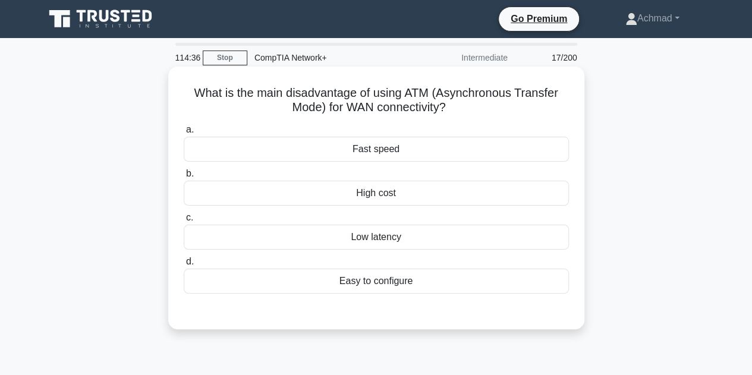
click at [402, 203] on div "High cost" at bounding box center [376, 193] width 385 height 25
click at [184, 178] on input "b. High cost" at bounding box center [184, 174] width 0 height 8
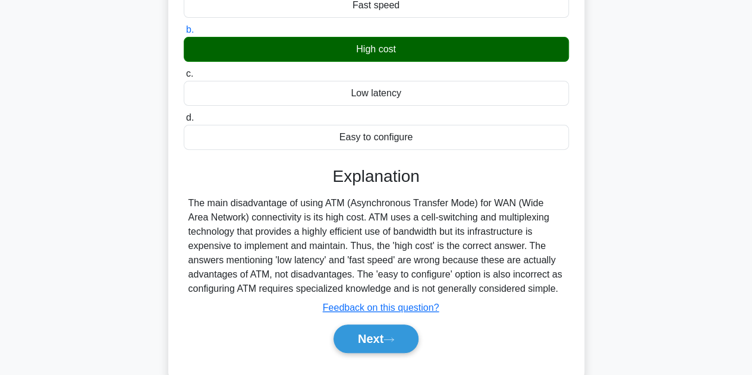
scroll to position [267, 0]
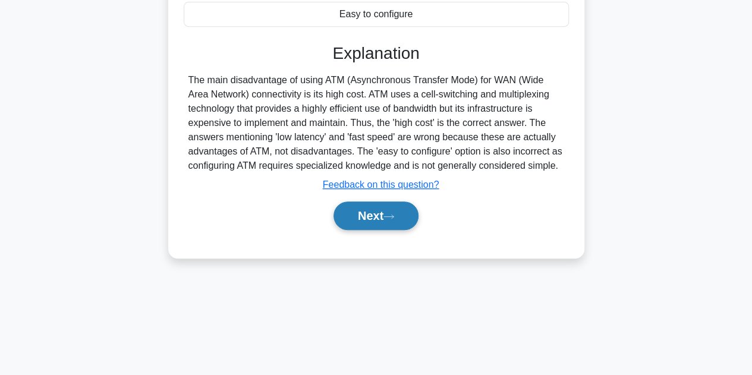
click at [386, 217] on button "Next" at bounding box center [375, 215] width 85 height 29
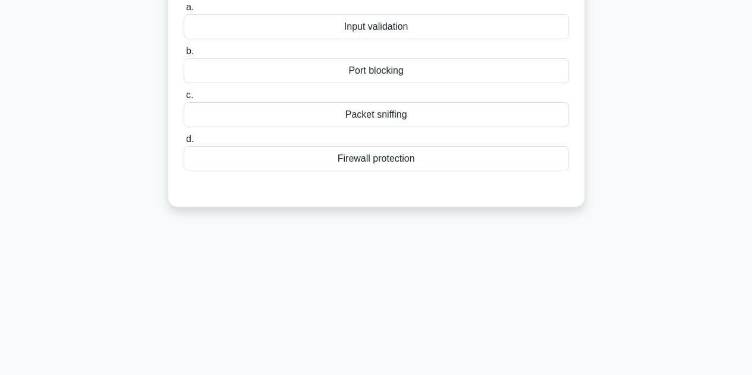
scroll to position [29, 0]
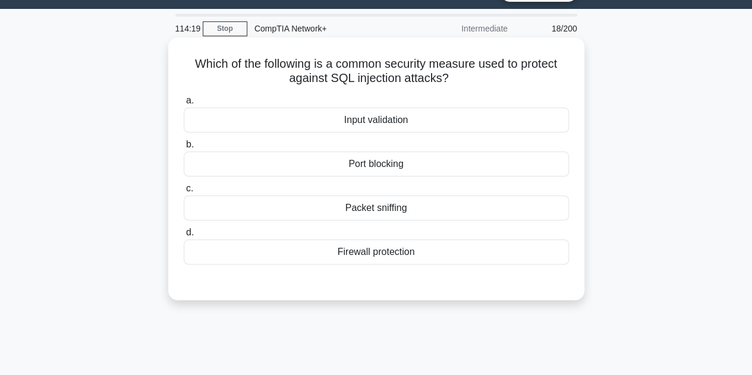
click at [370, 247] on div "Firewall protection" at bounding box center [376, 252] width 385 height 25
click at [184, 237] on input "d. Firewall protection" at bounding box center [184, 233] width 0 height 8
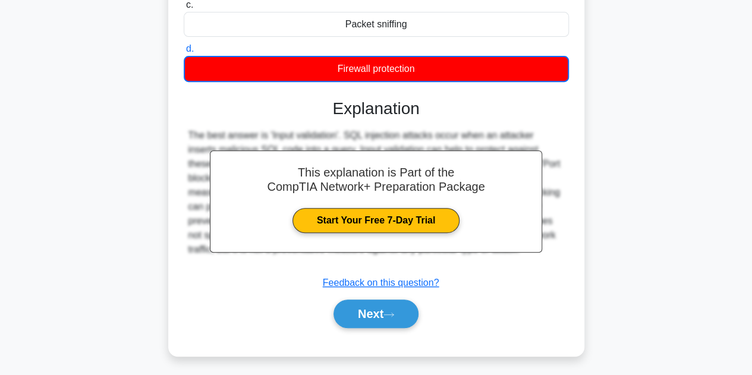
scroll to position [267, 0]
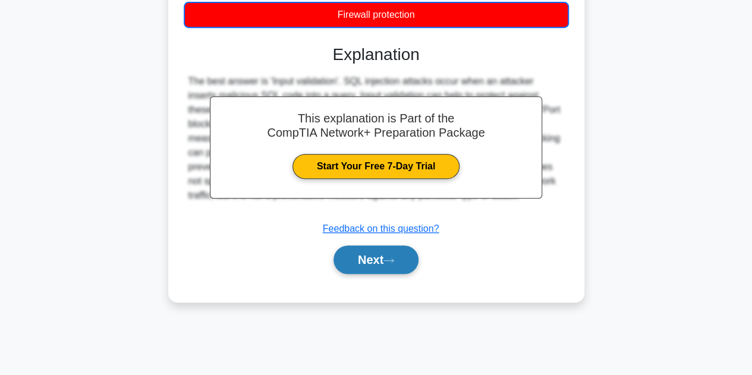
click at [376, 245] on button "Next" at bounding box center [375, 259] width 85 height 29
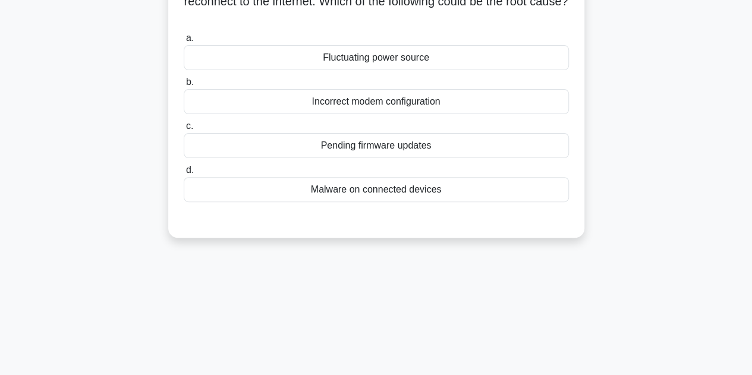
scroll to position [29, 0]
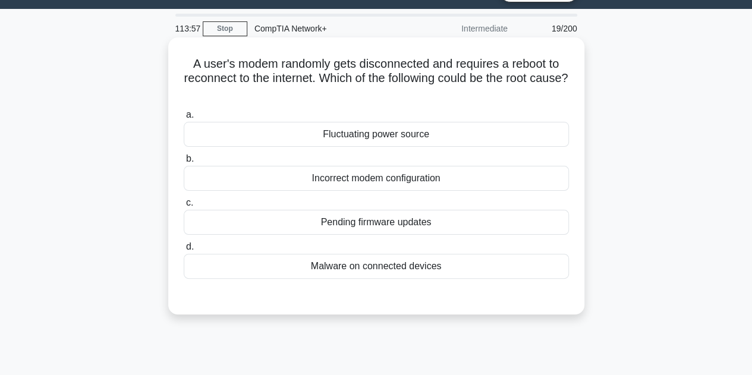
click at [415, 138] on div "Fluctuating power source" at bounding box center [376, 134] width 385 height 25
click at [184, 119] on input "a. Fluctuating power source" at bounding box center [184, 115] width 0 height 8
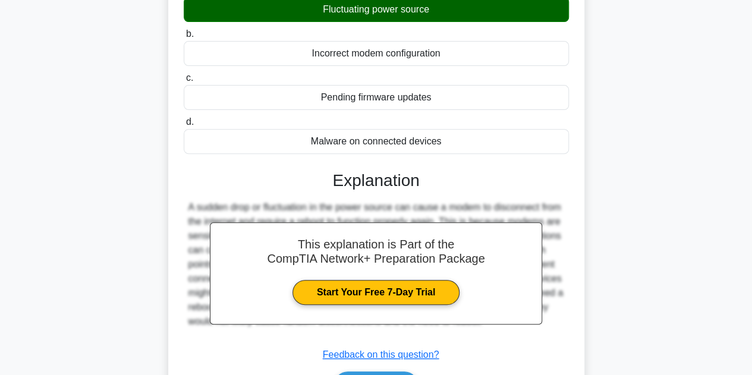
scroll to position [207, 0]
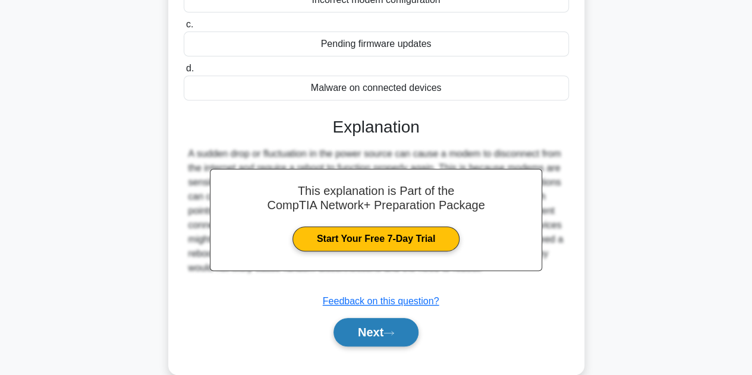
click at [397, 325] on button "Next" at bounding box center [375, 332] width 85 height 29
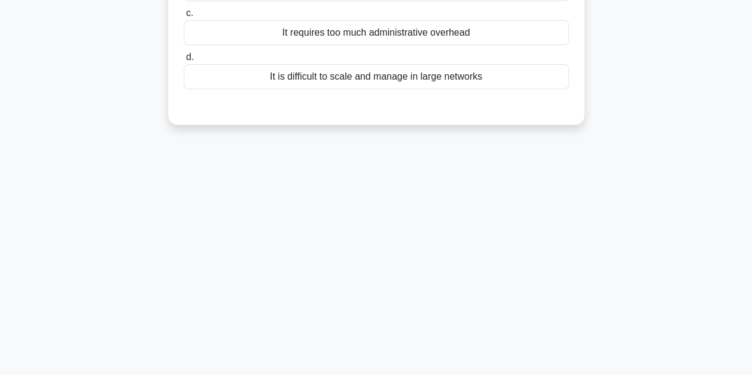
scroll to position [0, 0]
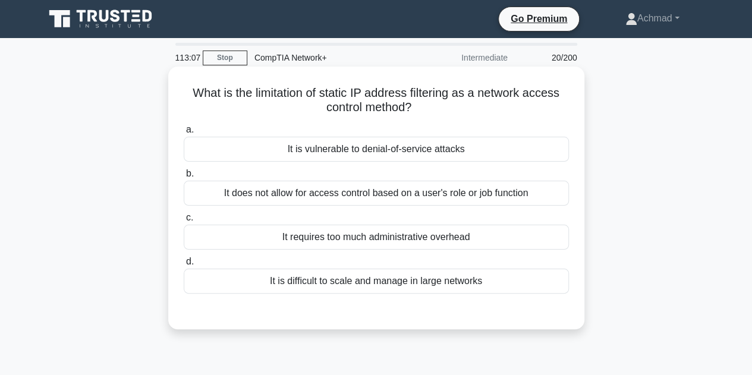
click at [358, 192] on div "It does not allow for access control based on a user's role or job function" at bounding box center [376, 193] width 385 height 25
click at [184, 178] on input "b. It does not allow for access control based on a user's role or job function" at bounding box center [184, 174] width 0 height 8
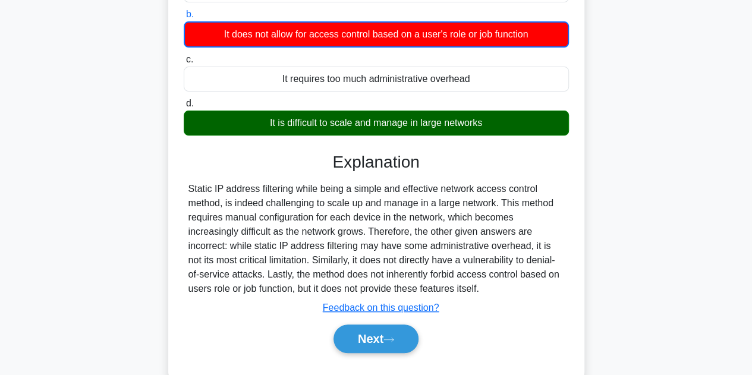
scroll to position [178, 0]
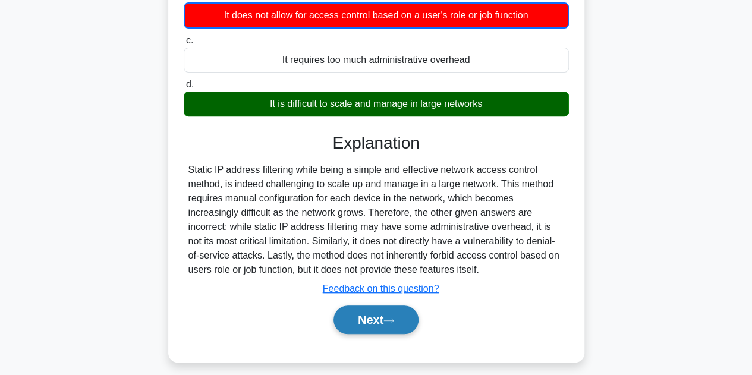
click at [392, 324] on button "Next" at bounding box center [375, 319] width 85 height 29
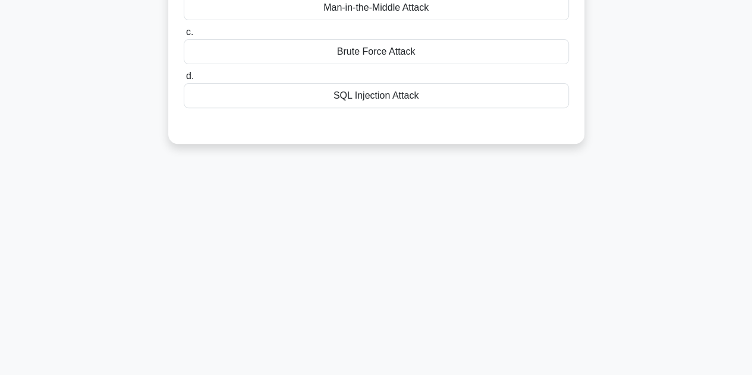
scroll to position [0, 0]
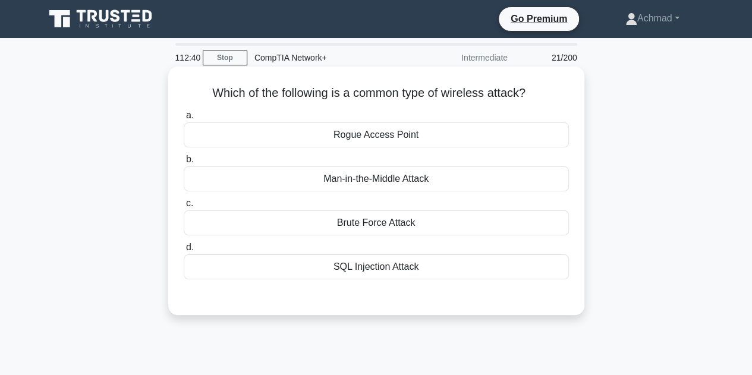
click at [398, 138] on div "Rogue Access Point" at bounding box center [376, 134] width 385 height 25
click at [184, 119] on input "a. [GEOGRAPHIC_DATA]" at bounding box center [184, 116] width 0 height 8
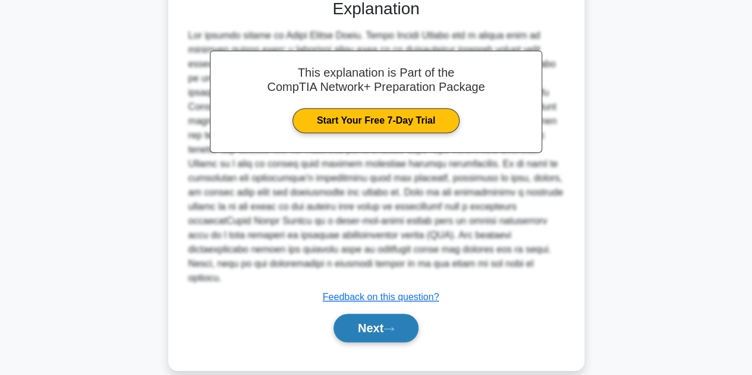
click at [379, 322] on button "Next" at bounding box center [375, 328] width 85 height 29
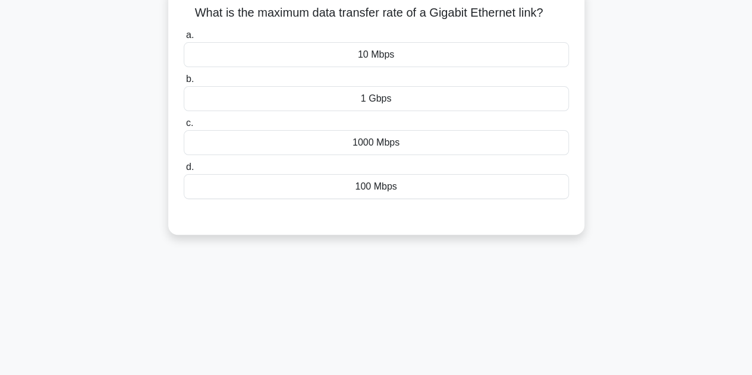
scroll to position [29, 0]
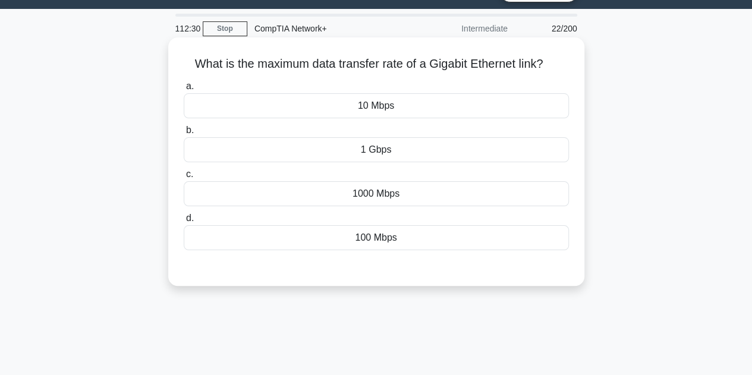
click at [409, 155] on div "1 Gbps" at bounding box center [376, 149] width 385 height 25
click at [184, 134] on input "b. 1 Gbps" at bounding box center [184, 131] width 0 height 8
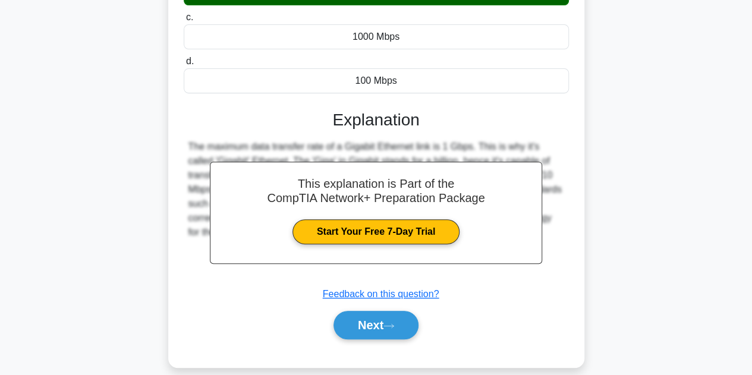
scroll to position [267, 0]
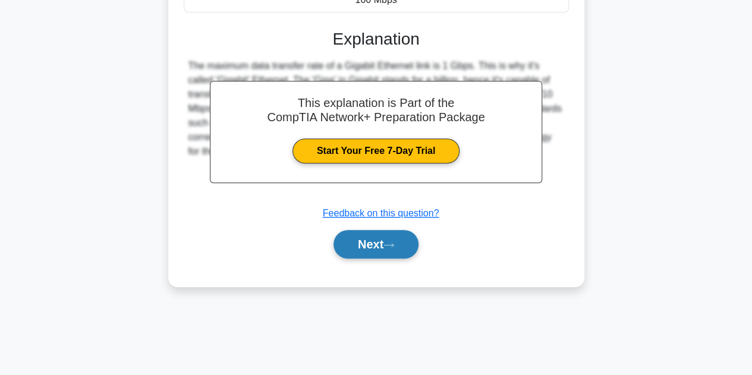
click at [394, 245] on icon at bounding box center [388, 245] width 11 height 7
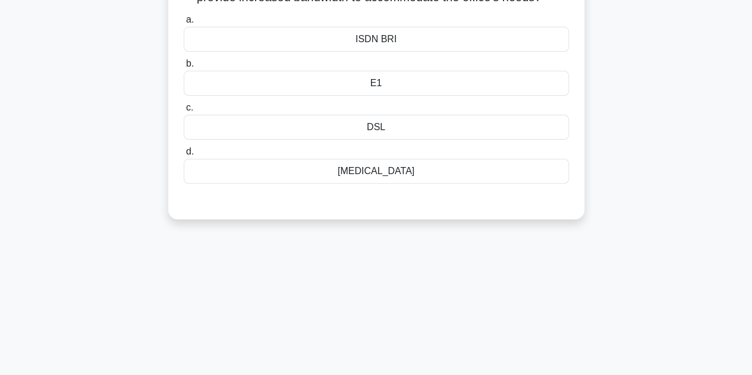
scroll to position [29, 0]
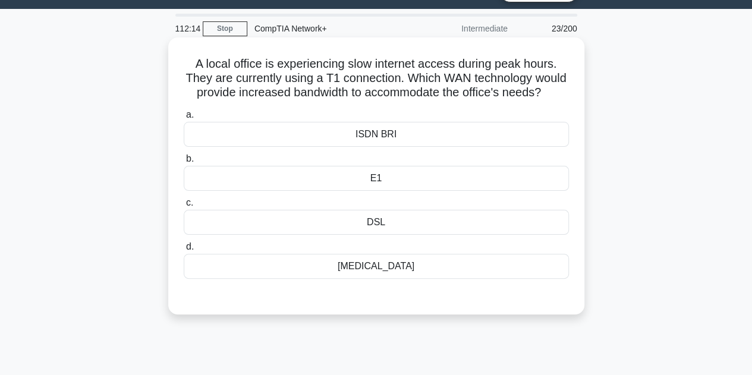
click at [382, 275] on div "[MEDICAL_DATA]" at bounding box center [376, 266] width 385 height 25
click at [184, 251] on input "d. [MEDICAL_DATA]" at bounding box center [184, 247] width 0 height 8
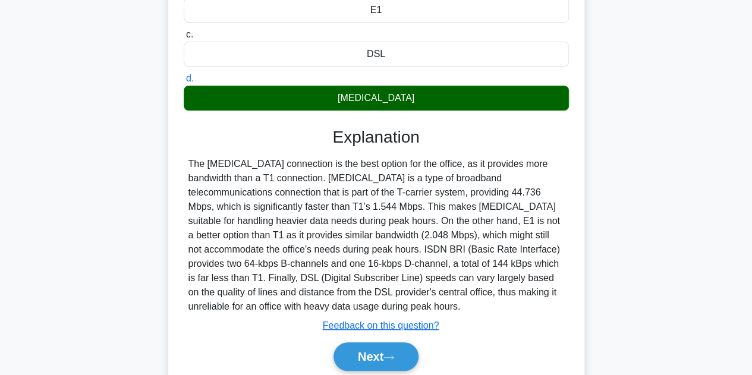
scroll to position [267, 0]
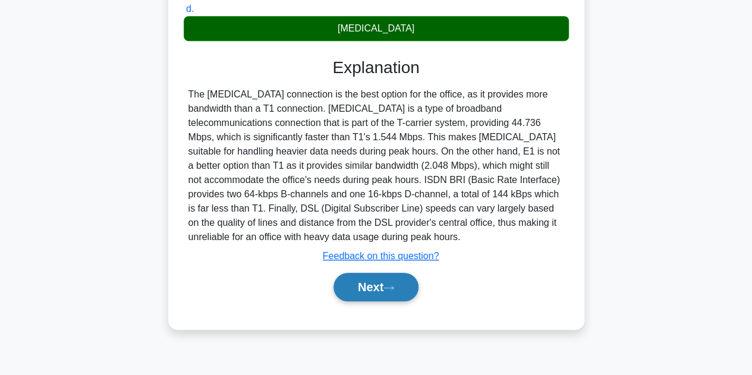
click at [357, 281] on button "Next" at bounding box center [375, 287] width 85 height 29
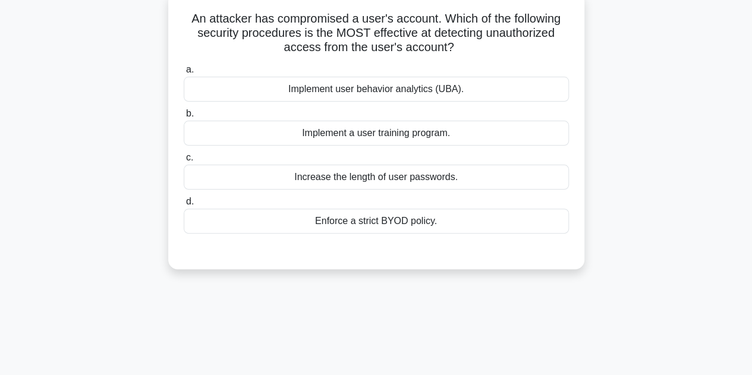
scroll to position [29, 0]
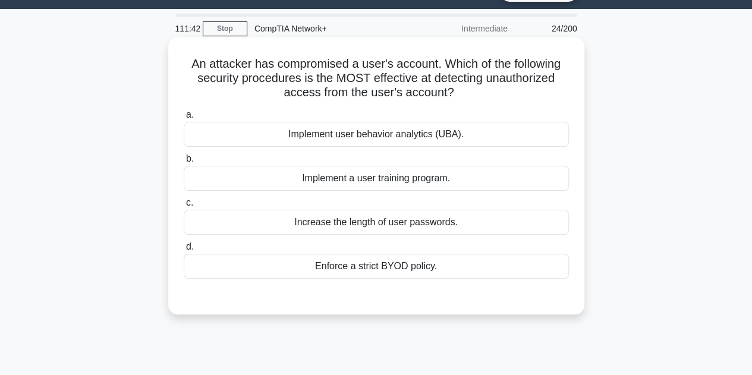
click at [396, 270] on div "Enforce a strict BYOD policy." at bounding box center [376, 266] width 385 height 25
click at [184, 251] on input "d. Enforce a strict BYOD policy." at bounding box center [184, 247] width 0 height 8
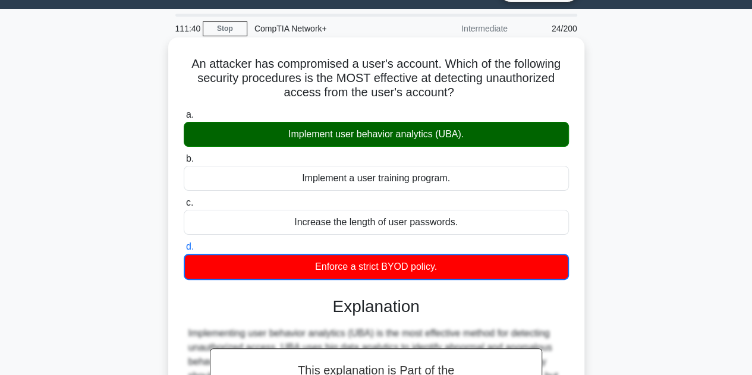
click at [417, 134] on div "Implement user behavior analytics (UBA)." at bounding box center [376, 134] width 385 height 25
click at [184, 119] on input "a. Implement user behavior analytics (UBA)." at bounding box center [184, 115] width 0 height 8
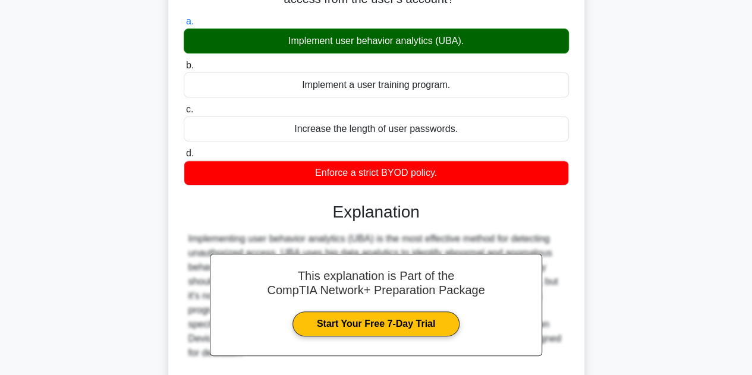
scroll to position [207, 0]
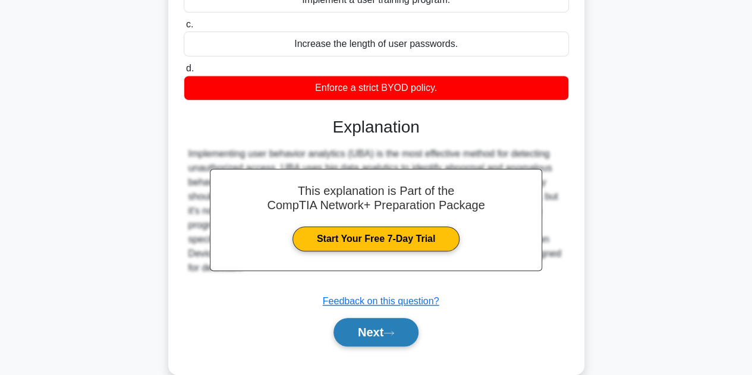
click at [381, 325] on button "Next" at bounding box center [375, 332] width 85 height 29
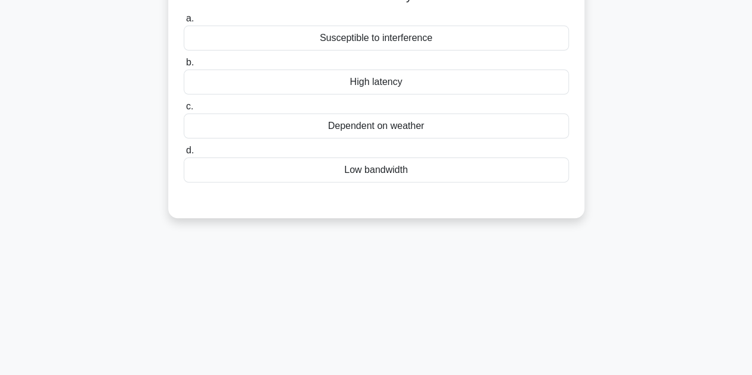
scroll to position [29, 0]
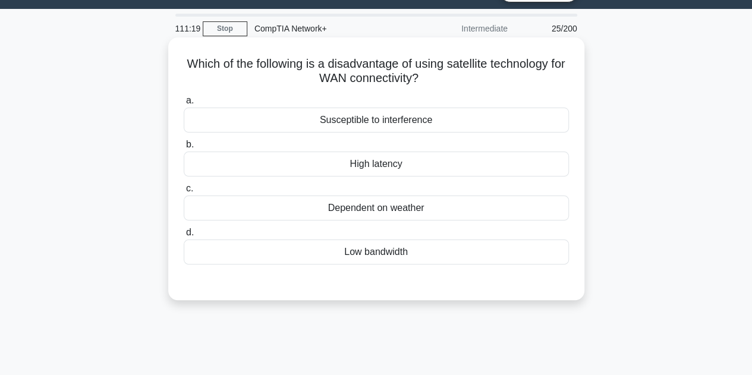
click at [403, 165] on div "High latency" at bounding box center [376, 164] width 385 height 25
click at [184, 149] on input "b. High latency" at bounding box center [184, 145] width 0 height 8
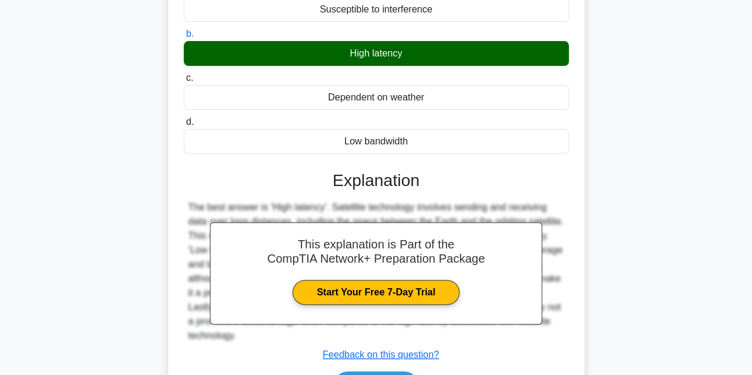
scroll to position [267, 0]
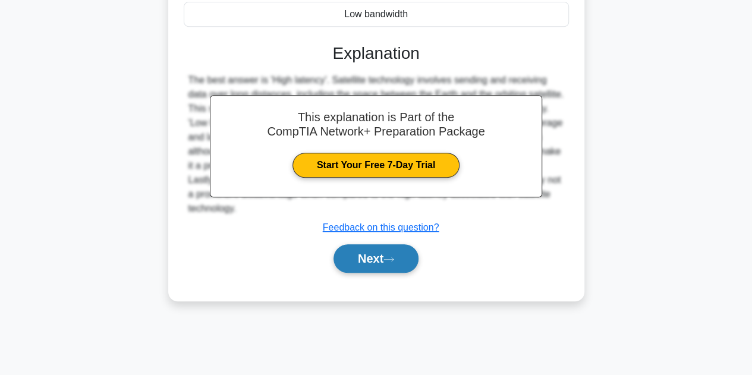
click at [408, 259] on button "Next" at bounding box center [375, 258] width 85 height 29
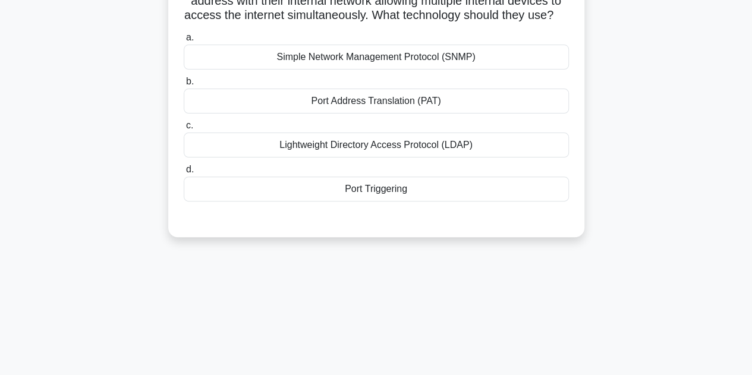
scroll to position [29, 0]
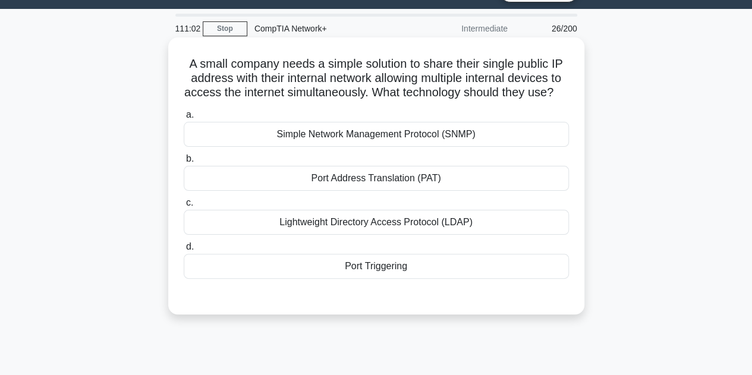
click at [377, 279] on div "Port Triggering" at bounding box center [376, 266] width 385 height 25
click at [184, 251] on input "d. [GEOGRAPHIC_DATA]" at bounding box center [184, 247] width 0 height 8
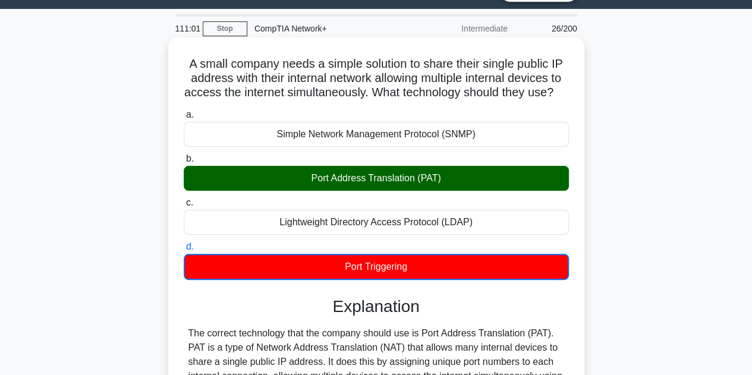
click at [396, 191] on div "Port Address Translation (PAT)" at bounding box center [376, 178] width 385 height 25
click at [184, 163] on input "b. Port Address Translation (PAT)" at bounding box center [184, 159] width 0 height 8
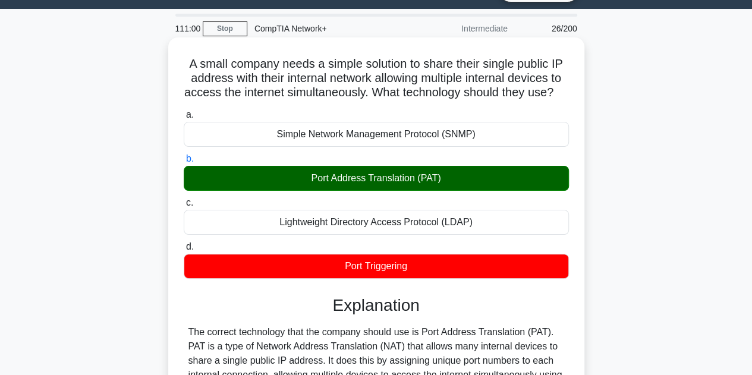
scroll to position [267, 0]
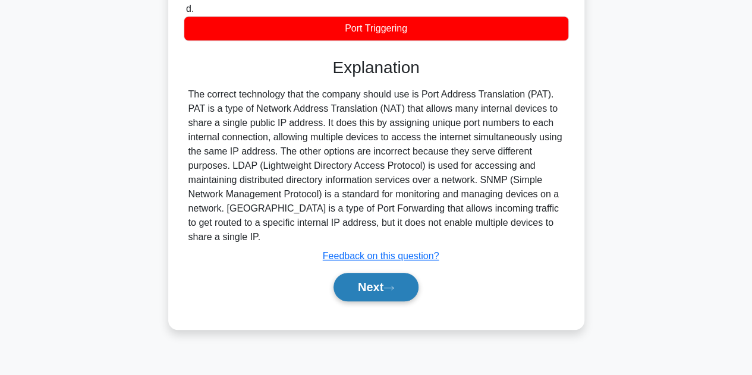
click at [396, 301] on button "Next" at bounding box center [375, 287] width 85 height 29
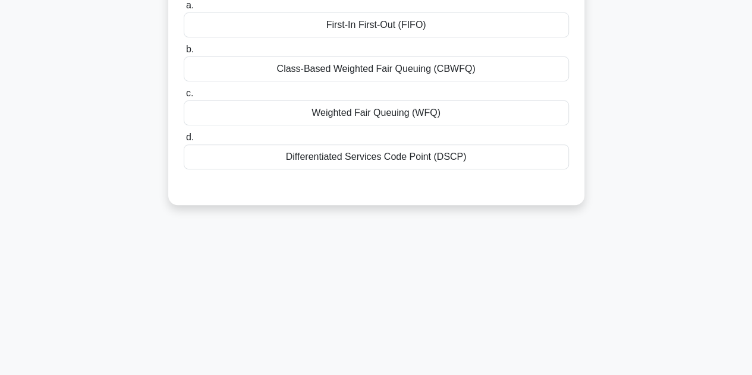
scroll to position [29, 0]
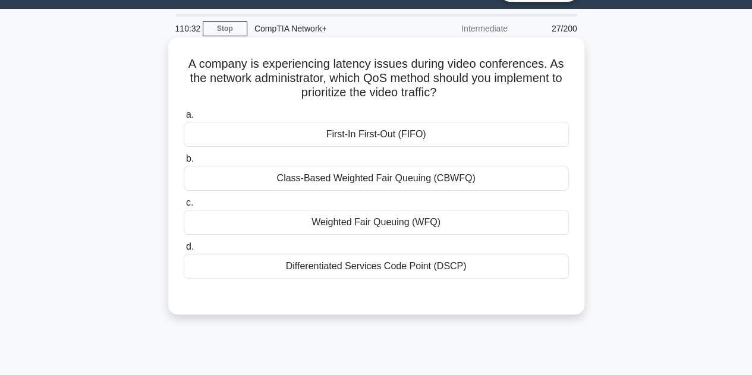
click at [389, 177] on div "Class-Based Weighted Fair Queuing (CBWFQ)" at bounding box center [376, 178] width 385 height 25
click at [184, 163] on input "b. Class-Based Weighted Fair Queuing (CBWFQ)" at bounding box center [184, 159] width 0 height 8
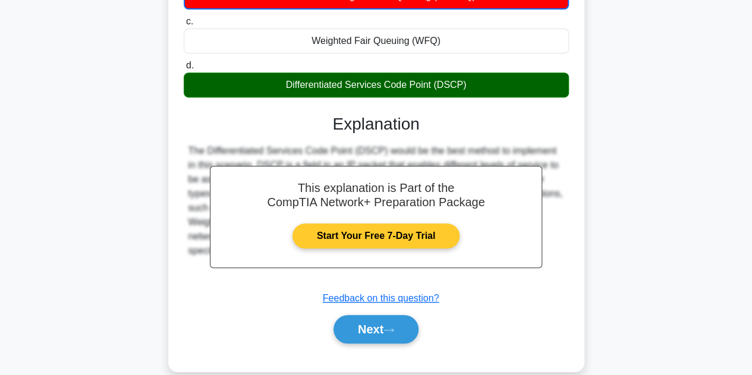
scroll to position [267, 0]
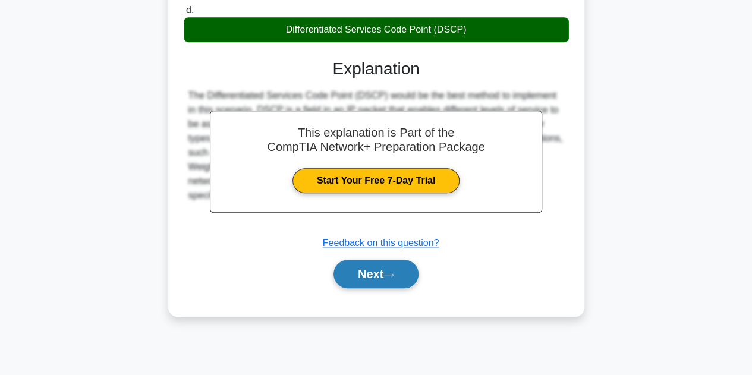
click at [387, 282] on button "Next" at bounding box center [375, 274] width 85 height 29
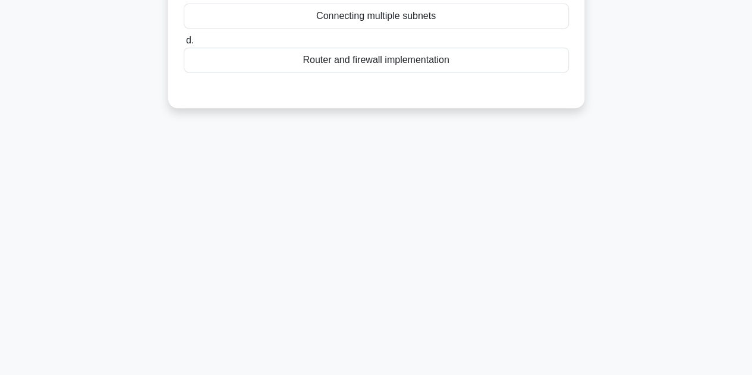
scroll to position [29, 0]
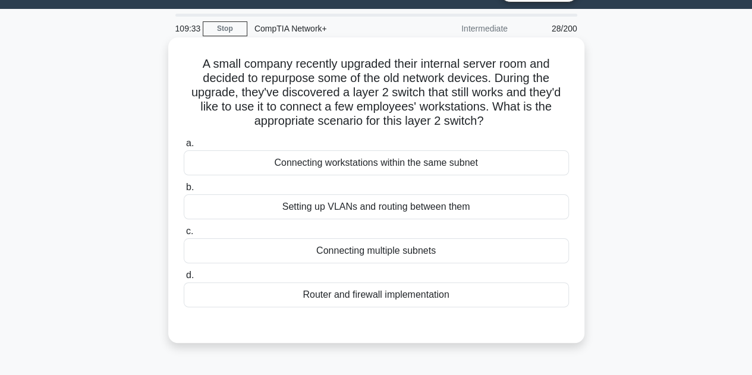
click at [409, 166] on div "Connecting workstations within the same subnet" at bounding box center [376, 162] width 385 height 25
click at [184, 147] on input "a. Connecting workstations within the same subnet" at bounding box center [184, 144] width 0 height 8
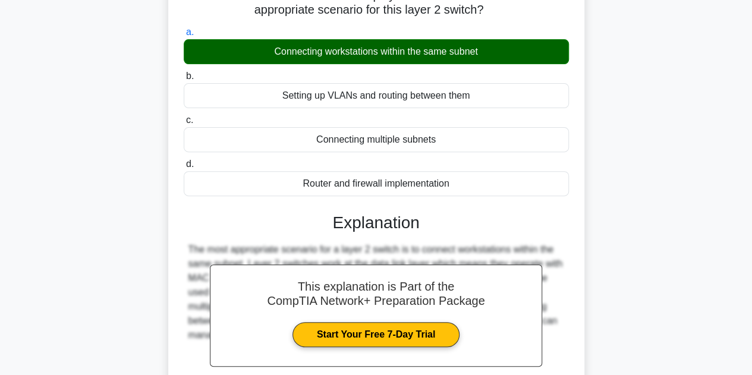
scroll to position [267, 0]
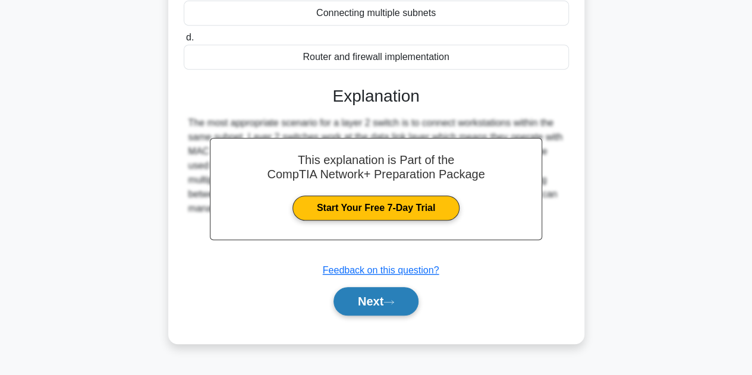
click at [383, 300] on button "Next" at bounding box center [375, 301] width 85 height 29
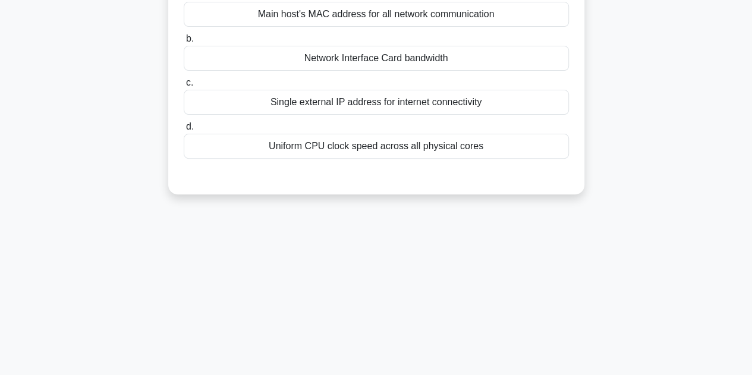
scroll to position [29, 0]
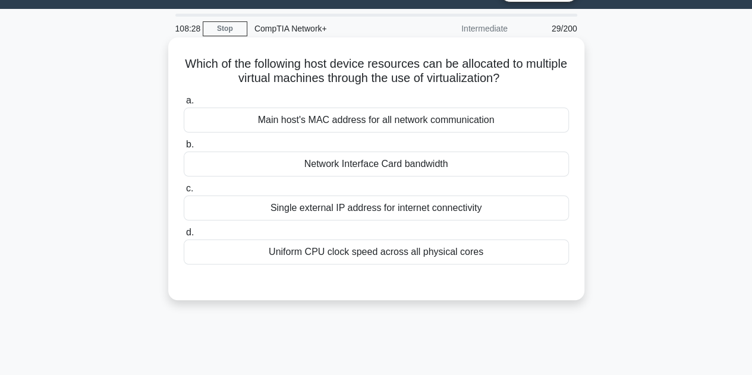
click at [380, 121] on div "Main host's MAC address for all network communication" at bounding box center [376, 120] width 385 height 25
click at [184, 105] on input "a. Main host's MAC address for all network communication" at bounding box center [184, 101] width 0 height 8
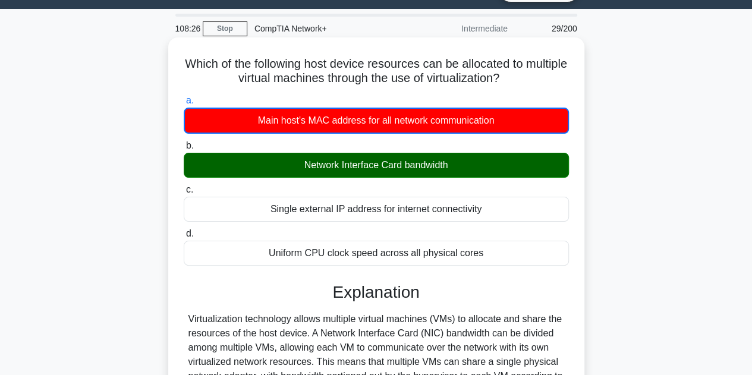
scroll to position [301, 0]
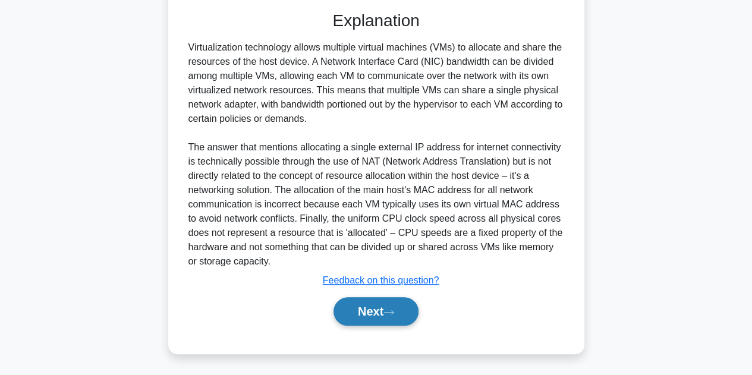
click at [388, 310] on icon at bounding box center [388, 312] width 11 height 7
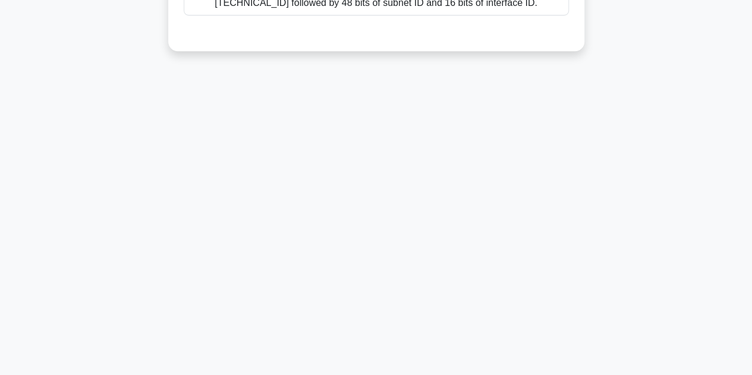
scroll to position [0, 0]
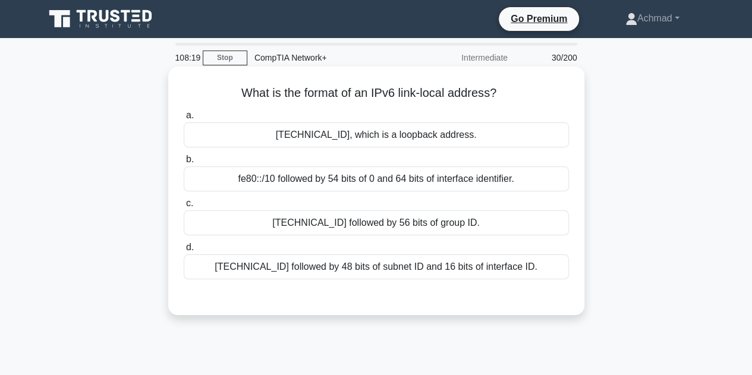
click at [379, 140] on div "[TECHNICAL_ID], which is a loopback address." at bounding box center [376, 134] width 385 height 25
click at [184, 119] on input "a. [TECHNICAL_ID], which is a loopback address." at bounding box center [184, 116] width 0 height 8
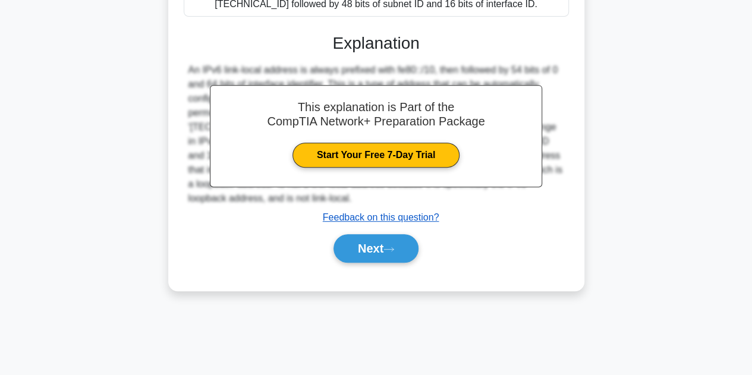
scroll to position [267, 0]
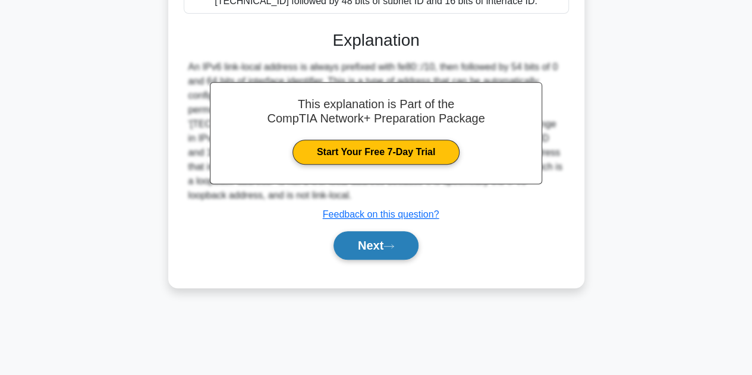
click at [373, 247] on button "Next" at bounding box center [375, 245] width 85 height 29
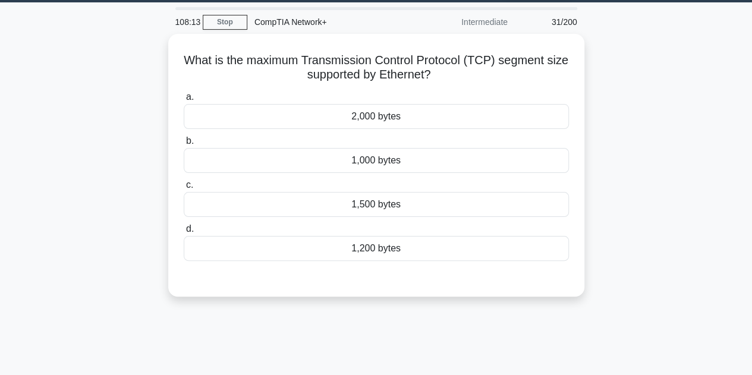
scroll to position [29, 0]
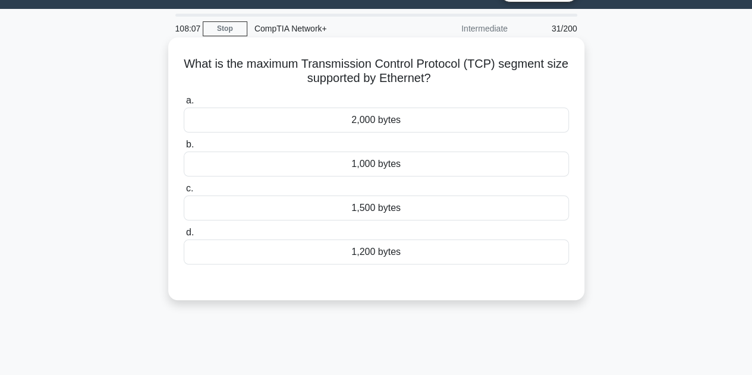
click at [409, 115] on div "2,000 bytes" at bounding box center [376, 120] width 385 height 25
click at [184, 105] on input "a. 2,000 bytes" at bounding box center [184, 101] width 0 height 8
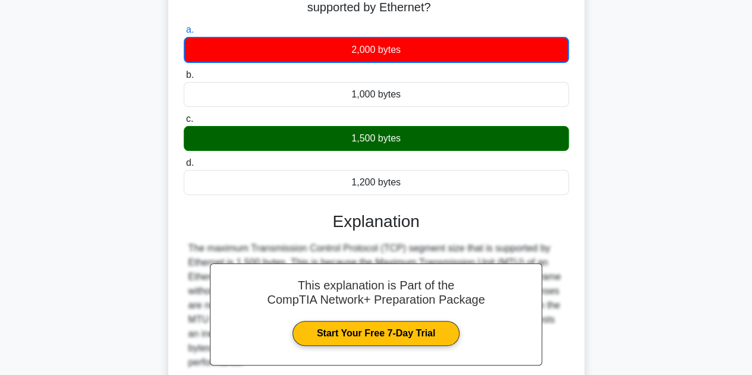
scroll to position [267, 0]
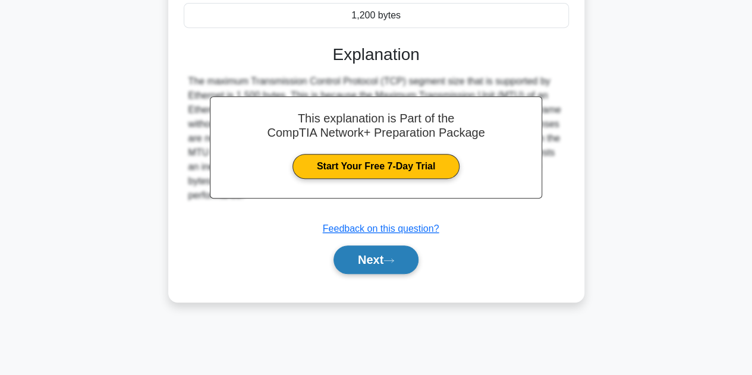
click at [387, 263] on button "Next" at bounding box center [375, 259] width 85 height 29
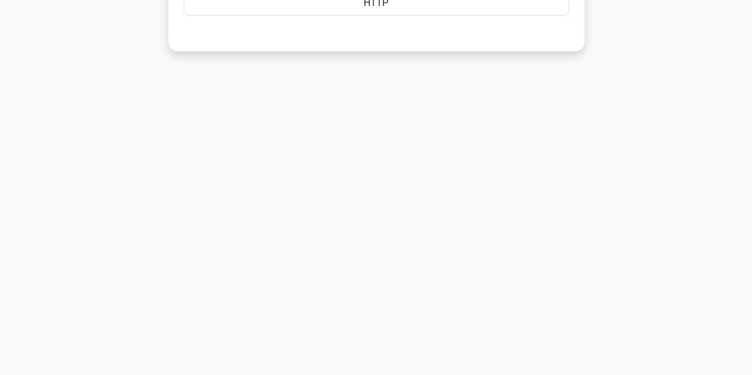
scroll to position [0, 0]
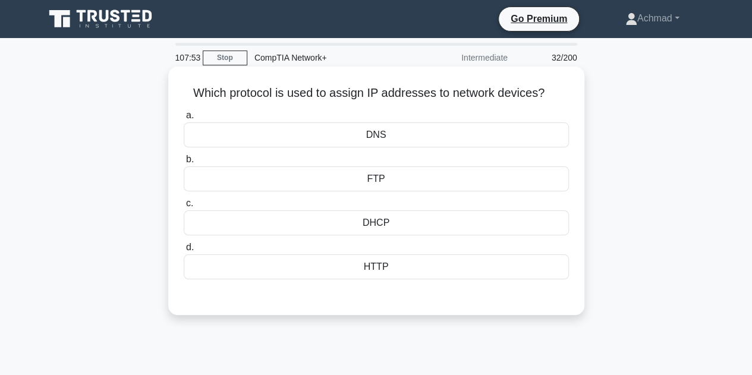
click at [370, 232] on div "DHCP" at bounding box center [376, 222] width 385 height 25
click at [184, 207] on input "c. DHCP" at bounding box center [184, 204] width 0 height 8
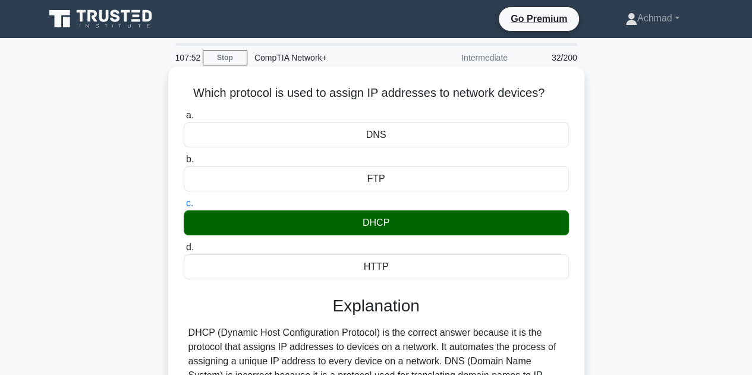
scroll to position [238, 0]
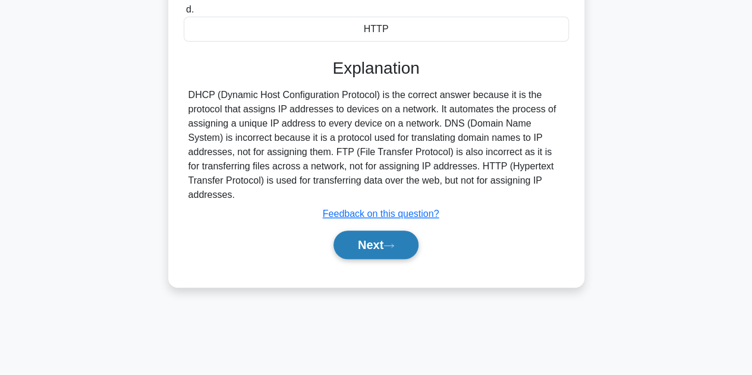
click at [396, 235] on button "Next" at bounding box center [375, 245] width 85 height 29
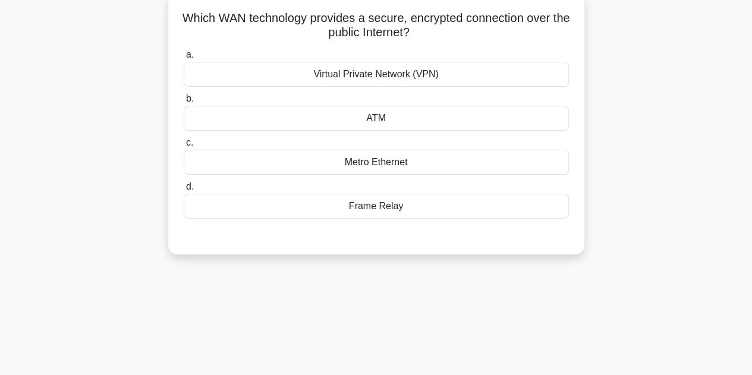
scroll to position [0, 0]
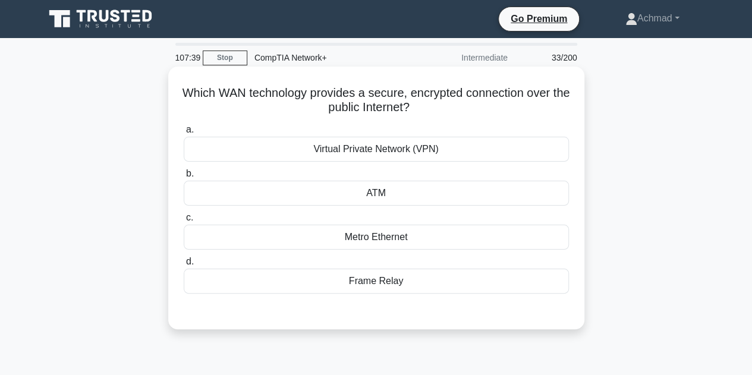
click at [368, 152] on div "Virtual Private Network (VPN)" at bounding box center [376, 149] width 385 height 25
click at [184, 134] on input "a. Virtual Private Network (VPN)" at bounding box center [184, 130] width 0 height 8
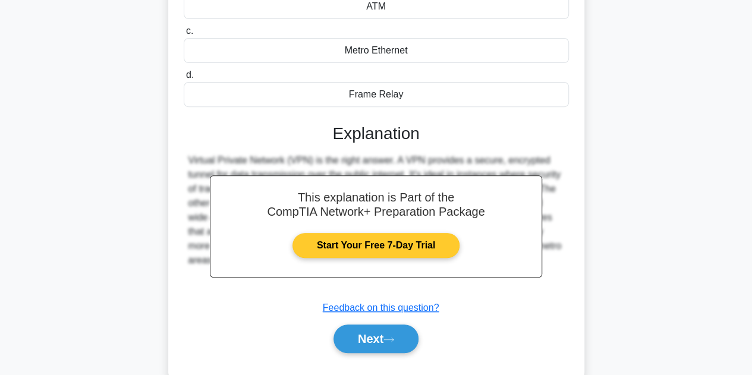
scroll to position [238, 0]
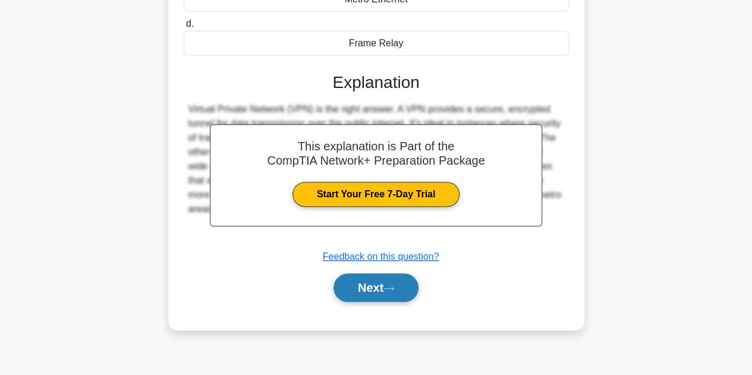
click at [379, 279] on button "Next" at bounding box center [375, 287] width 85 height 29
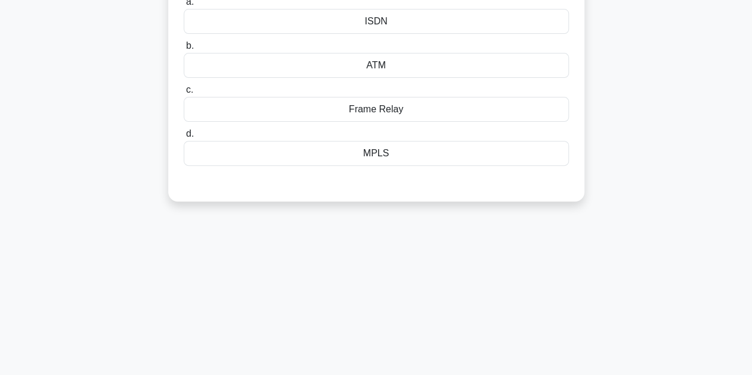
scroll to position [59, 0]
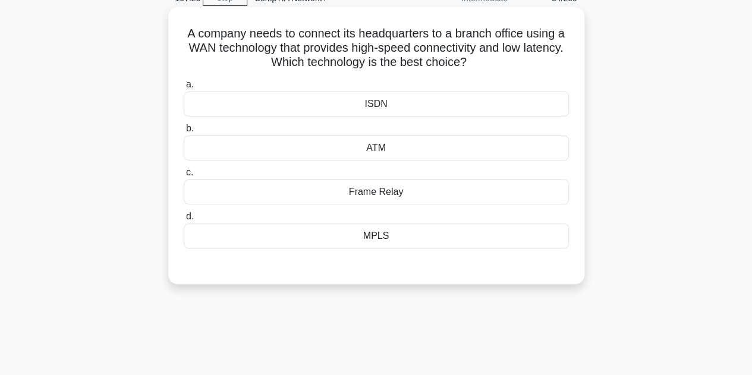
click at [389, 239] on div "MPLS" at bounding box center [376, 235] width 385 height 25
click at [184, 220] on input "d. MPLS" at bounding box center [184, 217] width 0 height 8
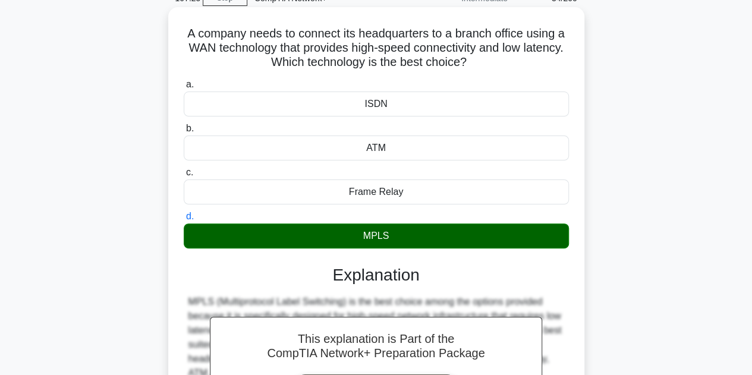
scroll to position [267, 0]
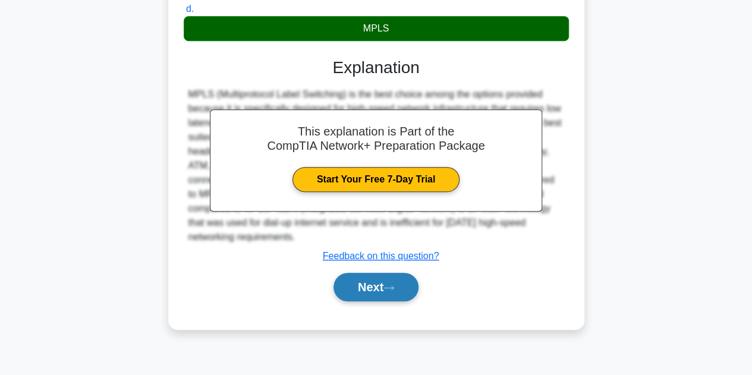
click at [373, 279] on button "Next" at bounding box center [375, 287] width 85 height 29
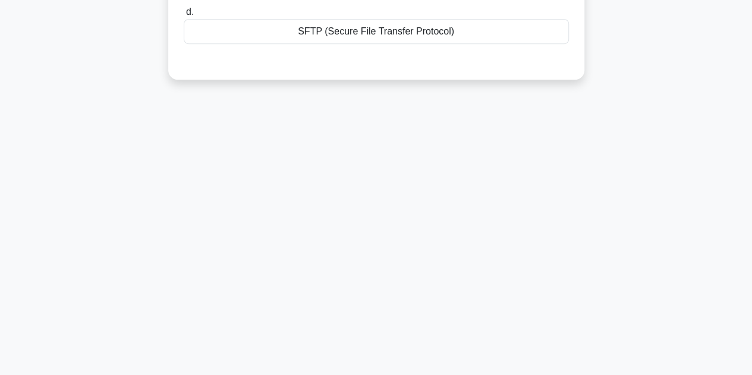
scroll to position [29, 0]
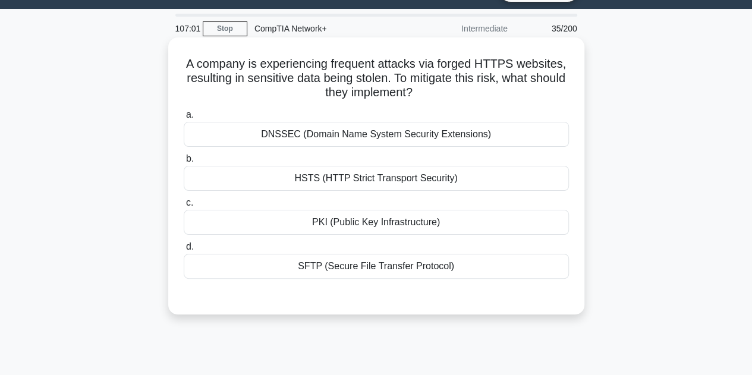
click at [405, 183] on div "HSTS (HTTP Strict Transport Security)" at bounding box center [376, 178] width 385 height 25
click at [184, 163] on input "b. HSTS (HTTP Strict Transport Security)" at bounding box center [184, 159] width 0 height 8
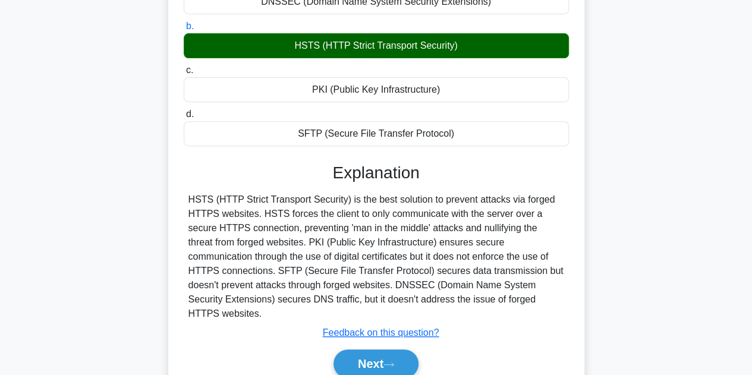
scroll to position [267, 0]
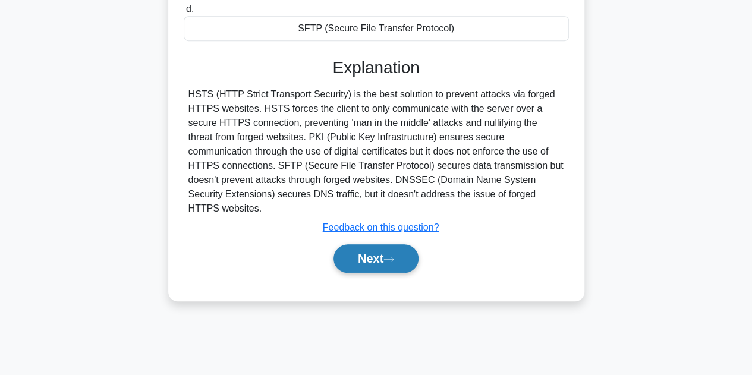
click at [402, 244] on button "Next" at bounding box center [375, 258] width 85 height 29
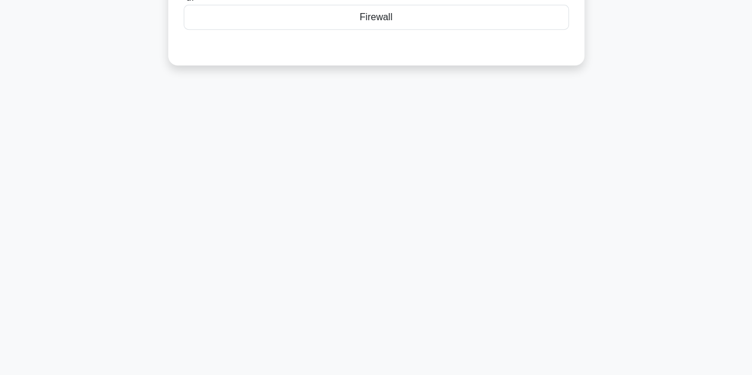
scroll to position [0, 0]
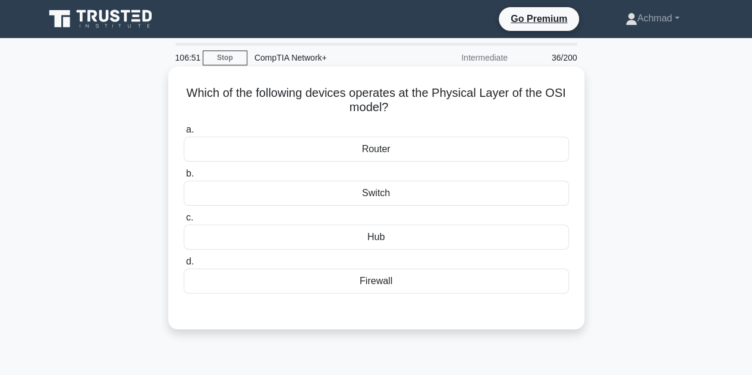
click at [400, 193] on div "Switch" at bounding box center [376, 193] width 385 height 25
click at [184, 178] on input "b. Switch" at bounding box center [184, 174] width 0 height 8
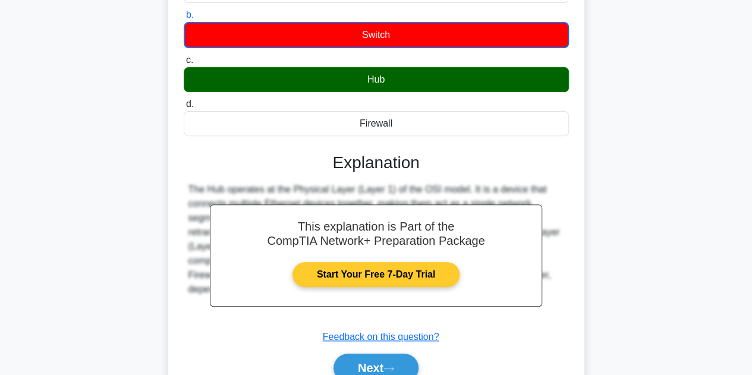
scroll to position [178, 0]
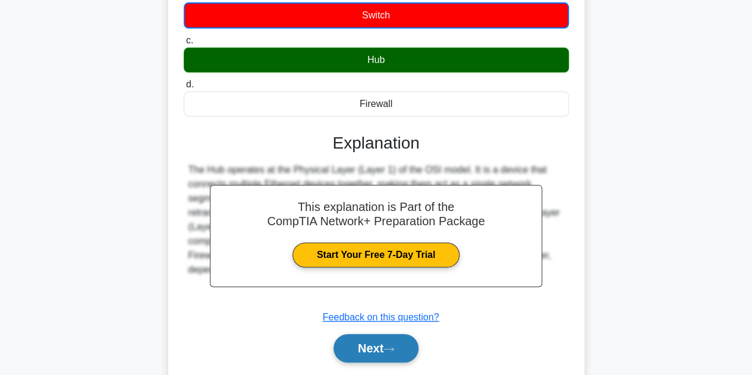
click at [366, 345] on button "Next" at bounding box center [375, 348] width 85 height 29
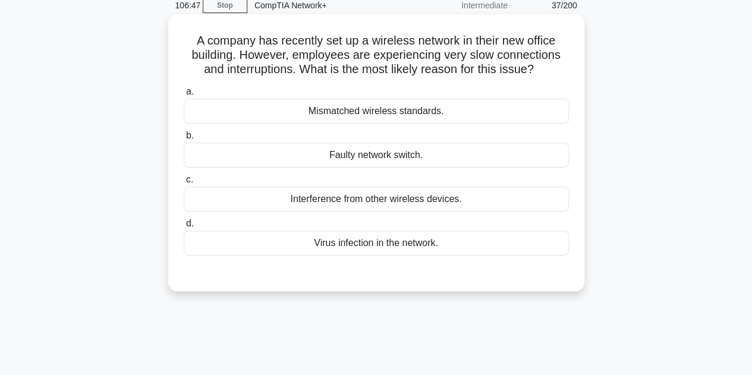
scroll to position [0, 0]
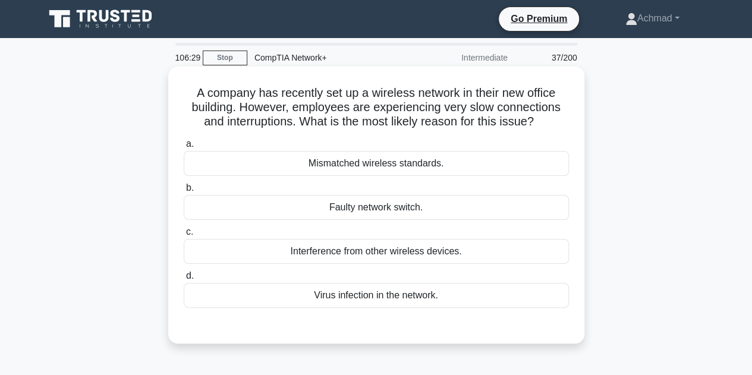
click at [402, 256] on div "Interference from other wireless devices." at bounding box center [376, 251] width 385 height 25
click at [184, 236] on input "c. Interference from other wireless devices." at bounding box center [184, 232] width 0 height 8
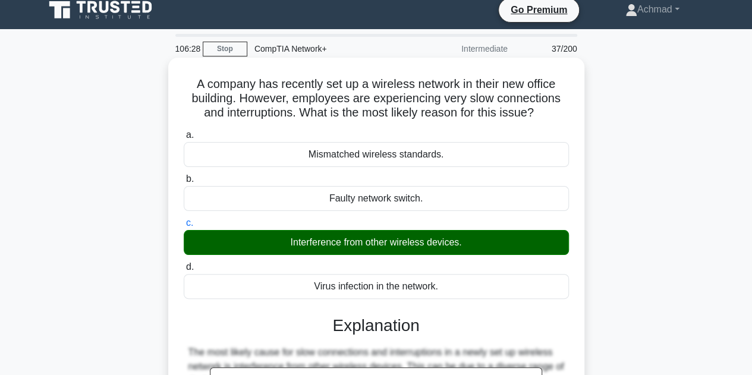
scroll to position [238, 0]
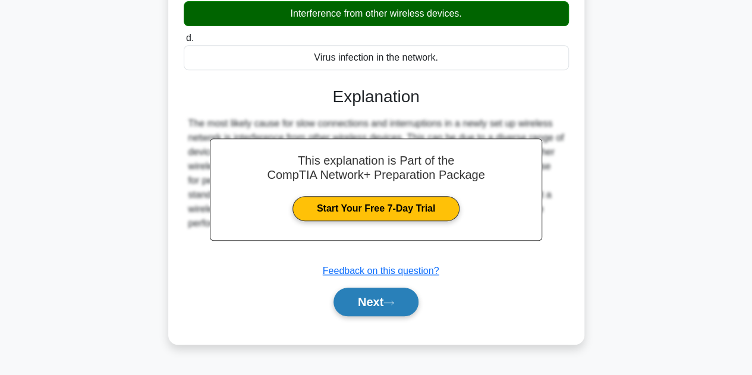
click at [386, 298] on button "Next" at bounding box center [375, 302] width 85 height 29
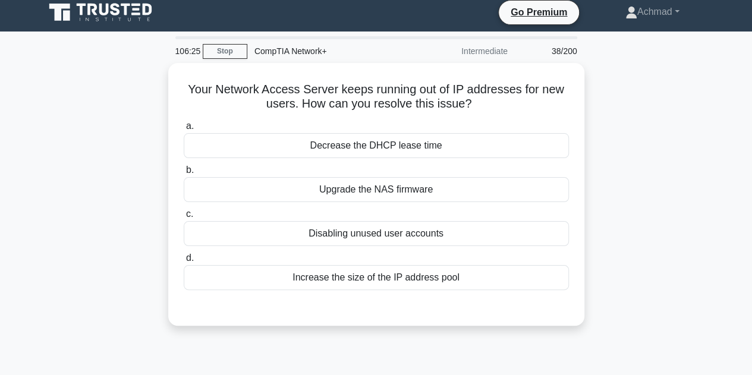
scroll to position [0, 0]
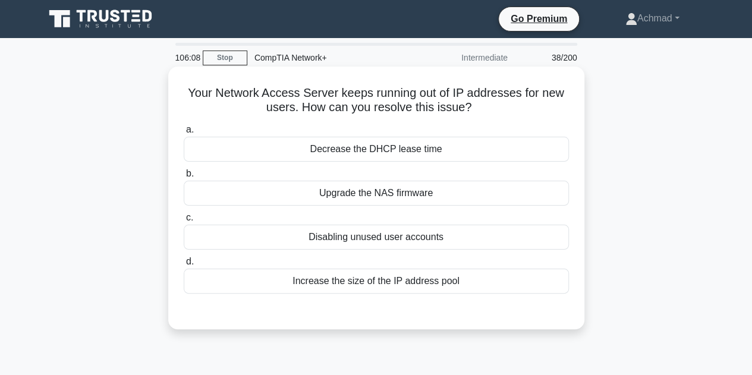
click at [327, 146] on div "Decrease the DHCP lease time" at bounding box center [376, 149] width 385 height 25
click at [184, 134] on input "a. Decrease the DHCP lease time" at bounding box center [184, 130] width 0 height 8
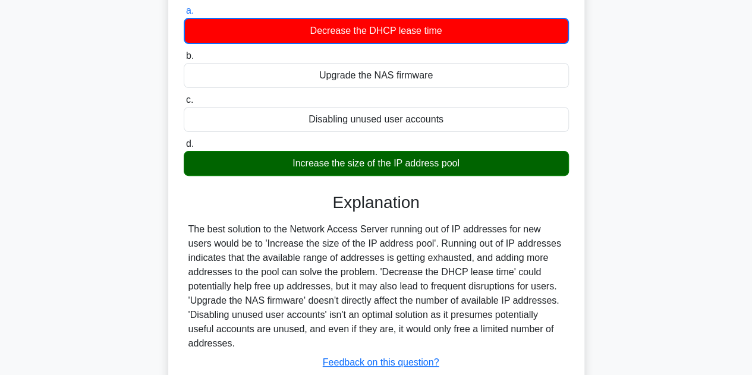
scroll to position [238, 0]
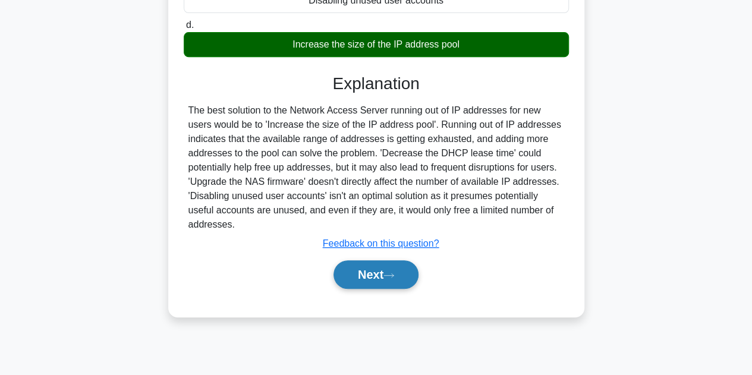
click at [404, 267] on button "Next" at bounding box center [375, 274] width 85 height 29
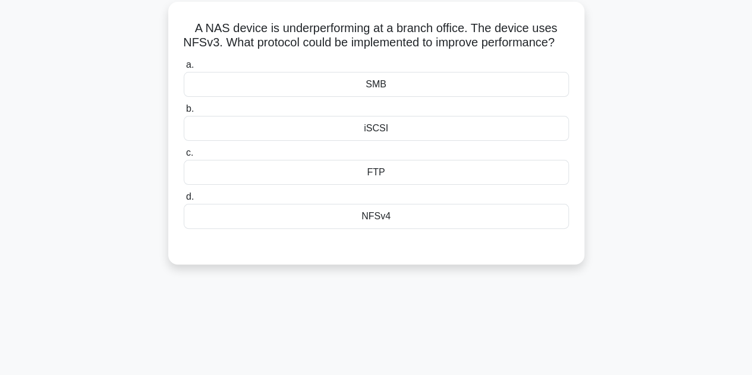
scroll to position [0, 0]
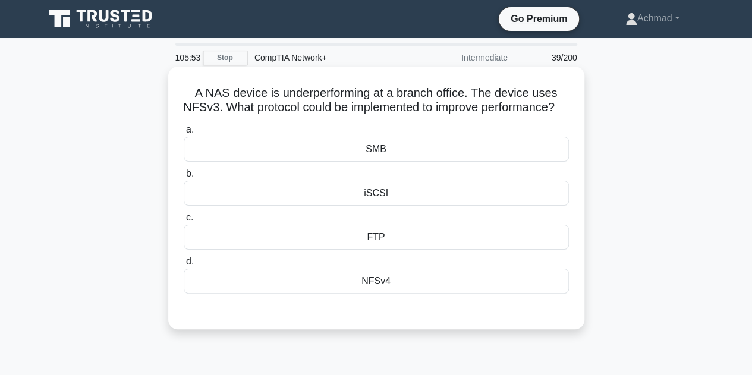
click at [380, 294] on div "NFSv4" at bounding box center [376, 281] width 385 height 25
click at [184, 266] on input "d. NFSv4" at bounding box center [184, 262] width 0 height 8
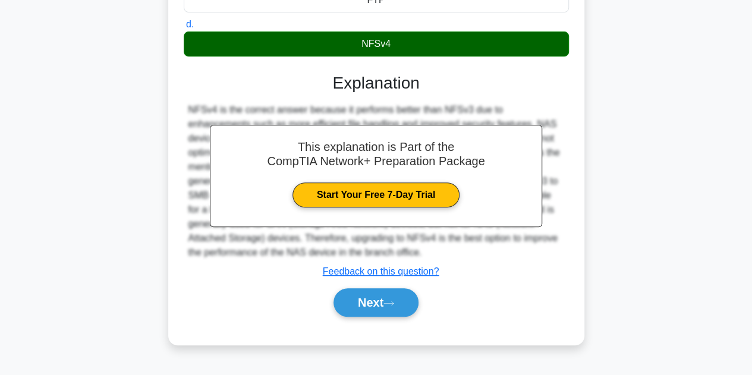
scroll to position [238, 0]
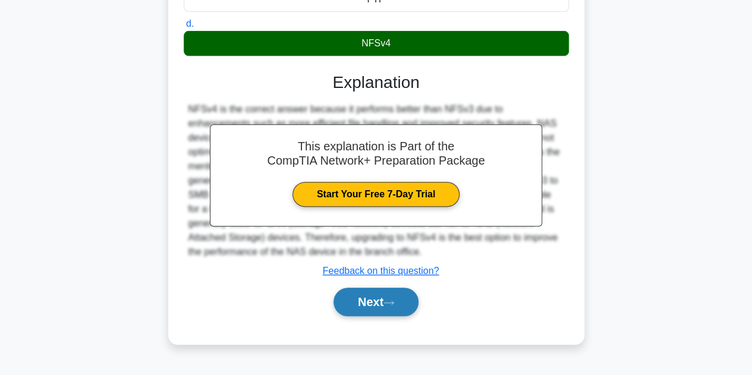
click at [374, 312] on button "Next" at bounding box center [375, 302] width 85 height 29
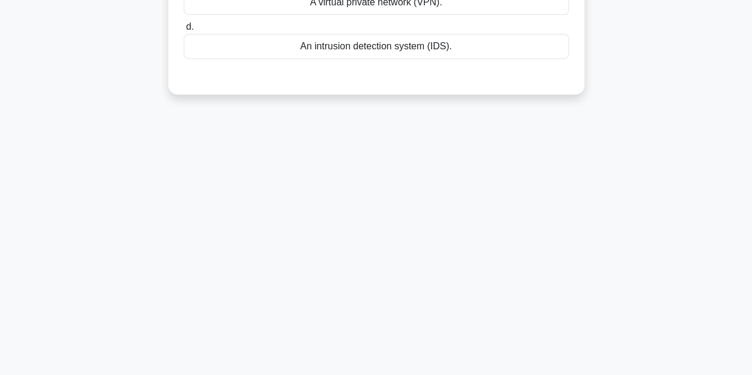
scroll to position [0, 0]
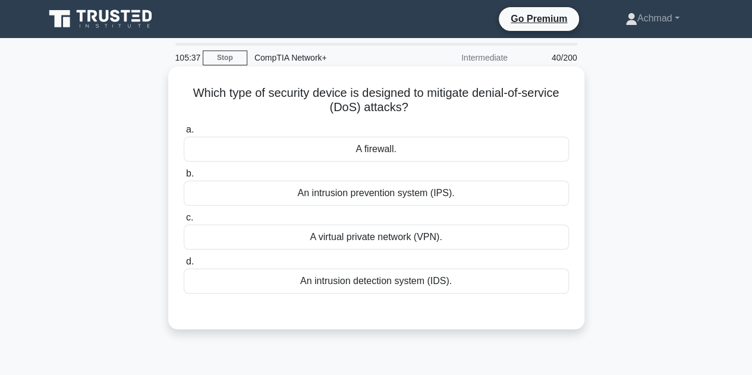
click at [448, 148] on div "A firewall." at bounding box center [376, 149] width 385 height 25
click at [184, 134] on input "a. A firewall." at bounding box center [184, 130] width 0 height 8
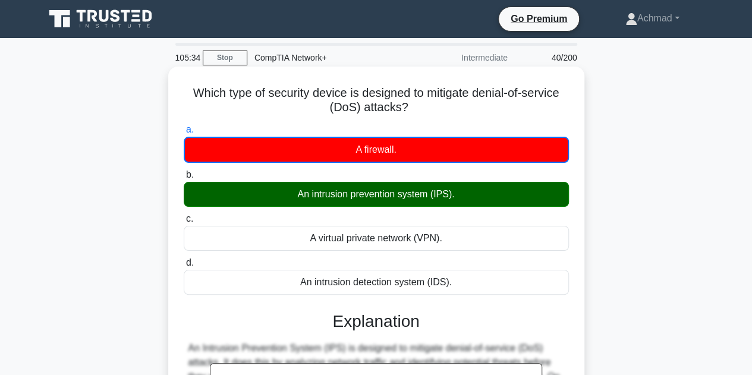
scroll to position [178, 0]
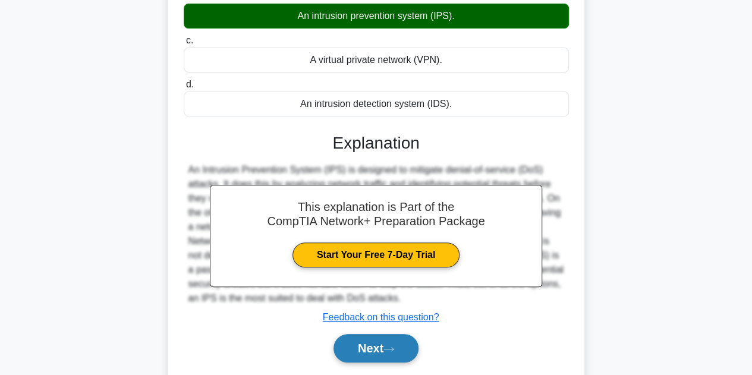
click at [379, 342] on button "Next" at bounding box center [375, 348] width 85 height 29
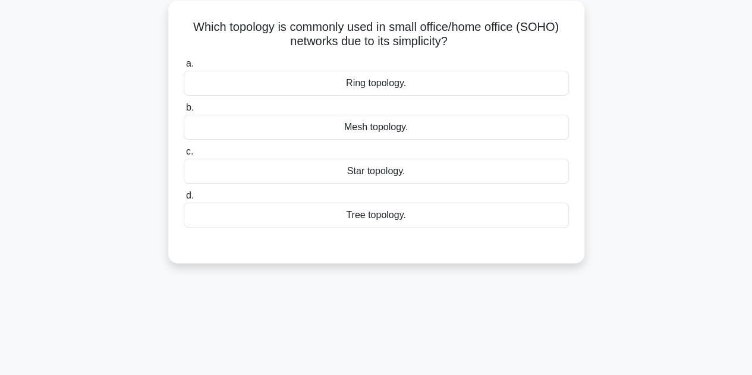
scroll to position [0, 0]
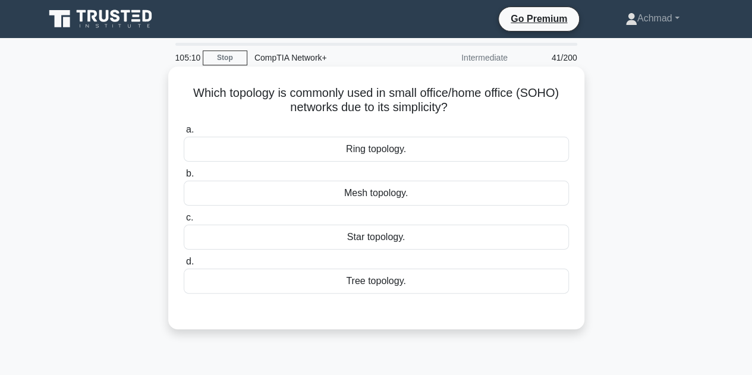
click at [365, 282] on div "Tree topology." at bounding box center [376, 281] width 385 height 25
click at [184, 266] on input "d. Tree topology." at bounding box center [184, 262] width 0 height 8
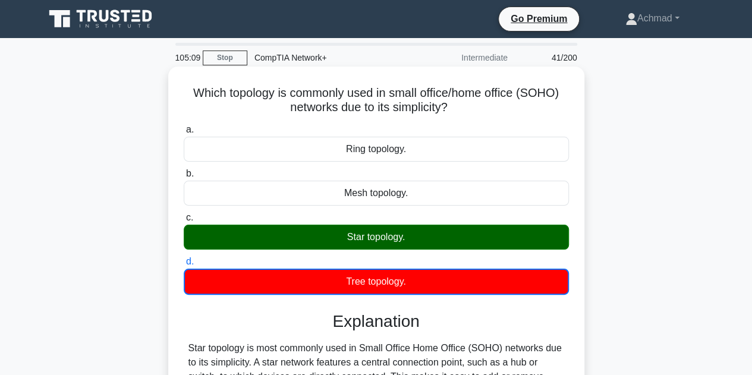
click at [371, 238] on div "Star topology." at bounding box center [376, 237] width 385 height 25
click at [184, 222] on input "c. Star topology." at bounding box center [184, 218] width 0 height 8
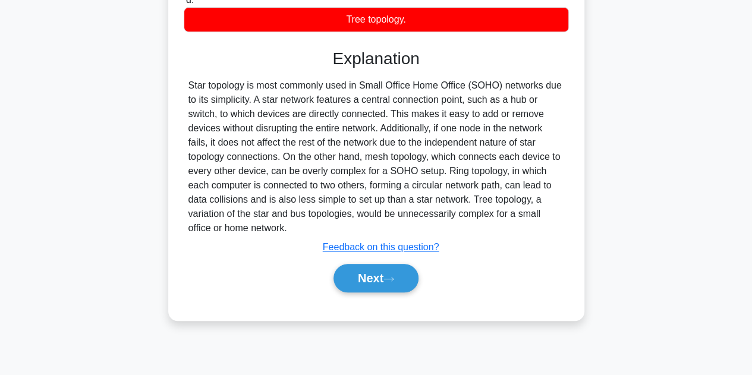
scroll to position [267, 0]
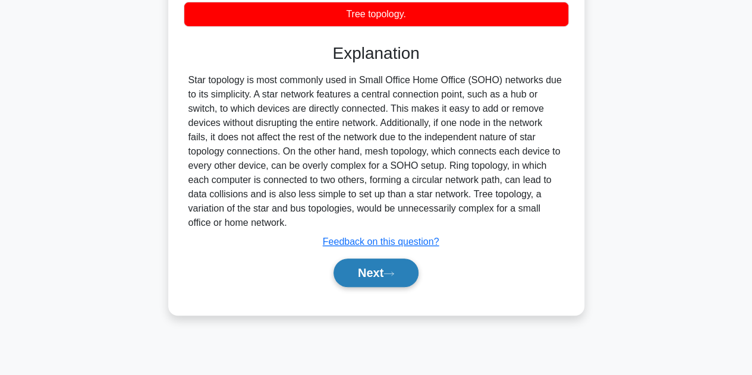
click at [402, 270] on button "Next" at bounding box center [375, 273] width 85 height 29
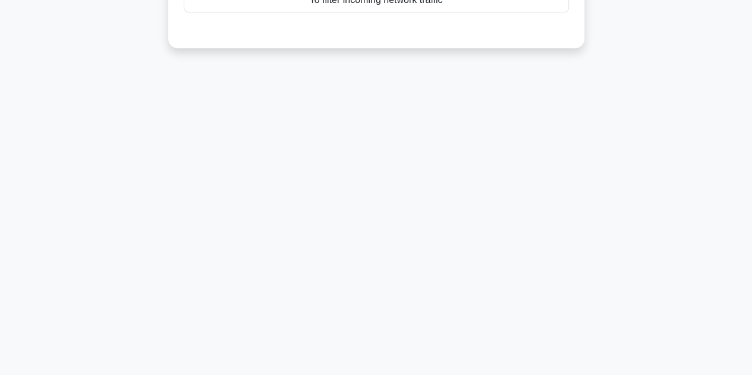
scroll to position [29, 0]
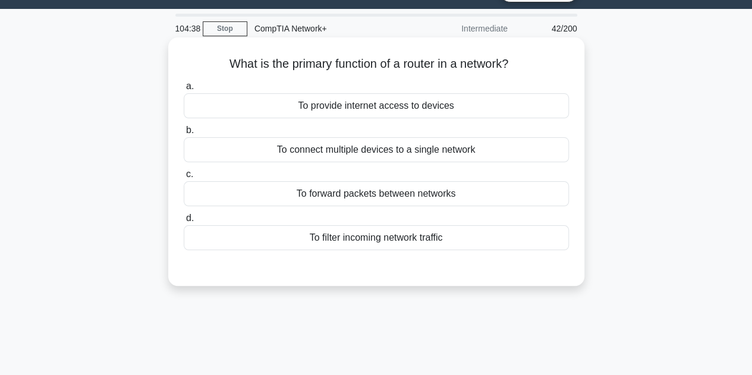
click at [367, 200] on div "To forward packets between networks" at bounding box center [376, 193] width 385 height 25
click at [184, 178] on input "c. To forward packets between networks" at bounding box center [184, 175] width 0 height 8
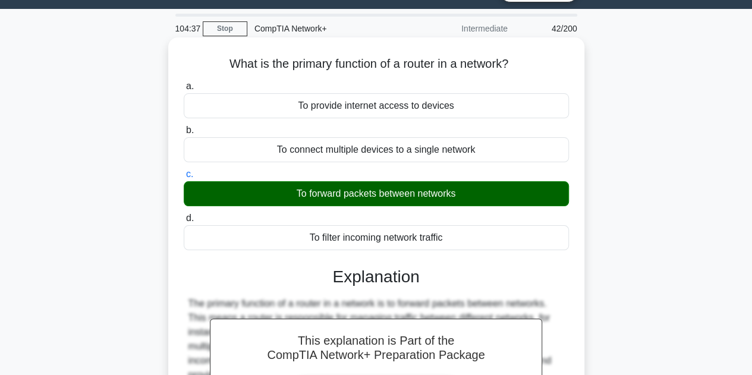
scroll to position [267, 0]
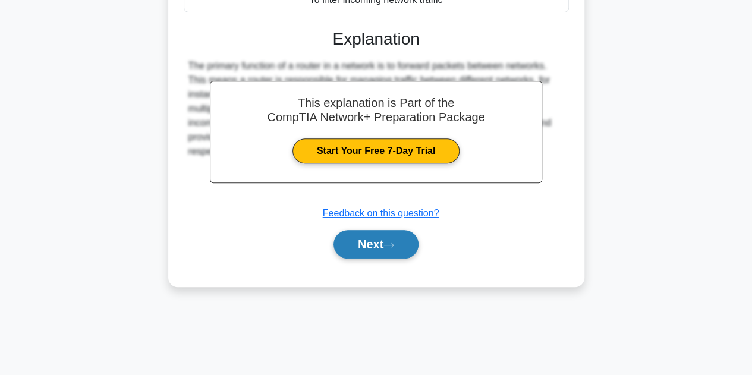
click at [394, 249] on button "Next" at bounding box center [375, 244] width 85 height 29
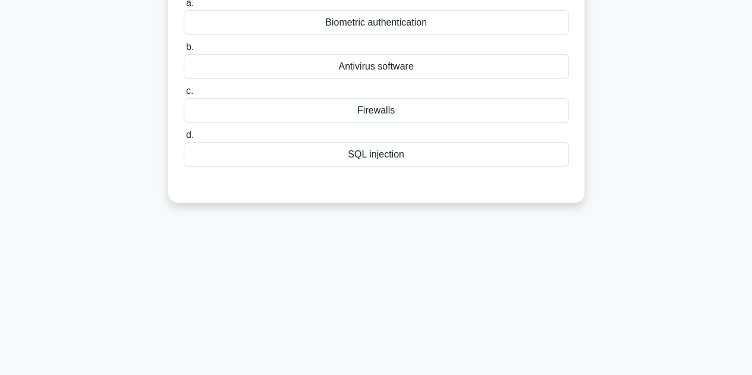
scroll to position [29, 0]
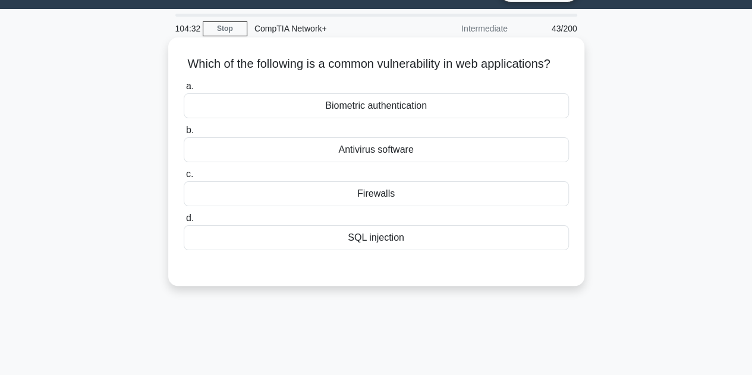
click at [393, 250] on div "SQL injection" at bounding box center [376, 237] width 385 height 25
click at [184, 222] on input "d. SQL injection" at bounding box center [184, 219] width 0 height 8
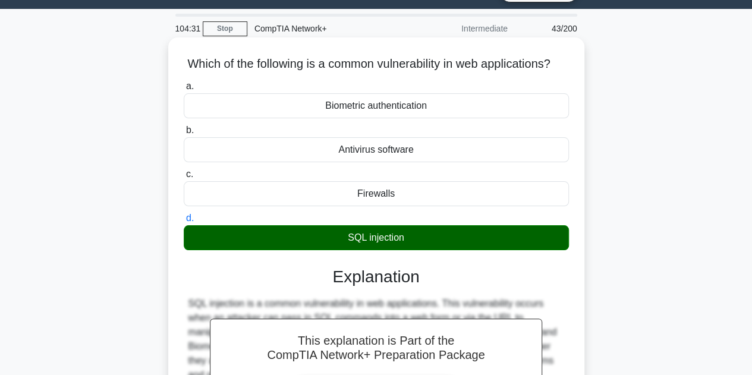
scroll to position [207, 0]
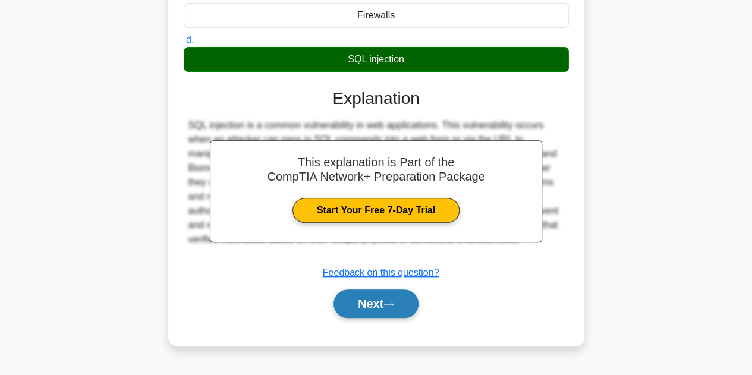
click at [374, 313] on button "Next" at bounding box center [375, 303] width 85 height 29
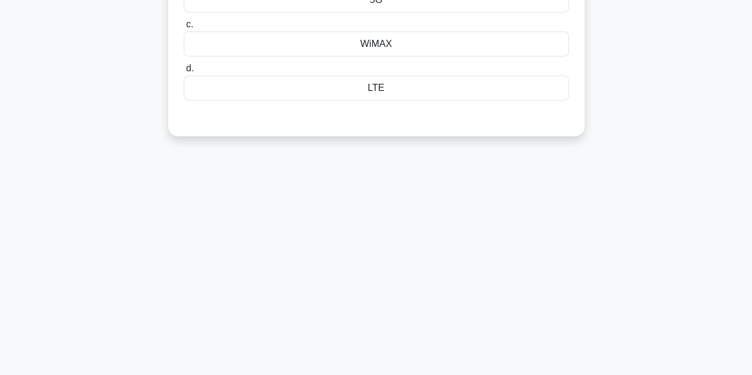
scroll to position [0, 0]
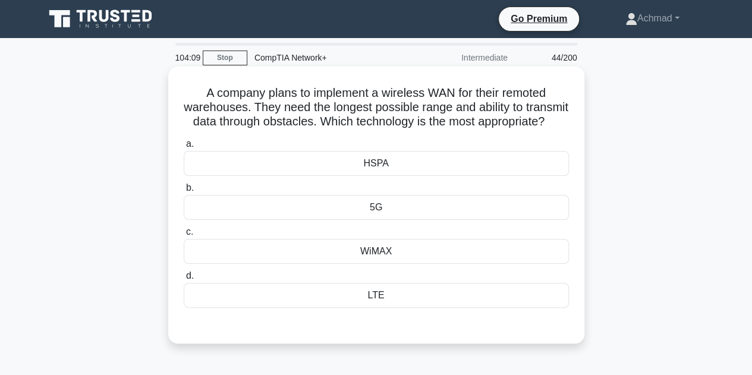
click at [370, 308] on div "LTE" at bounding box center [376, 295] width 385 height 25
click at [184, 280] on input "d. LTE" at bounding box center [184, 276] width 0 height 8
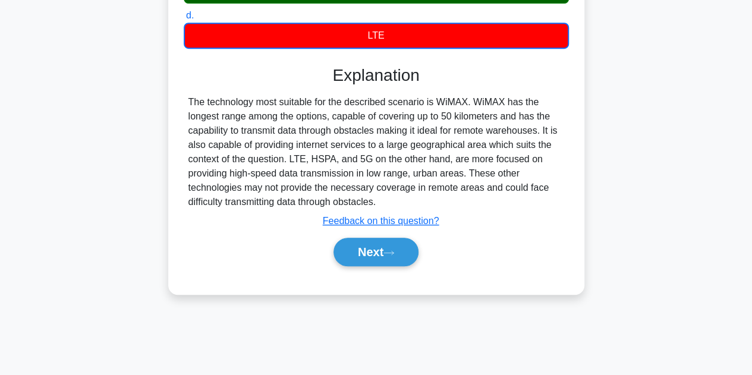
scroll to position [267, 0]
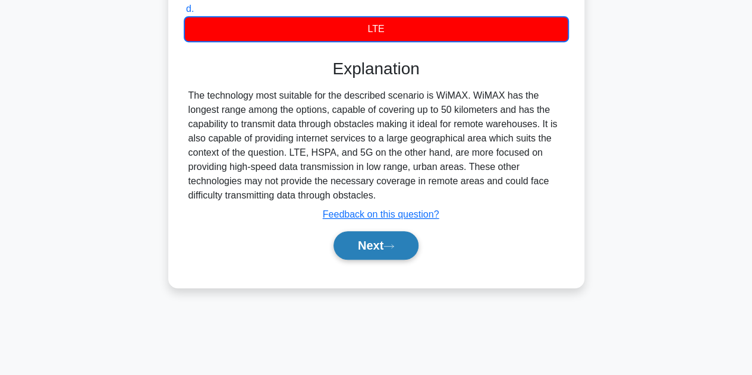
click at [352, 260] on button "Next" at bounding box center [375, 245] width 85 height 29
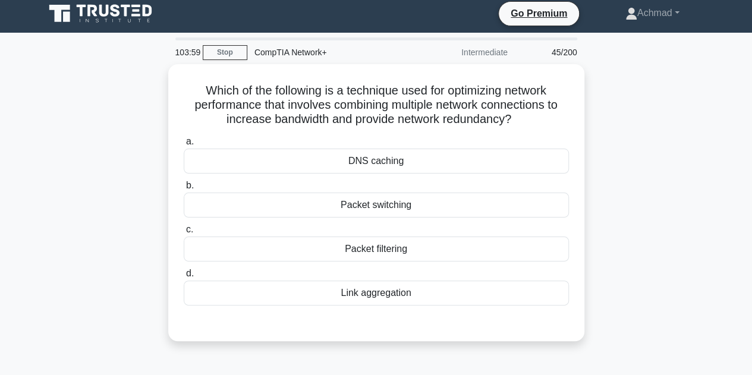
scroll to position [0, 0]
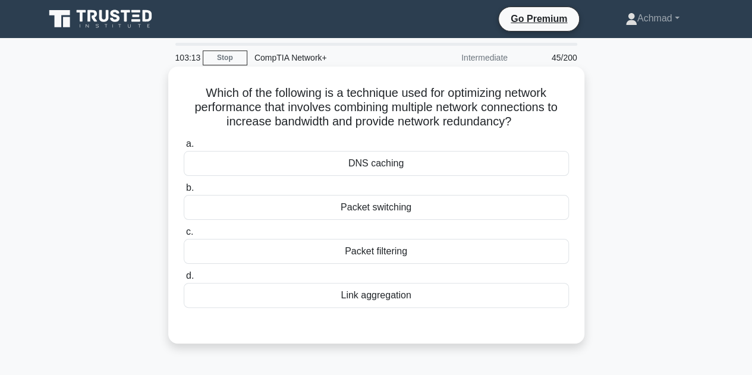
click at [428, 209] on div "Packet switching" at bounding box center [376, 207] width 385 height 25
click at [184, 192] on input "b. Packet switching" at bounding box center [184, 188] width 0 height 8
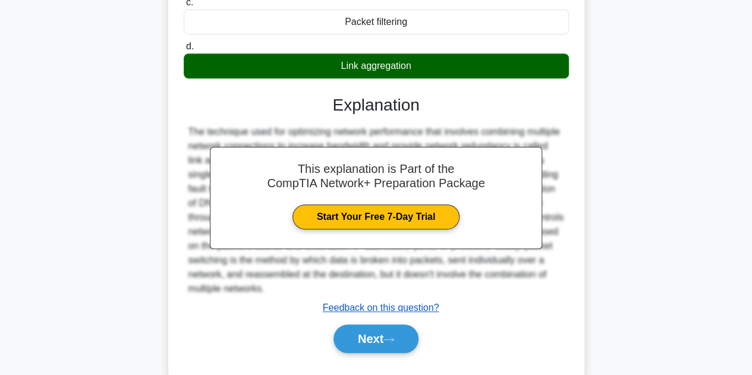
scroll to position [267, 0]
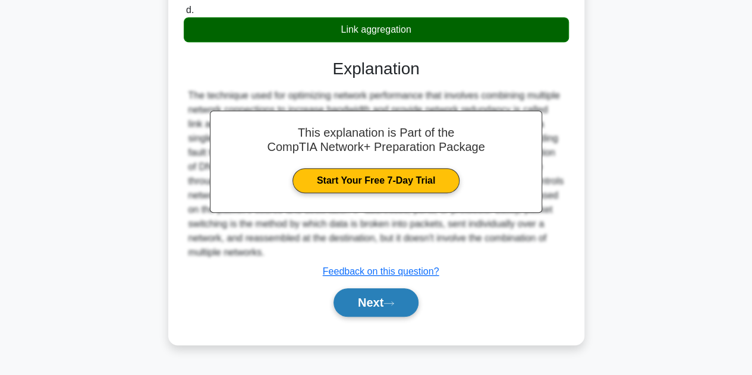
click at [384, 306] on button "Next" at bounding box center [375, 302] width 85 height 29
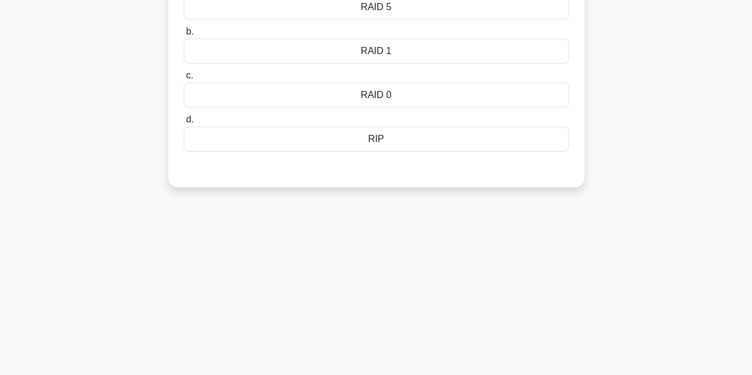
scroll to position [29, 0]
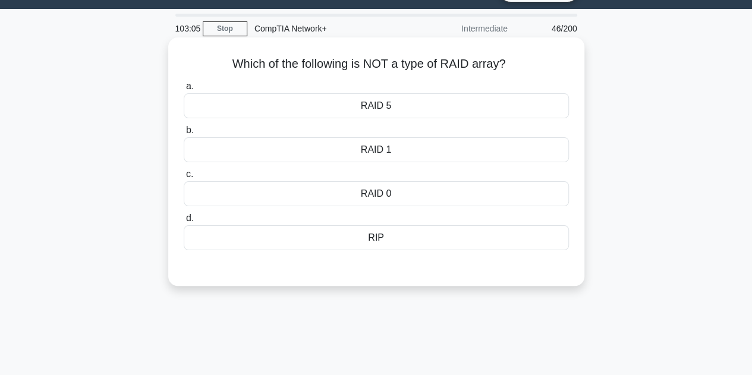
click at [379, 234] on div "RIP" at bounding box center [376, 237] width 385 height 25
click at [184, 222] on input "d. RIP" at bounding box center [184, 219] width 0 height 8
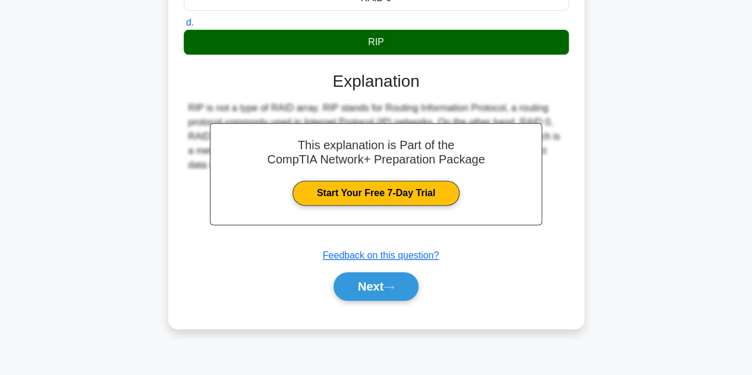
scroll to position [267, 0]
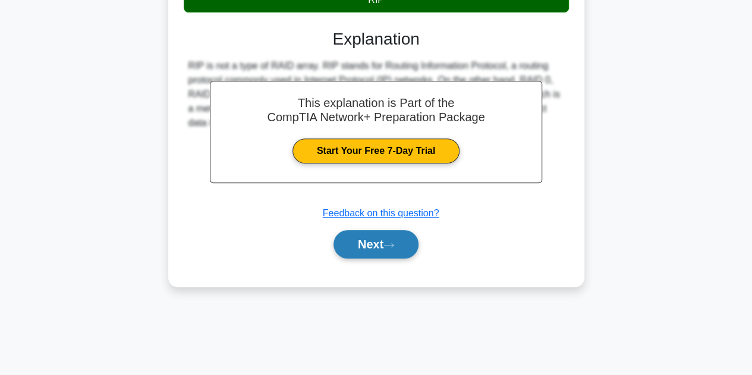
click at [372, 248] on button "Next" at bounding box center [375, 244] width 85 height 29
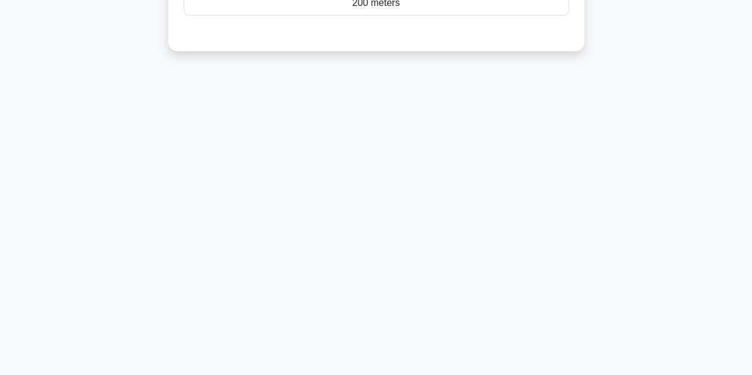
scroll to position [0, 0]
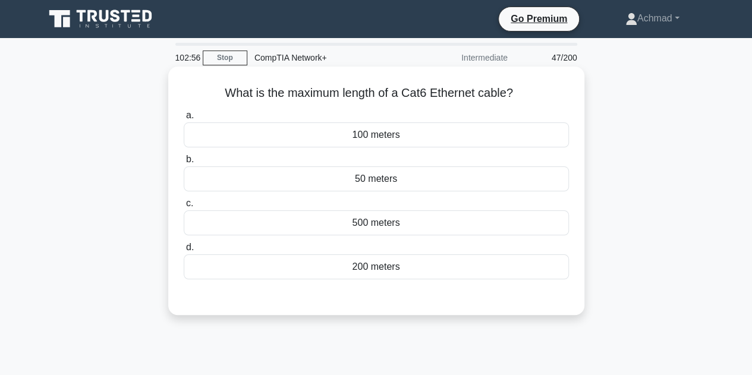
click at [395, 222] on div "500 meters" at bounding box center [376, 222] width 385 height 25
click at [184, 207] on input "c. 500 meters" at bounding box center [184, 204] width 0 height 8
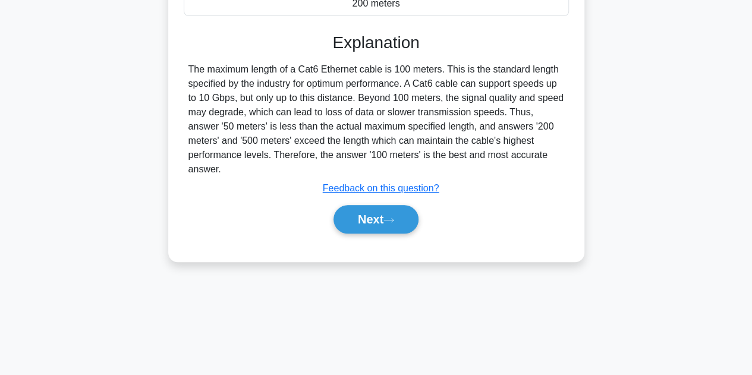
scroll to position [267, 0]
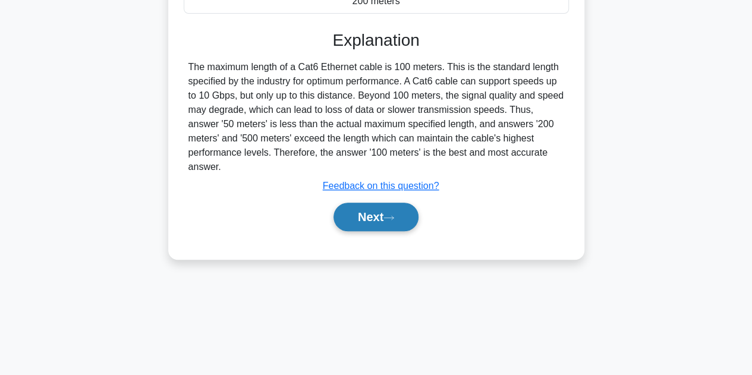
click at [394, 215] on icon at bounding box center [388, 218] width 11 height 7
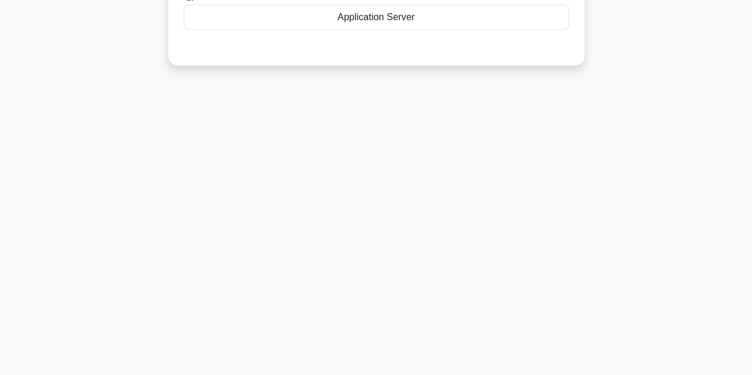
scroll to position [0, 0]
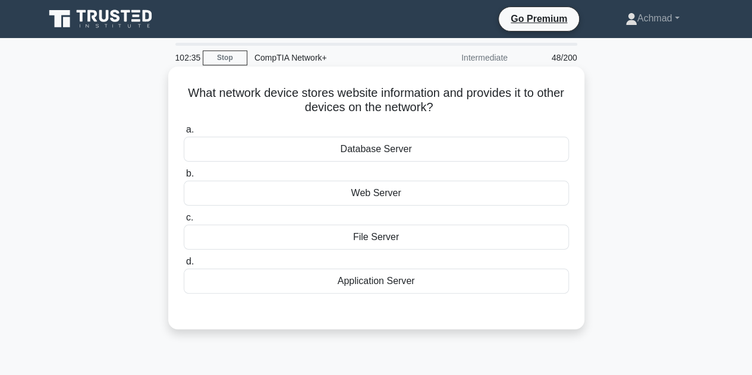
click at [399, 279] on div "Application Server" at bounding box center [376, 281] width 385 height 25
click at [184, 266] on input "d. Application Server" at bounding box center [184, 262] width 0 height 8
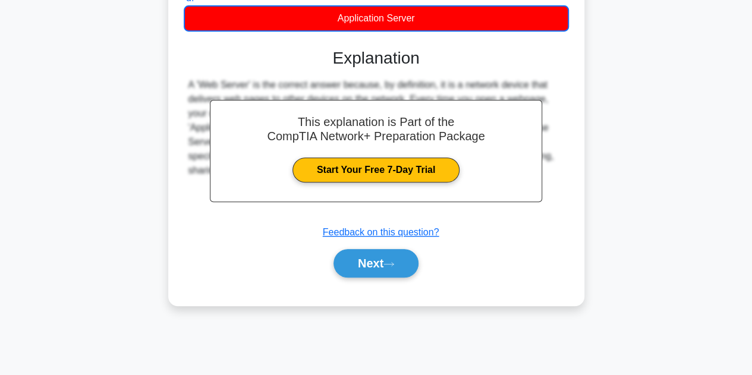
scroll to position [267, 0]
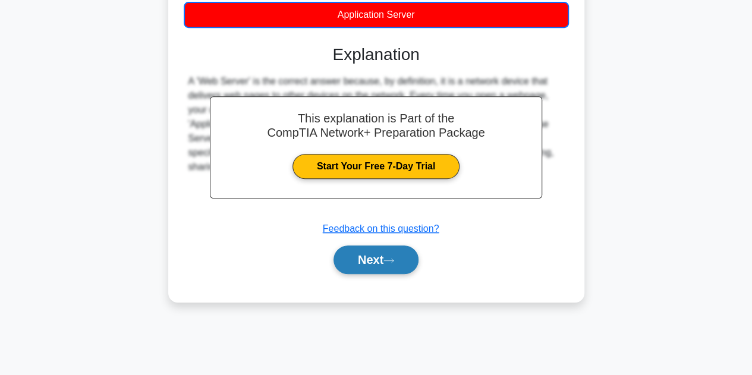
click at [385, 262] on button "Next" at bounding box center [375, 259] width 85 height 29
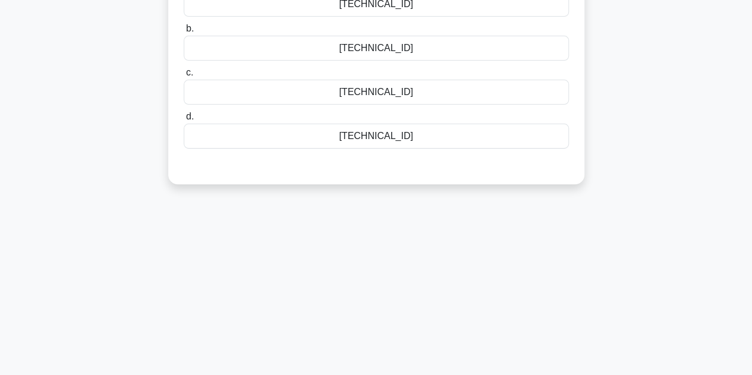
scroll to position [29, 0]
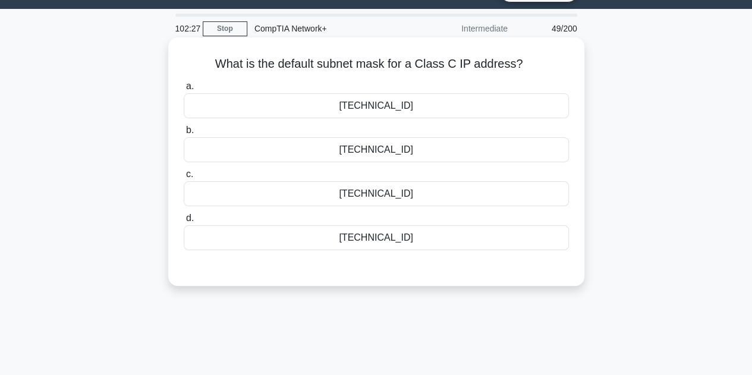
click at [395, 153] on div "[TECHNICAL_ID]" at bounding box center [376, 149] width 385 height 25
click at [184, 134] on input "b. [TECHNICAL_ID]" at bounding box center [184, 131] width 0 height 8
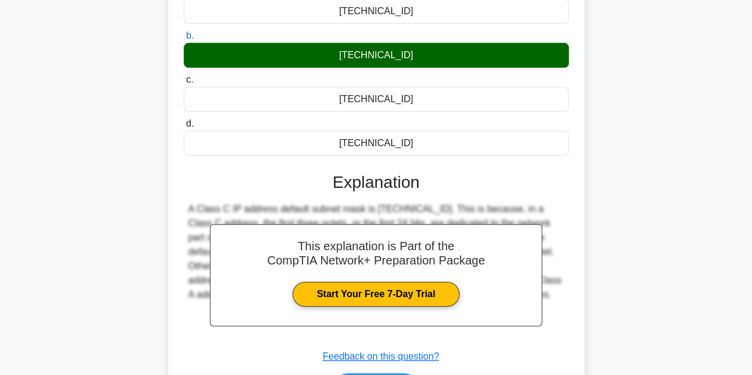
scroll to position [207, 0]
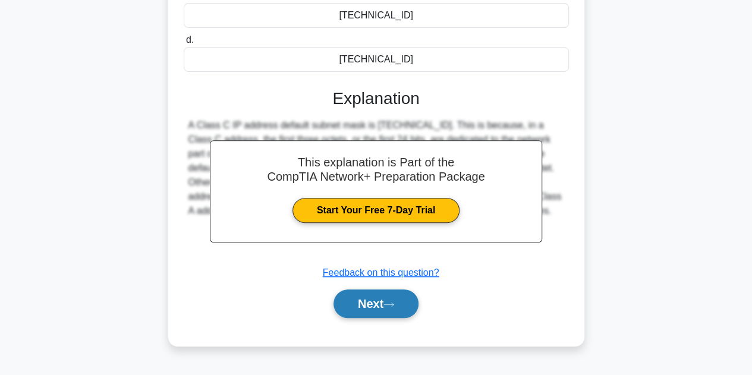
click at [382, 310] on button "Next" at bounding box center [375, 303] width 85 height 29
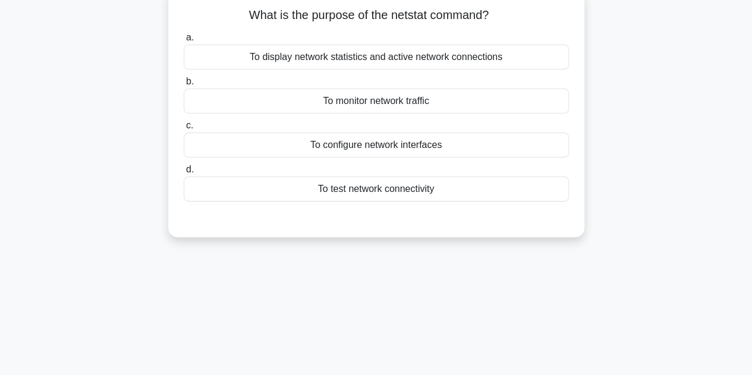
scroll to position [0, 0]
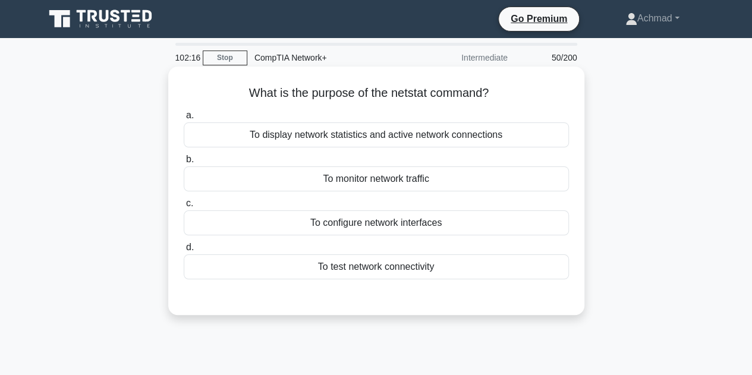
click at [376, 133] on div "To display network statistics and active network connections" at bounding box center [376, 134] width 385 height 25
click at [184, 119] on input "a. To display network statistics and active network connections" at bounding box center [184, 116] width 0 height 8
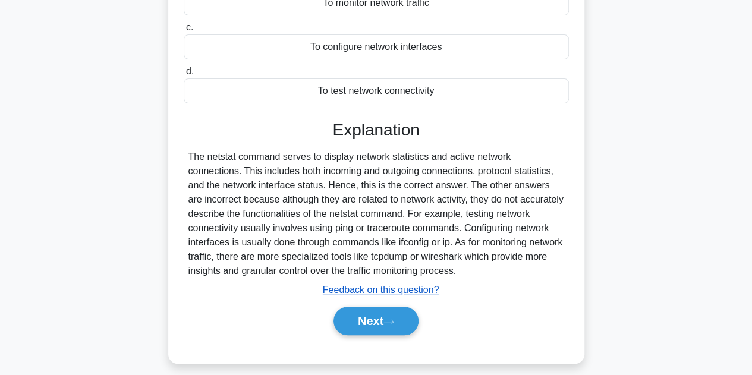
scroll to position [178, 0]
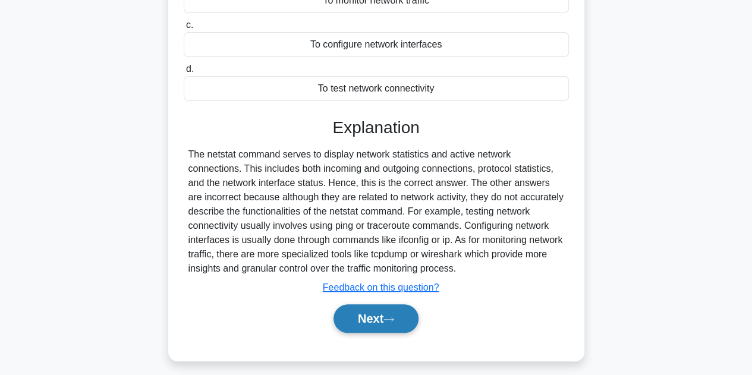
click at [374, 313] on button "Next" at bounding box center [375, 318] width 85 height 29
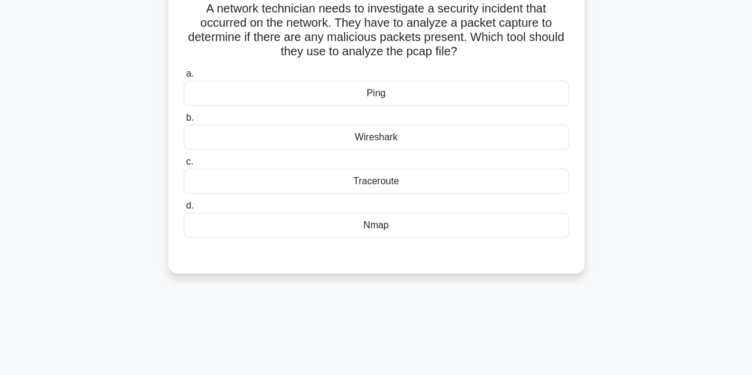
scroll to position [0, 0]
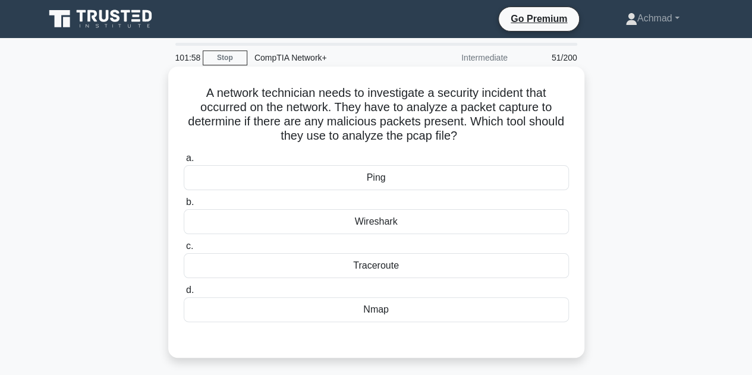
click at [387, 224] on div "Wireshark" at bounding box center [376, 221] width 385 height 25
click at [184, 206] on input "b. Wireshark" at bounding box center [184, 202] width 0 height 8
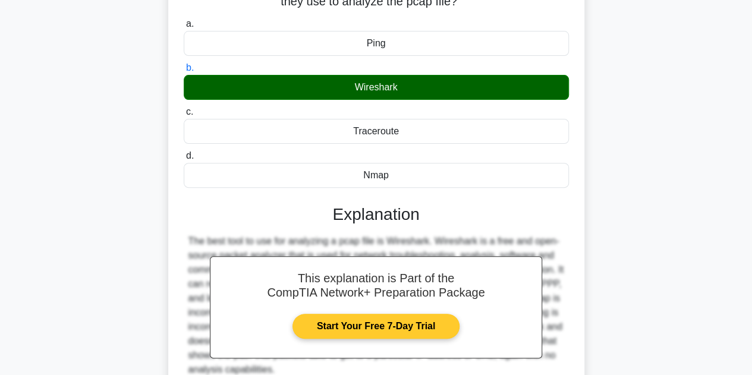
scroll to position [238, 0]
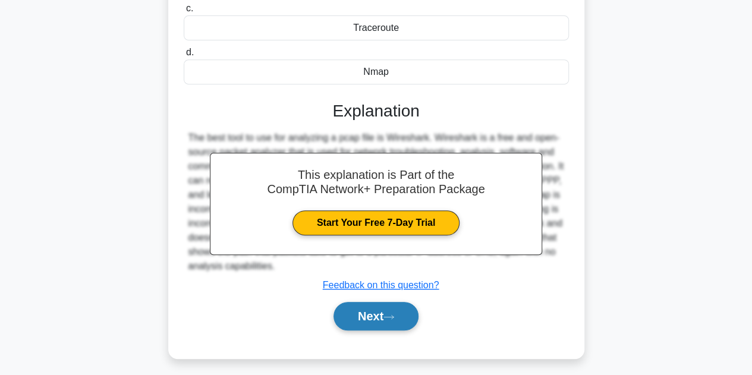
click at [377, 317] on button "Next" at bounding box center [375, 316] width 85 height 29
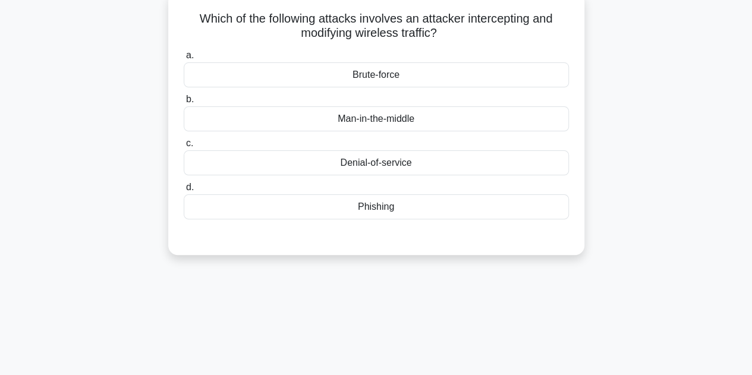
scroll to position [0, 0]
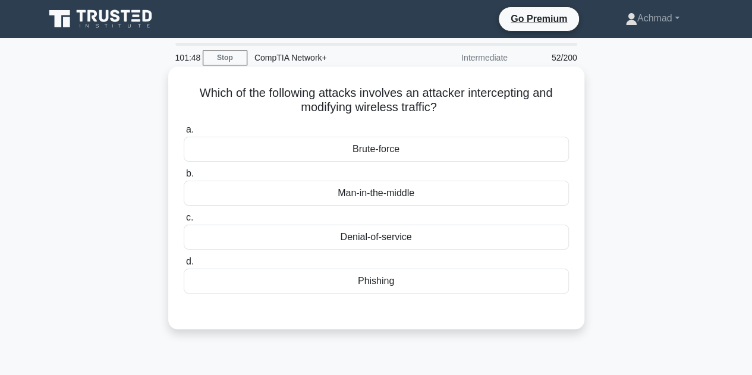
click at [385, 195] on div "Man-in-the-middle" at bounding box center [376, 193] width 385 height 25
click at [184, 178] on input "b. Man-in-the-middle" at bounding box center [184, 174] width 0 height 8
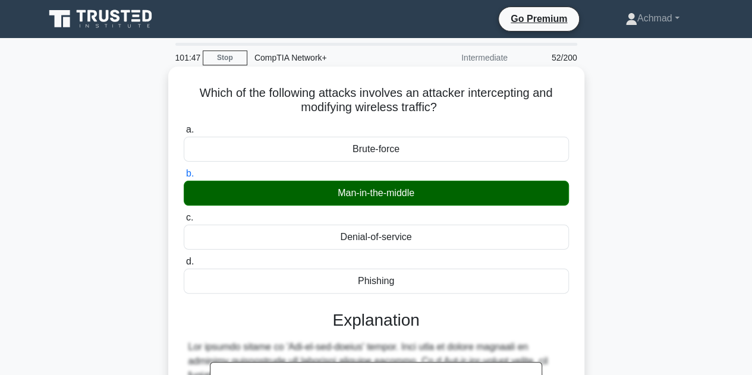
scroll to position [238, 0]
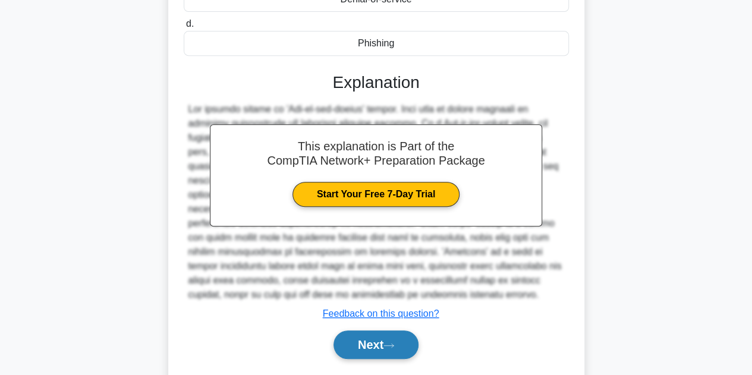
click at [371, 338] on button "Next" at bounding box center [375, 344] width 85 height 29
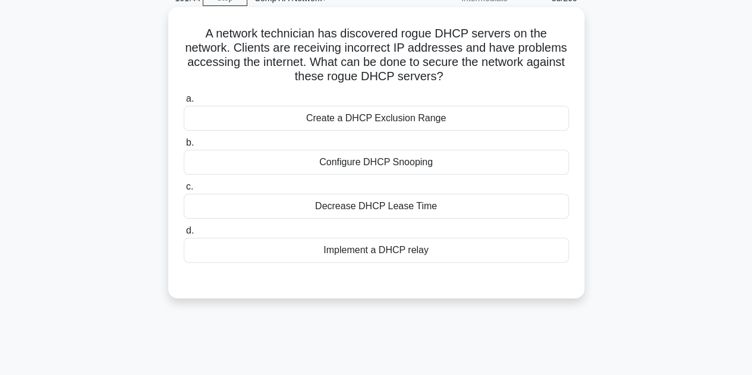
scroll to position [0, 0]
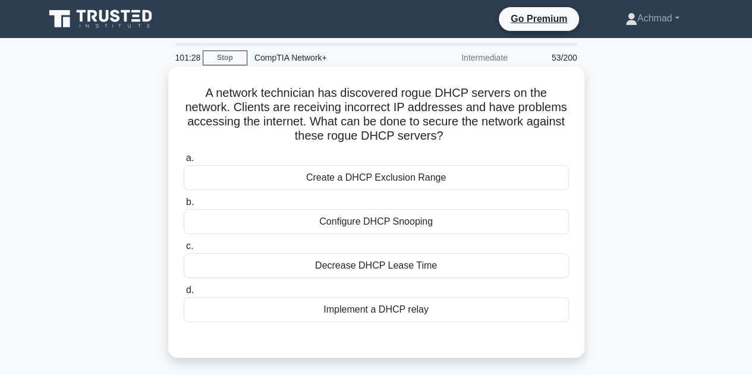
click at [386, 182] on div "Create a DHCP Exclusion Range" at bounding box center [376, 177] width 385 height 25
click at [184, 162] on input "a. Create a DHCP Exclusion Range" at bounding box center [184, 159] width 0 height 8
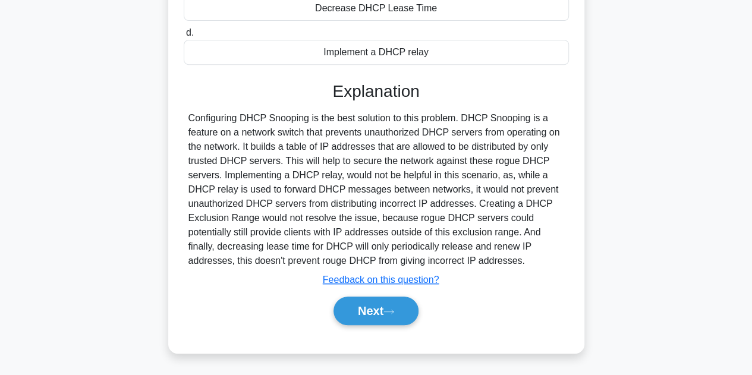
scroll to position [267, 0]
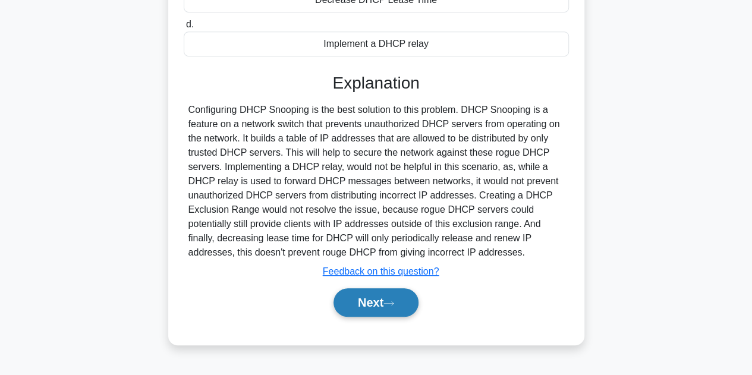
click at [397, 298] on button "Next" at bounding box center [375, 302] width 85 height 29
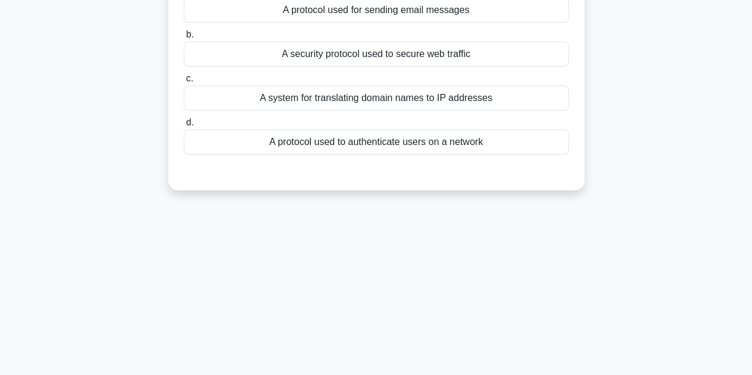
scroll to position [29, 0]
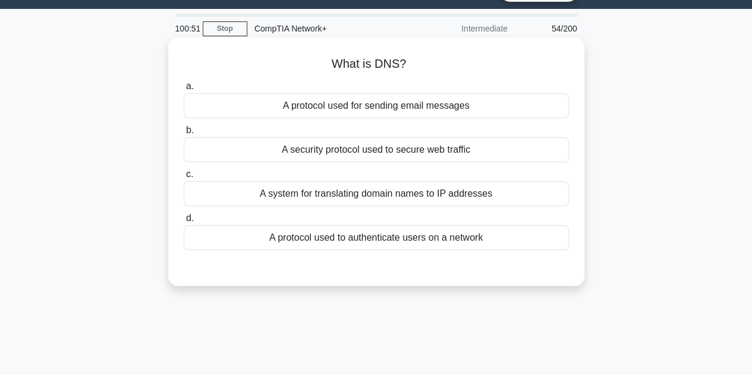
click at [378, 194] on div "A system for translating domain names to IP addresses" at bounding box center [376, 193] width 385 height 25
click at [184, 178] on input "c. A system for translating domain names to IP addresses" at bounding box center [184, 175] width 0 height 8
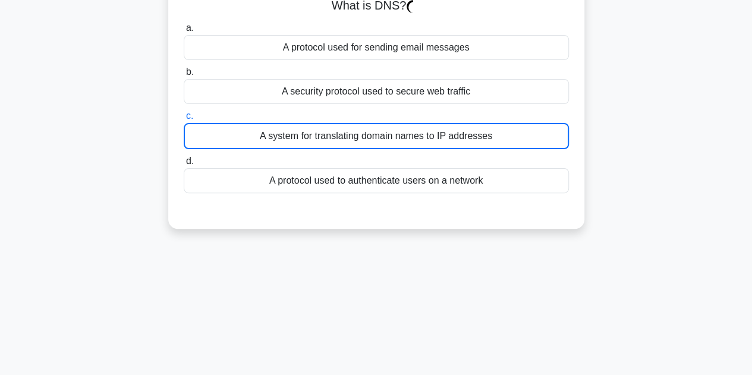
scroll to position [148, 0]
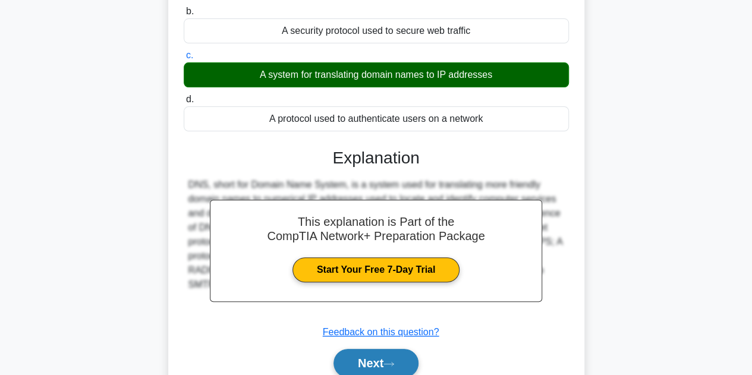
click at [374, 354] on button "Next" at bounding box center [375, 363] width 85 height 29
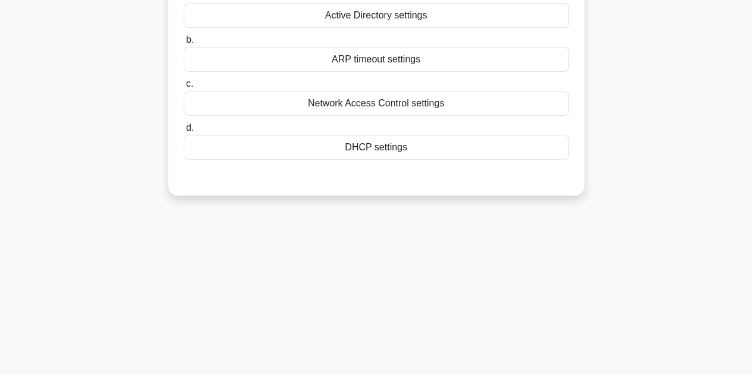
scroll to position [0, 0]
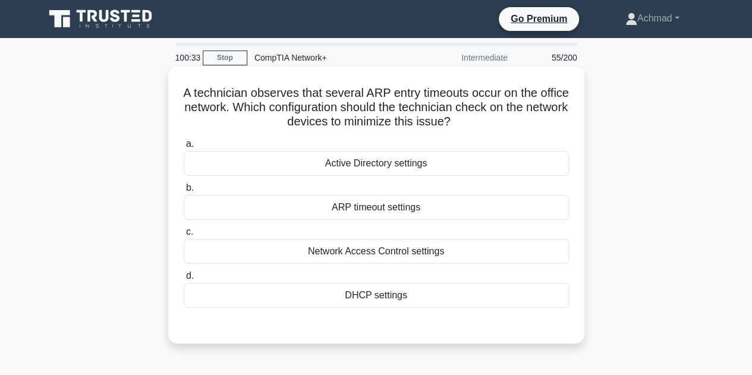
click at [414, 295] on div "DHCP settings" at bounding box center [376, 295] width 385 height 25
click at [184, 280] on input "d. DHCP settings" at bounding box center [184, 276] width 0 height 8
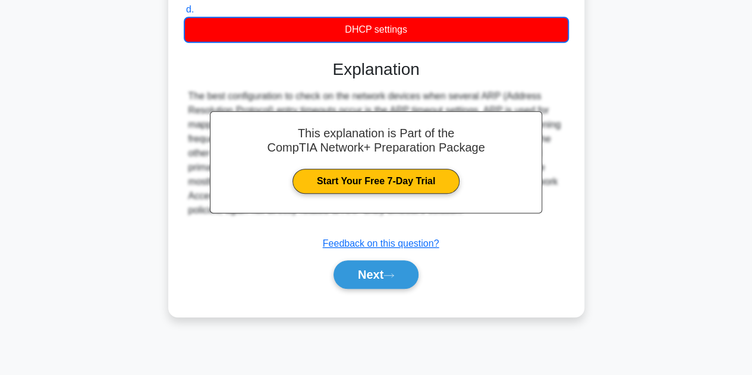
scroll to position [267, 0]
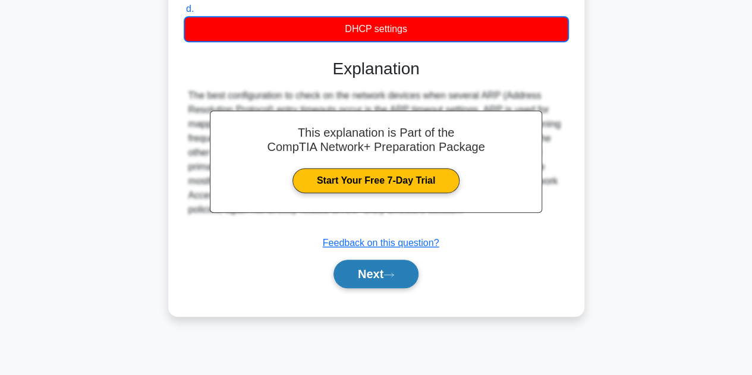
click at [399, 275] on button "Next" at bounding box center [375, 274] width 85 height 29
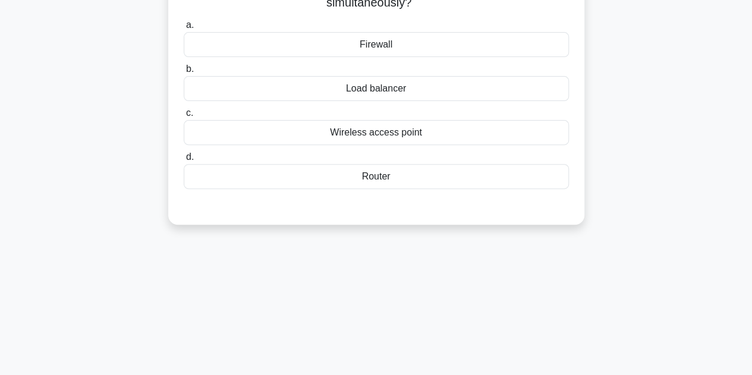
scroll to position [29, 0]
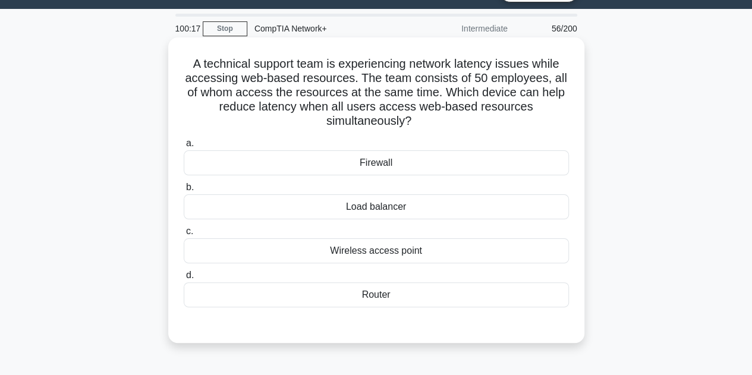
click at [407, 209] on div "Load balancer" at bounding box center [376, 206] width 385 height 25
click at [184, 191] on input "b. Load balancer" at bounding box center [184, 188] width 0 height 8
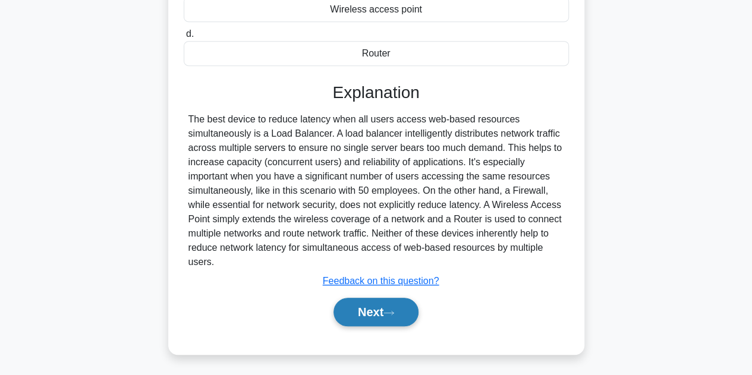
click at [376, 303] on button "Next" at bounding box center [375, 312] width 85 height 29
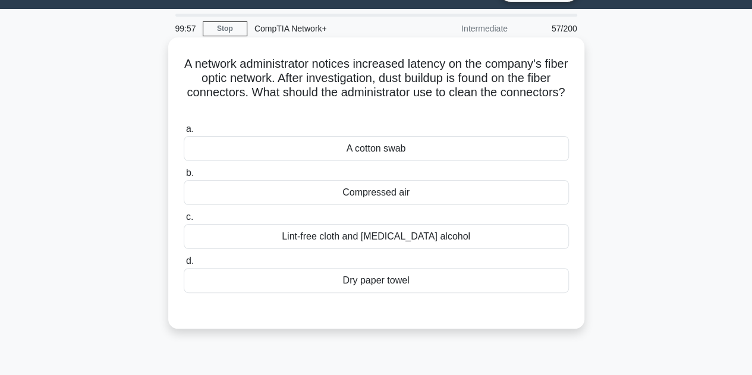
click at [415, 151] on div "A cotton swab" at bounding box center [376, 148] width 385 height 25
click at [184, 133] on input "a. A cotton swab" at bounding box center [184, 129] width 0 height 8
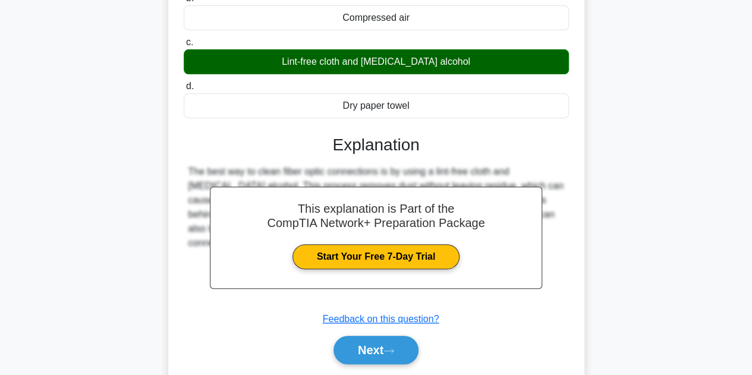
scroll to position [207, 0]
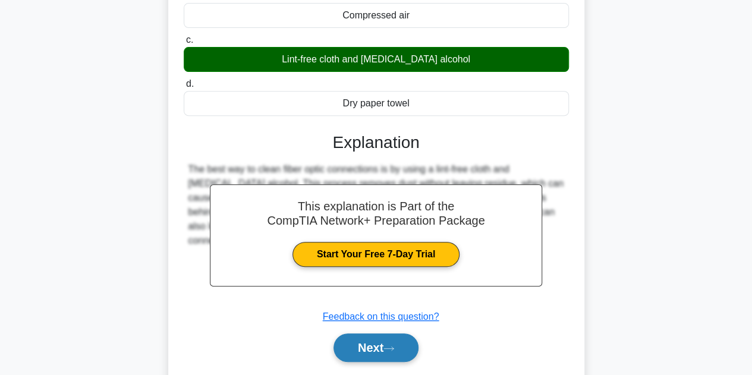
click at [377, 339] on button "Next" at bounding box center [375, 347] width 85 height 29
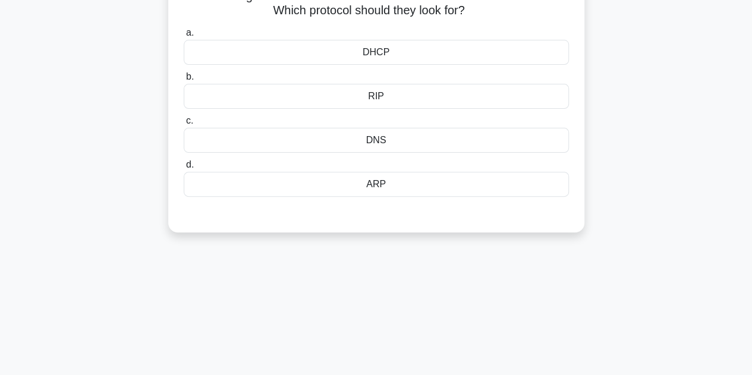
scroll to position [29, 0]
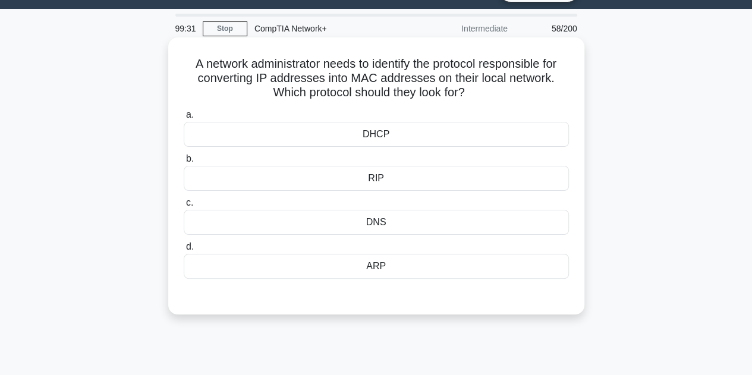
click at [396, 265] on div "ARP" at bounding box center [376, 266] width 385 height 25
click at [184, 251] on input "[PERSON_NAME]" at bounding box center [184, 247] width 0 height 8
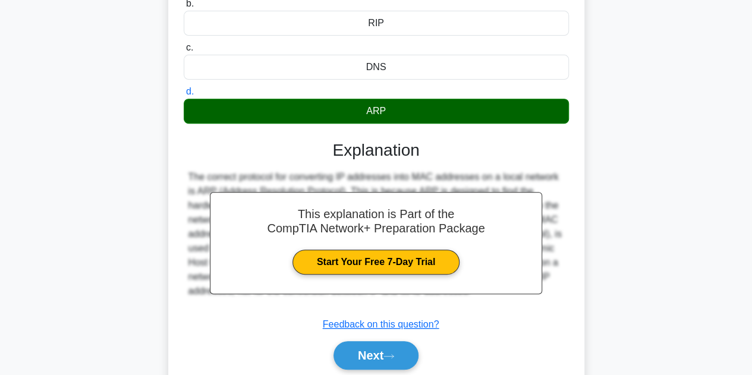
scroll to position [267, 0]
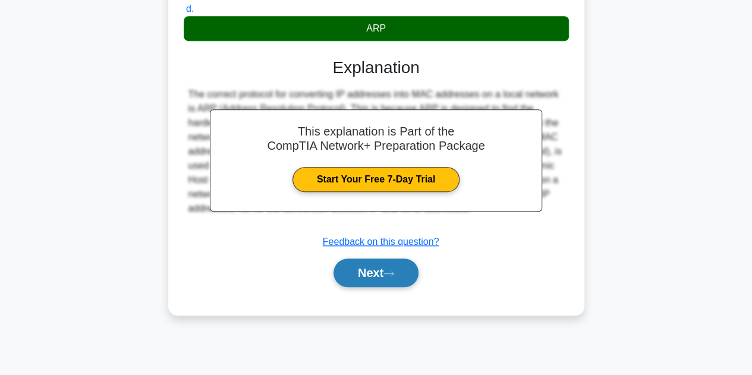
click at [396, 268] on button "Next" at bounding box center [375, 273] width 85 height 29
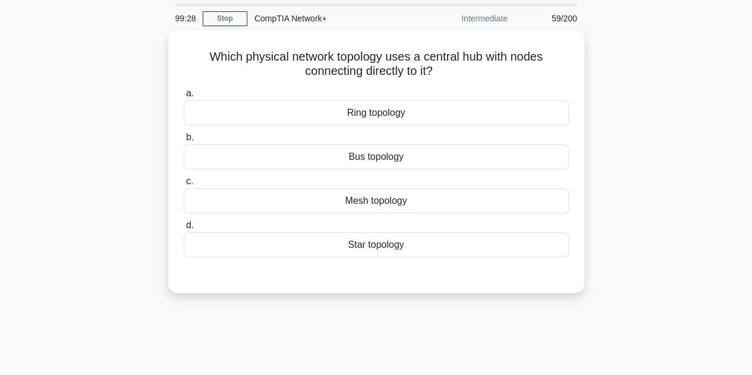
scroll to position [29, 0]
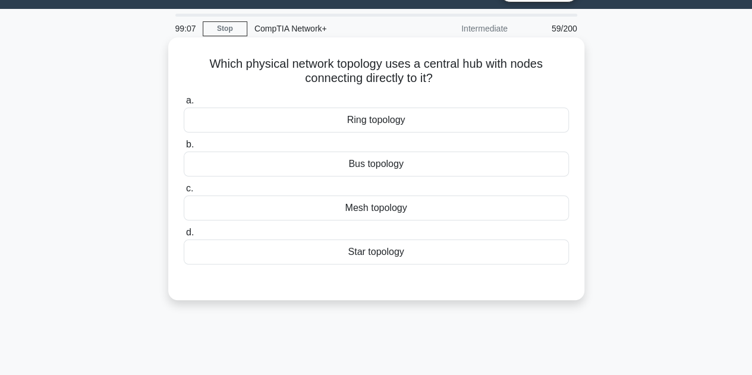
click at [367, 252] on div "Star topology" at bounding box center [376, 252] width 385 height 25
click at [184, 237] on input "d. Star topology" at bounding box center [184, 233] width 0 height 8
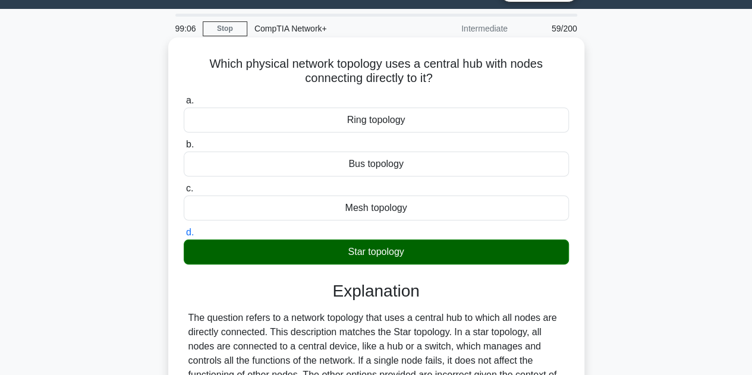
scroll to position [267, 0]
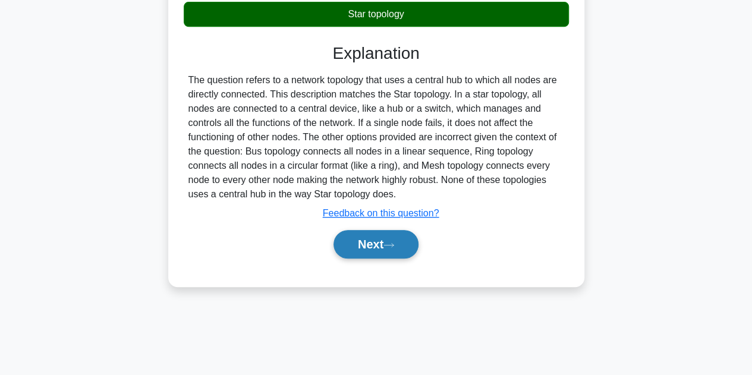
click at [389, 242] on icon at bounding box center [388, 245] width 11 height 7
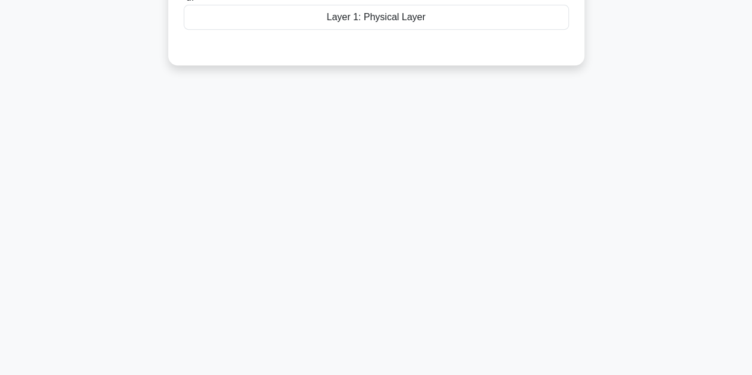
scroll to position [0, 0]
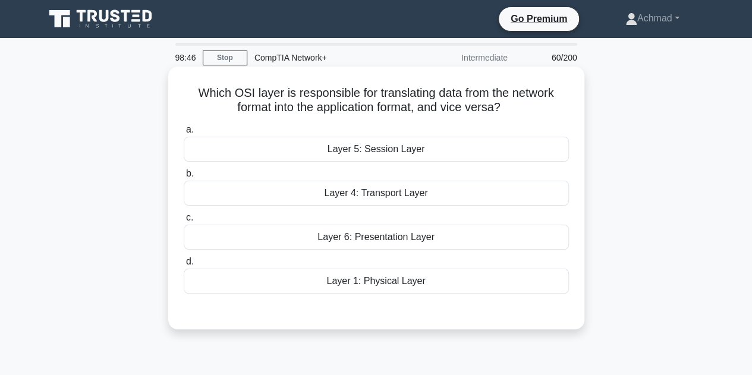
click at [382, 197] on div "Layer 4: Transport Layer" at bounding box center [376, 193] width 385 height 25
click at [184, 178] on input "b. Layer 4: Transport Layer" at bounding box center [184, 174] width 0 height 8
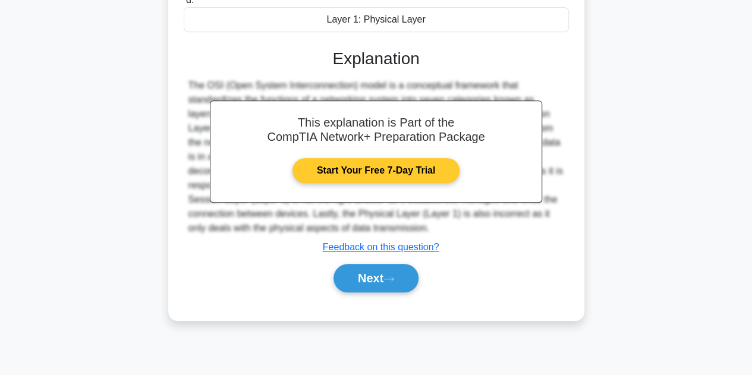
scroll to position [267, 0]
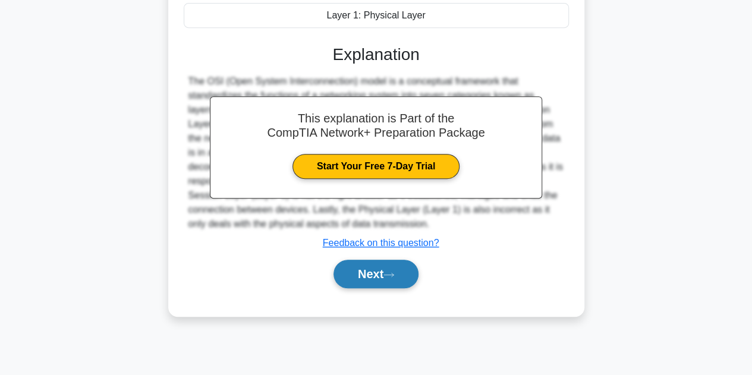
click at [379, 273] on button "Next" at bounding box center [375, 274] width 85 height 29
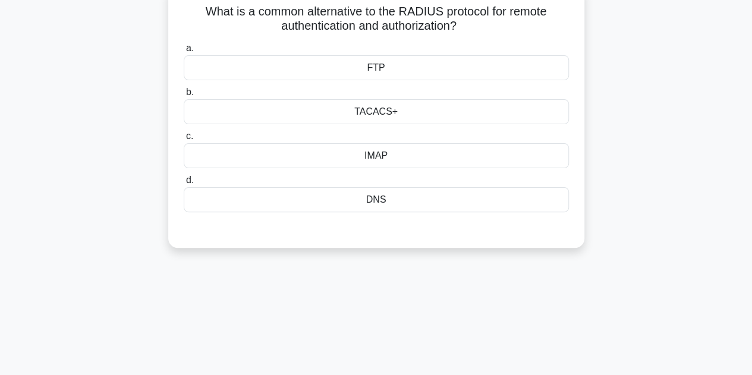
scroll to position [29, 0]
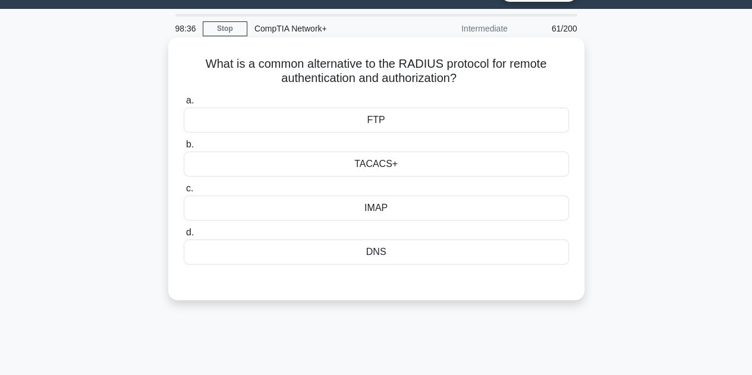
click at [412, 175] on div "TACACS+" at bounding box center [376, 164] width 385 height 25
click at [184, 149] on input "b. TACACS+" at bounding box center [184, 145] width 0 height 8
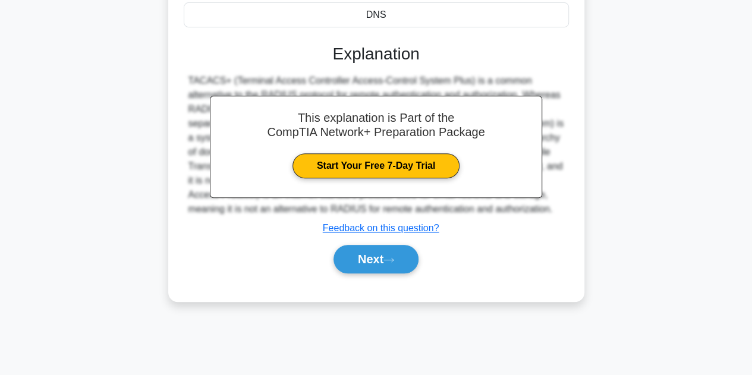
scroll to position [267, 0]
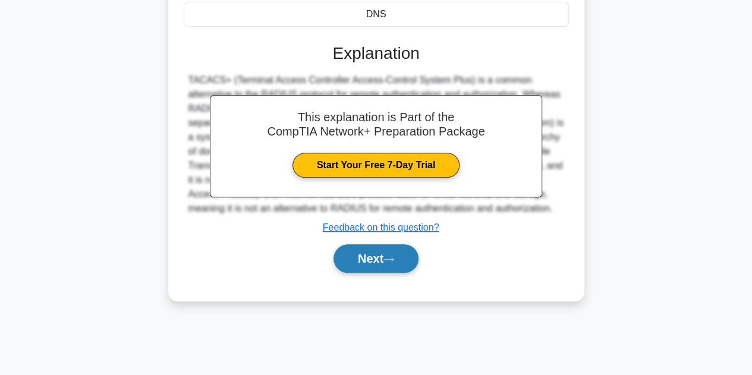
click at [392, 262] on button "Next" at bounding box center [375, 258] width 85 height 29
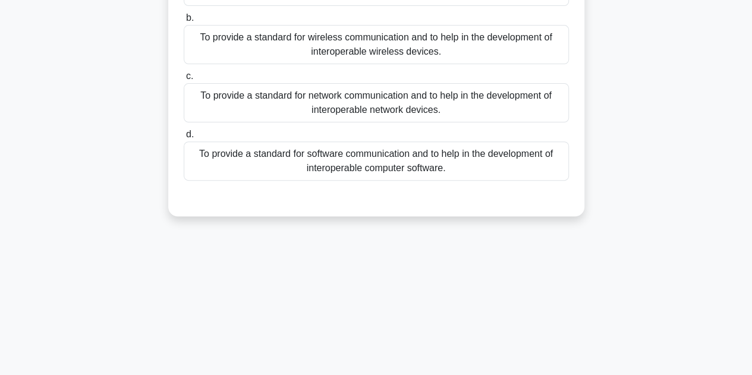
scroll to position [29, 0]
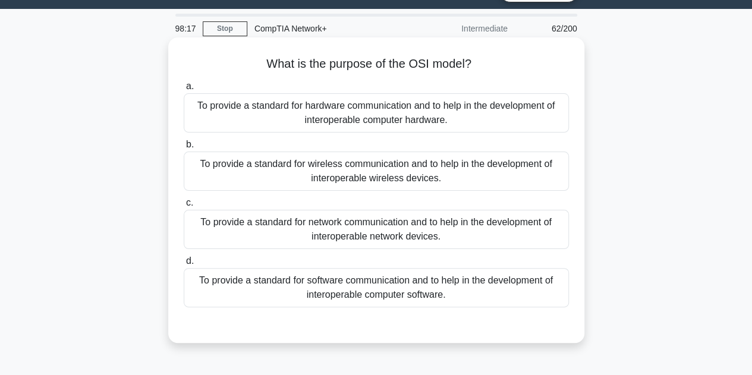
click at [389, 236] on div "To provide a standard for network communication and to help in the development …" at bounding box center [376, 229] width 385 height 39
click at [184, 207] on input "c. To provide a standard for network communication and to help in the developme…" at bounding box center [184, 203] width 0 height 8
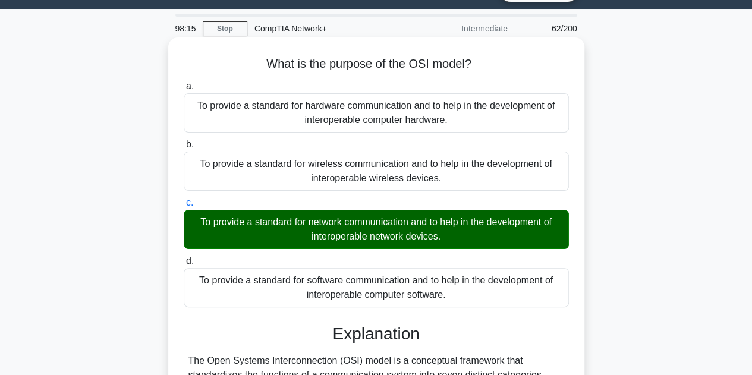
scroll to position [267, 0]
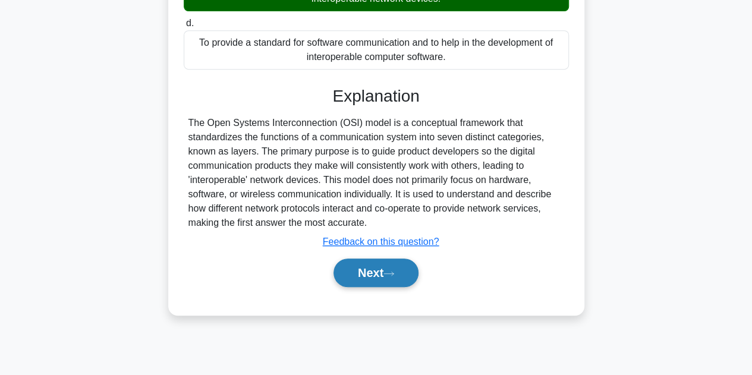
click at [386, 275] on button "Next" at bounding box center [375, 273] width 85 height 29
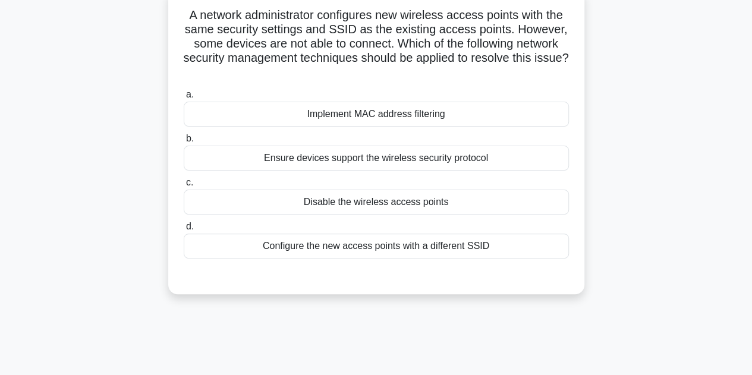
scroll to position [29, 0]
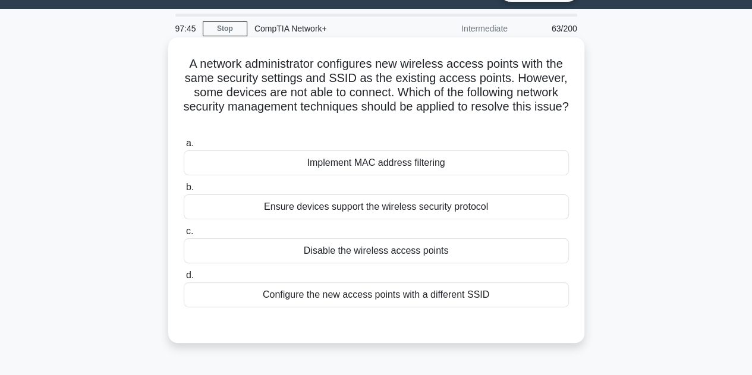
click at [410, 291] on div "Configure the new access points with a different SSID" at bounding box center [376, 294] width 385 height 25
click at [184, 279] on input "d. Configure the new access points with a different SSID" at bounding box center [184, 276] width 0 height 8
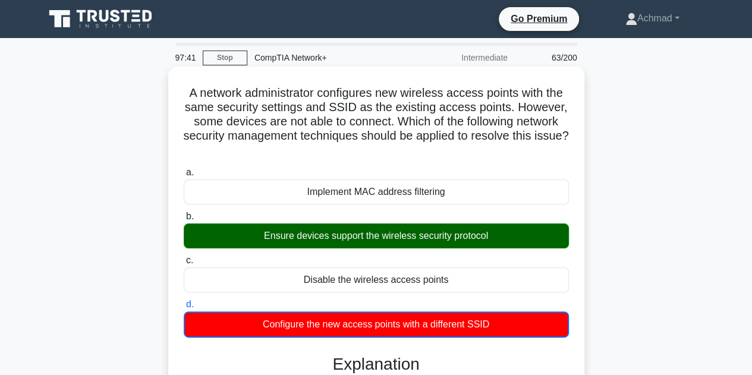
scroll to position [267, 0]
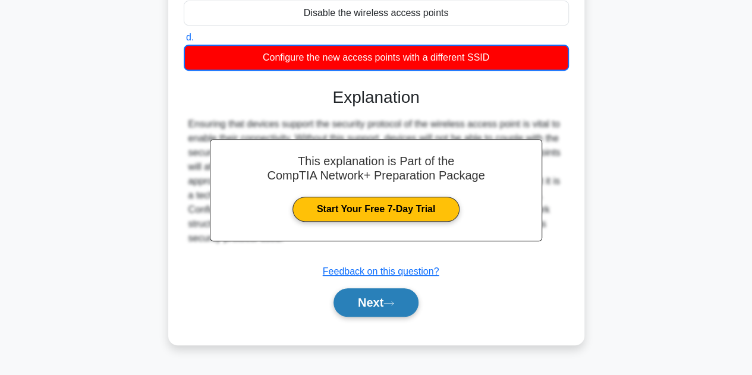
click at [389, 301] on icon at bounding box center [388, 303] width 11 height 7
